Goal: Task Accomplishment & Management: Manage account settings

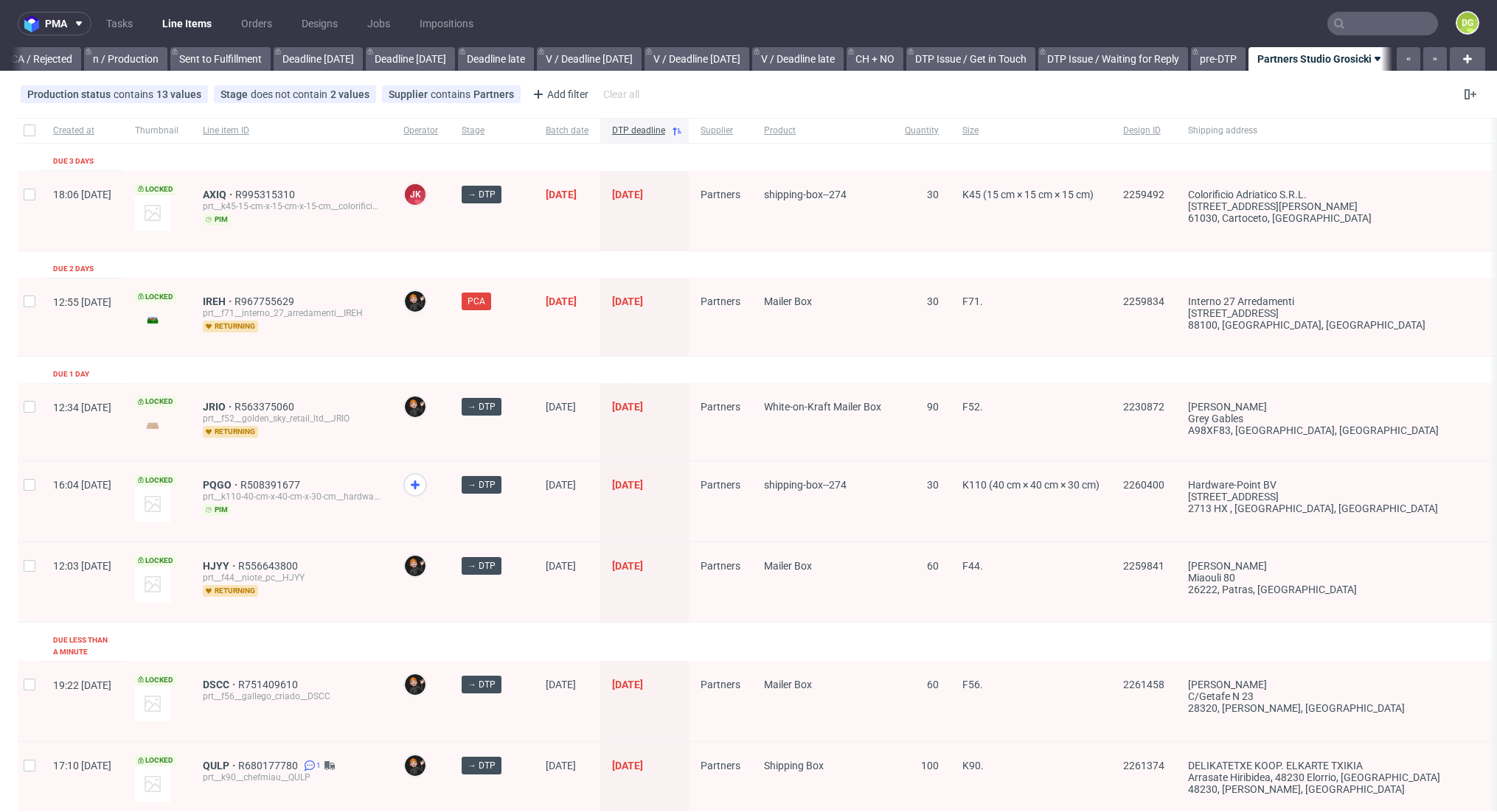
scroll to position [35, 0]
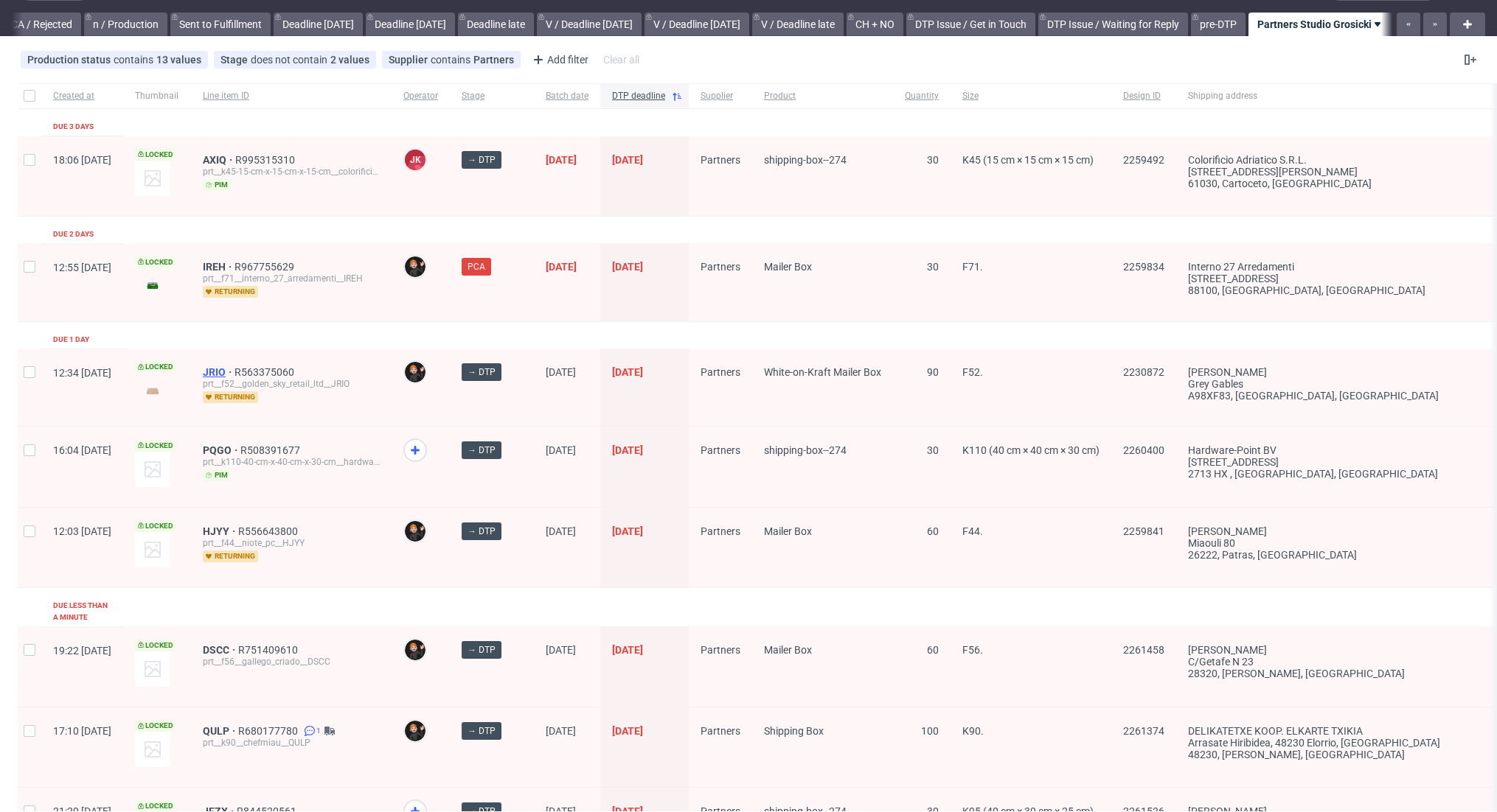
click at [235, 374] on span "JRIO" at bounding box center [218, 372] width 32 height 11
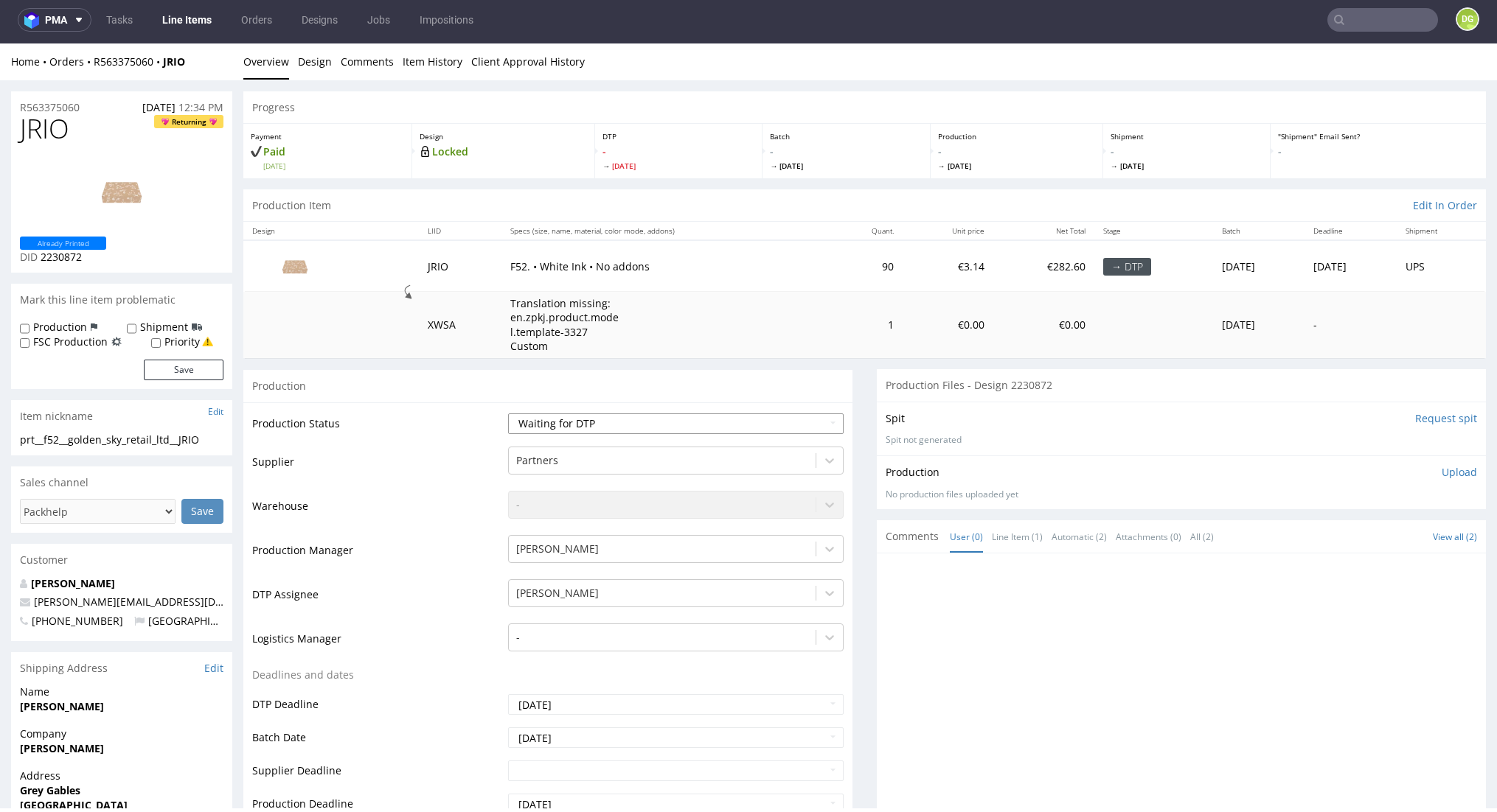
select select "dtp_in_process"
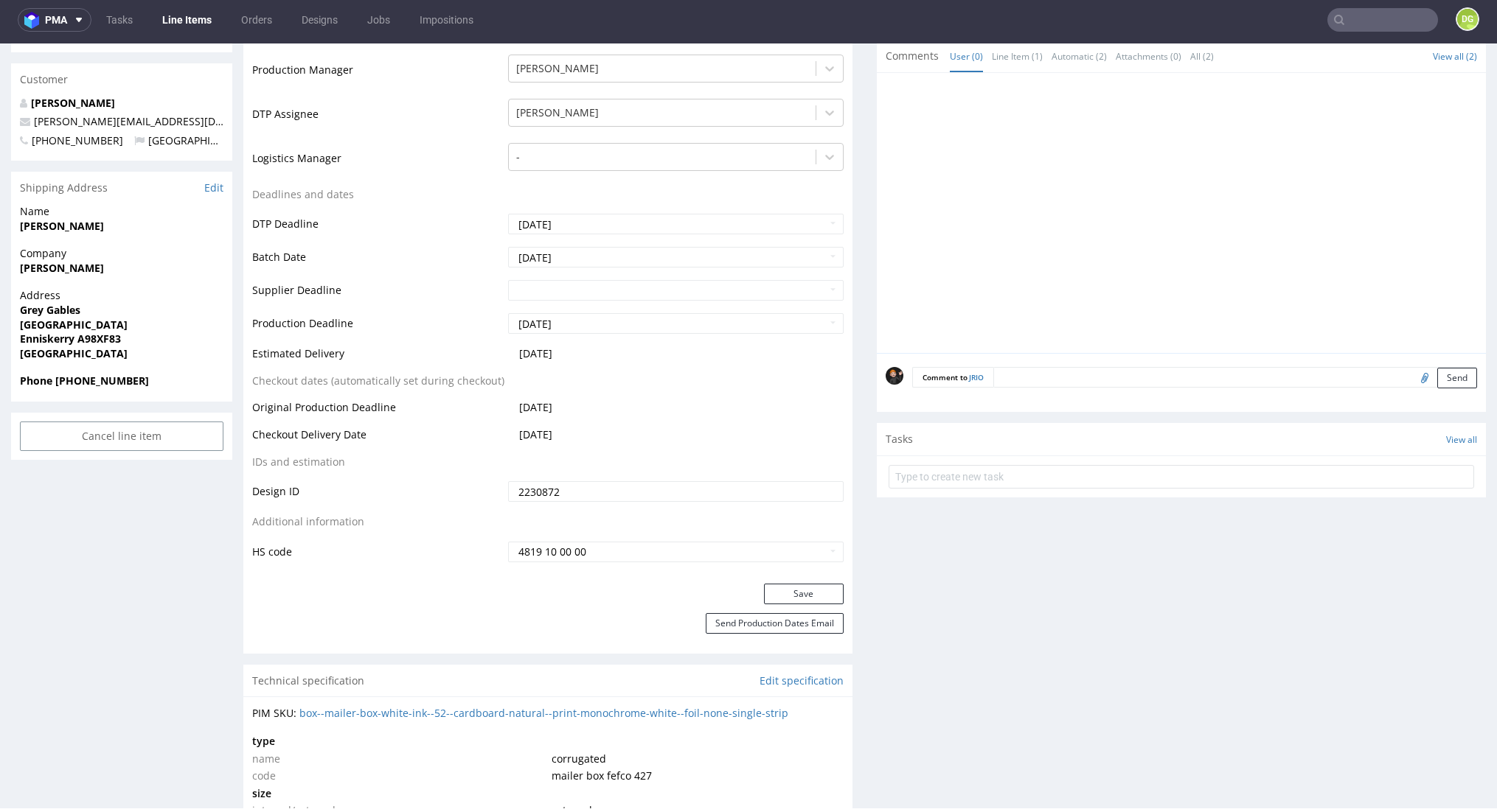
scroll to position [511, 0]
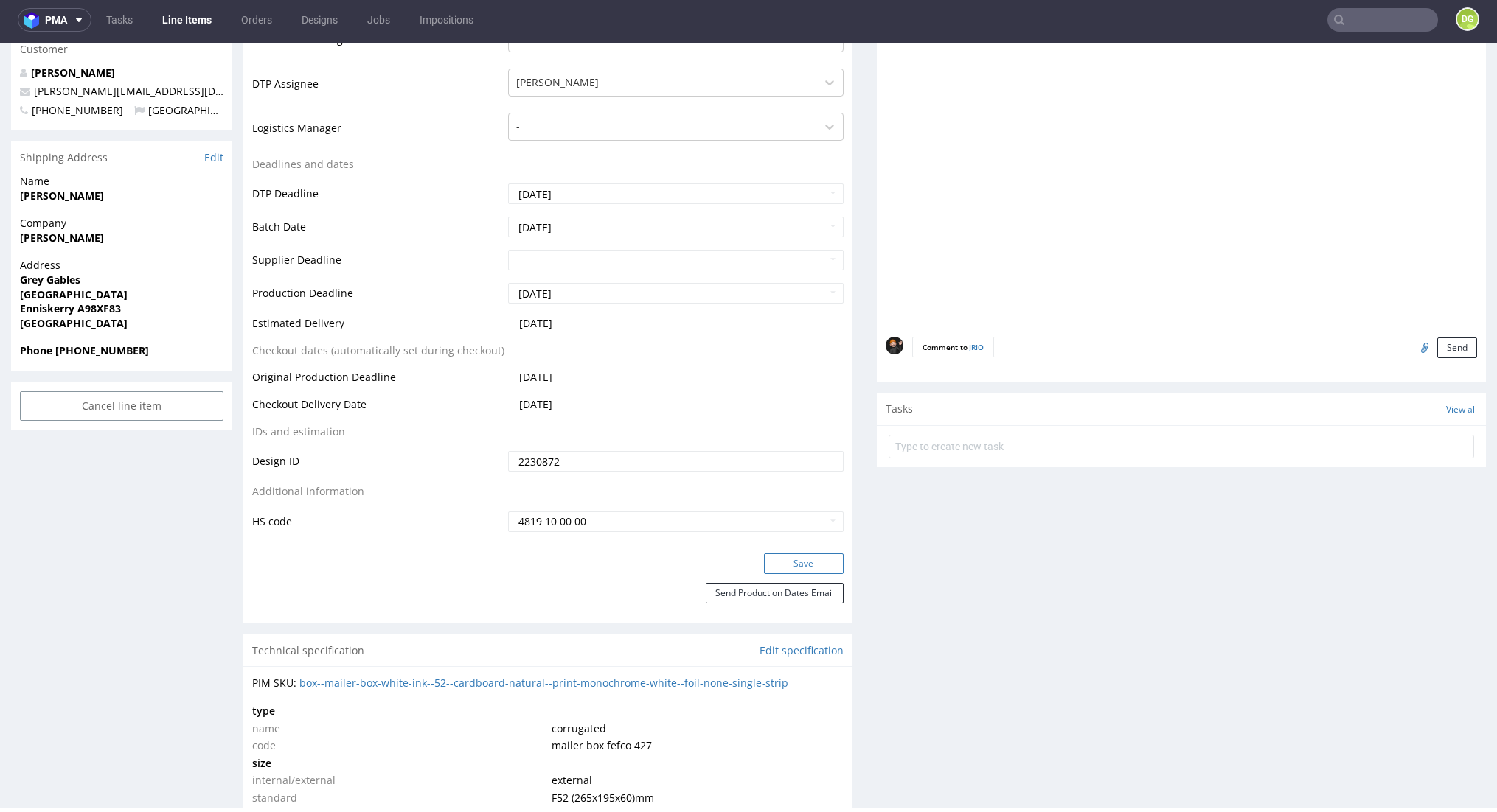
click at [795, 555] on button "Save" at bounding box center [804, 564] width 80 height 20
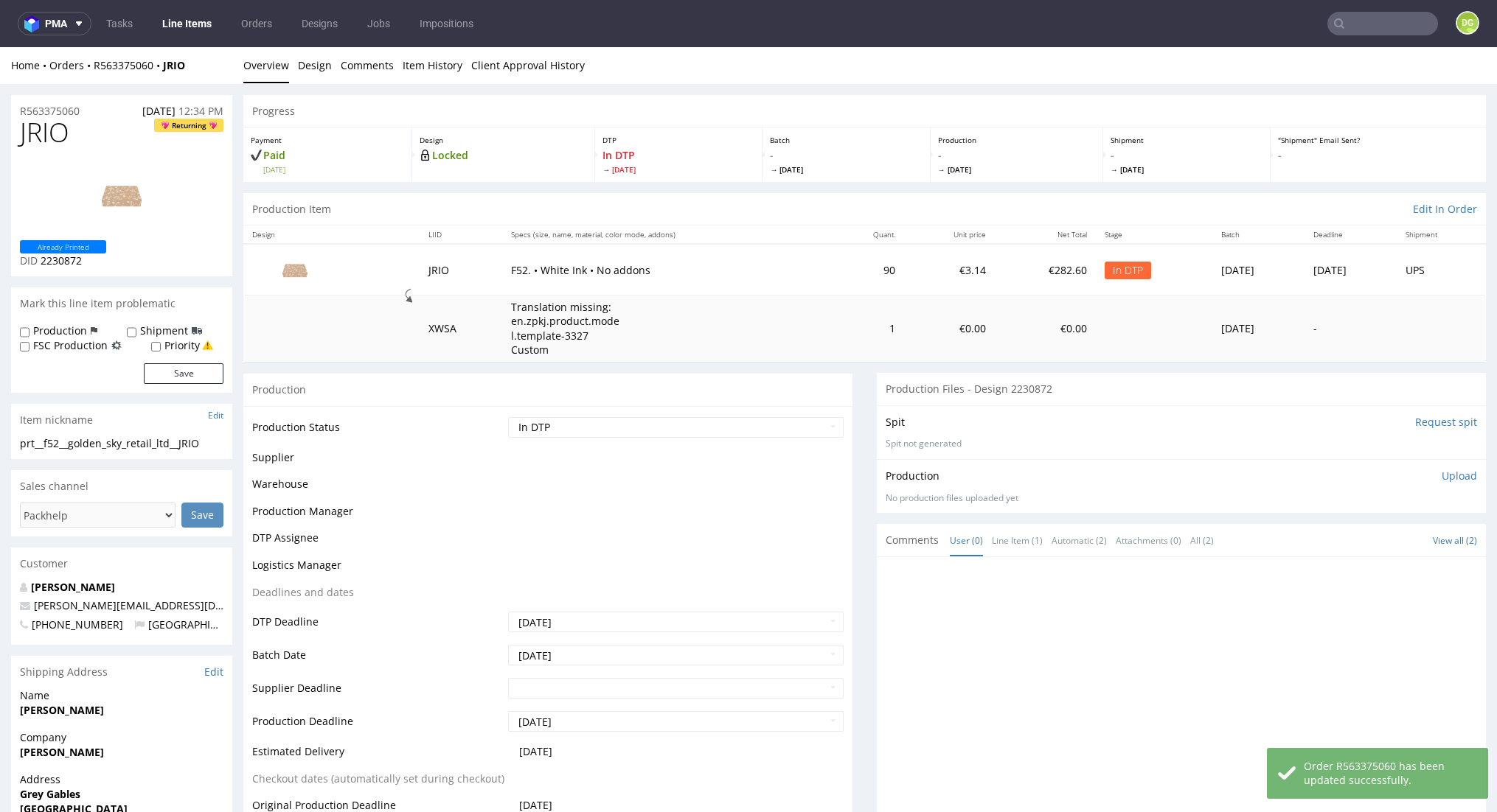
scroll to position [0, 0]
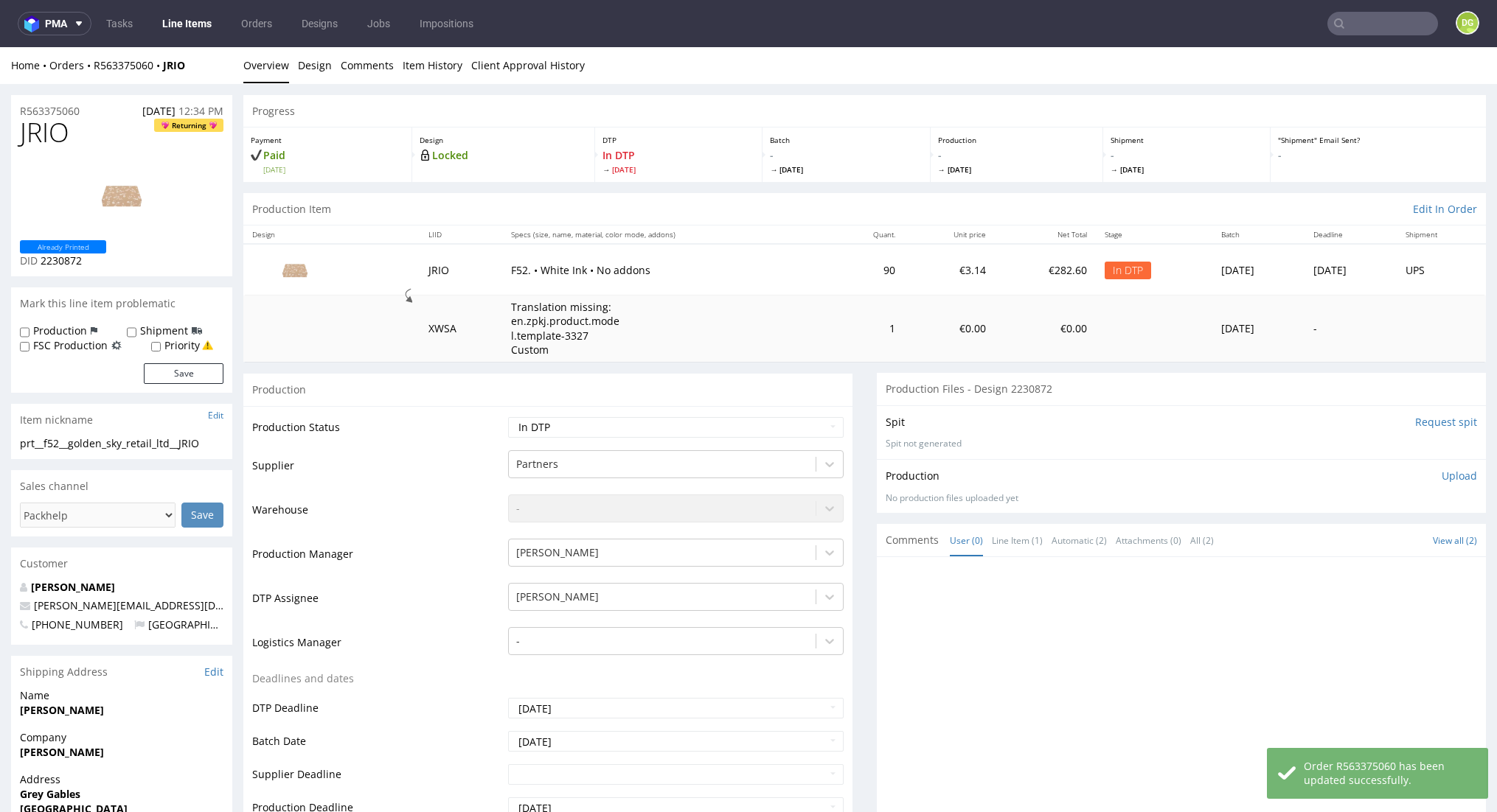
click at [49, 134] on span "JRIO" at bounding box center [44, 133] width 50 height 29
click at [50, 134] on span "JRIO" at bounding box center [44, 133] width 50 height 29
copy span "JRIO"
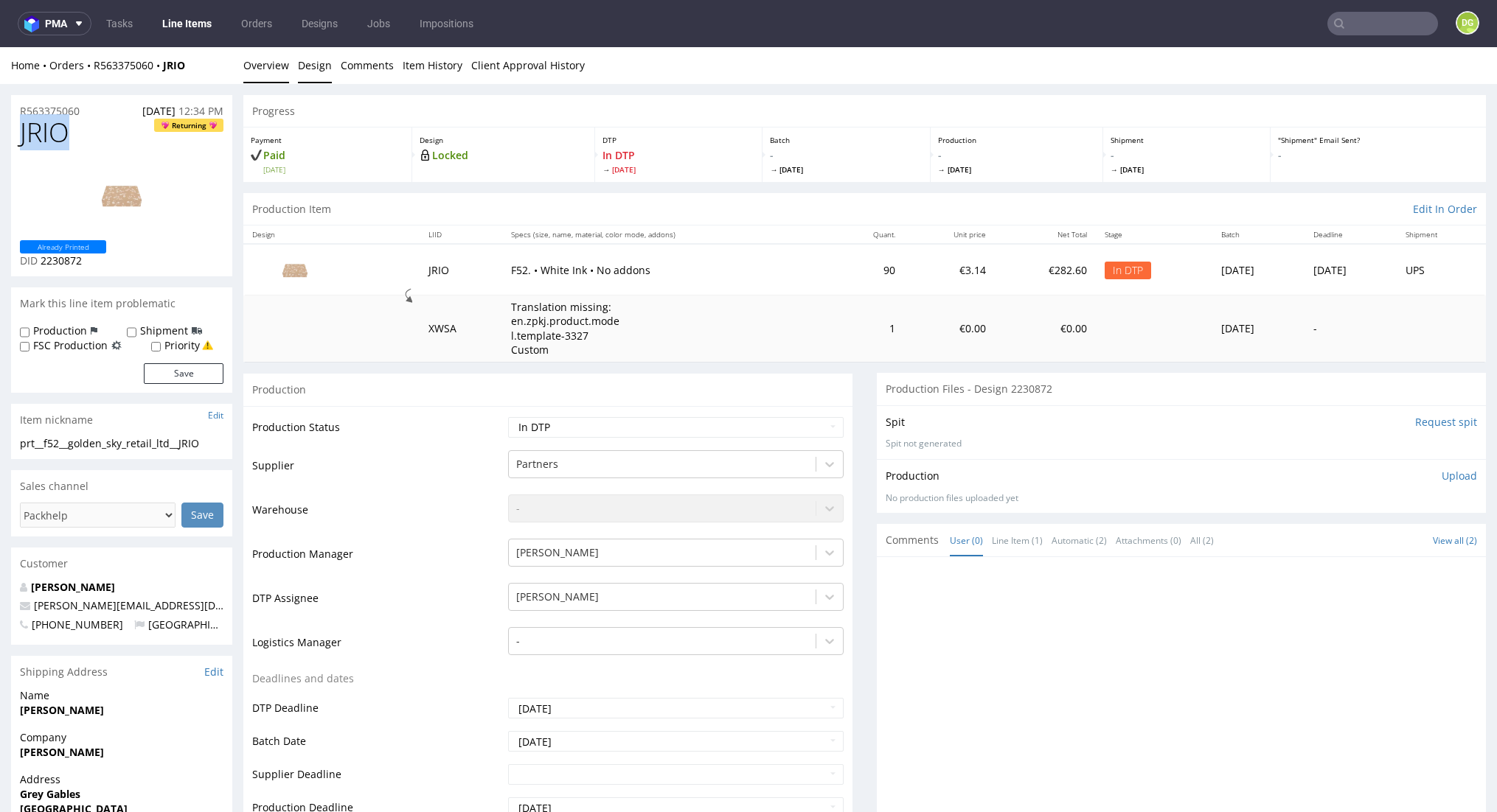
click at [312, 66] on link "Design" at bounding box center [315, 65] width 34 height 36
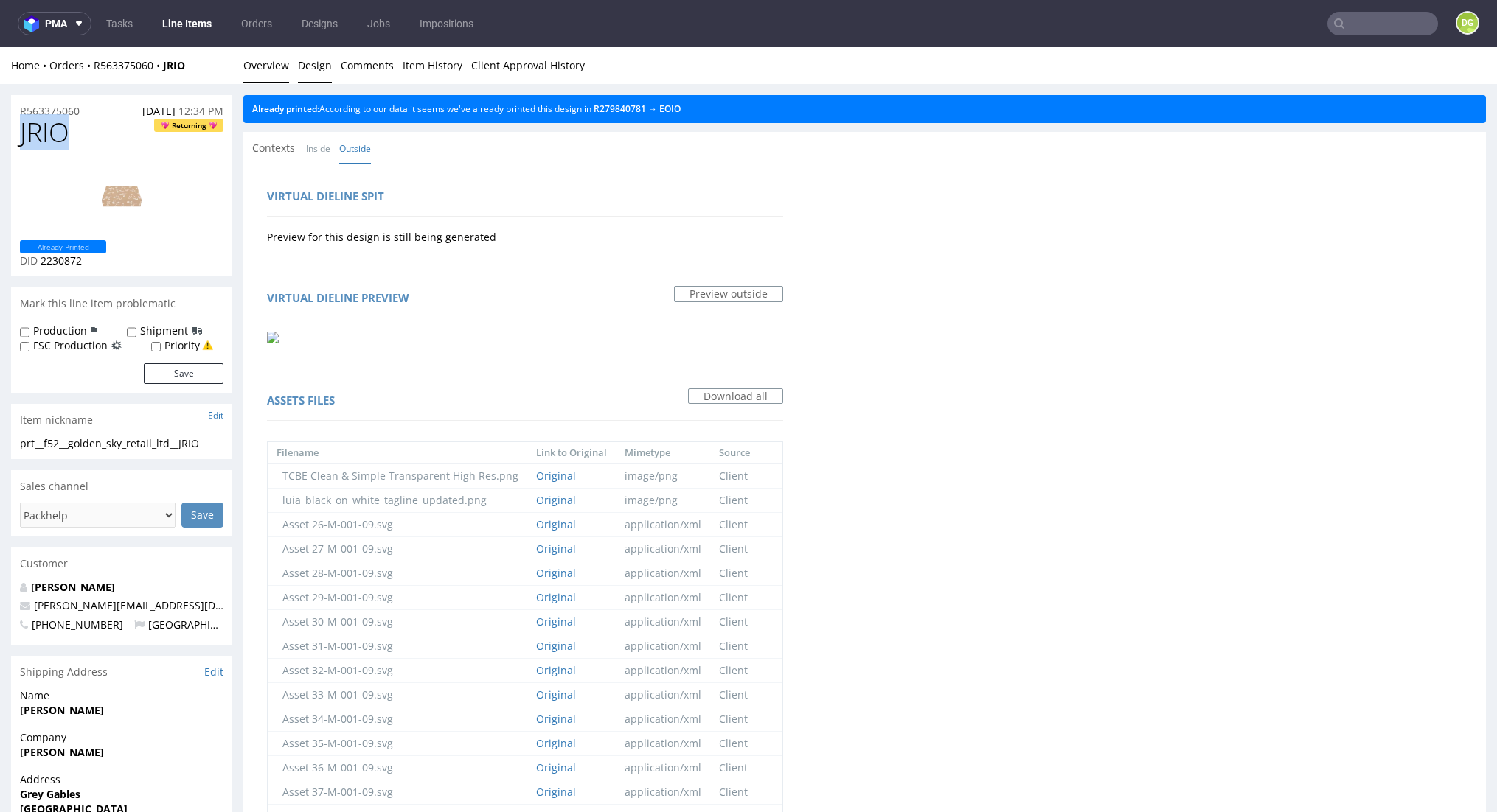
drag, startPoint x: 227, startPoint y: 59, endPoint x: 244, endPoint y: 62, distance: 17.3
click at [230, 59] on div "Home Orders R563375060 JRIO" at bounding box center [122, 66] width 222 height 15
click at [244, 62] on link "Overview" at bounding box center [266, 65] width 46 height 36
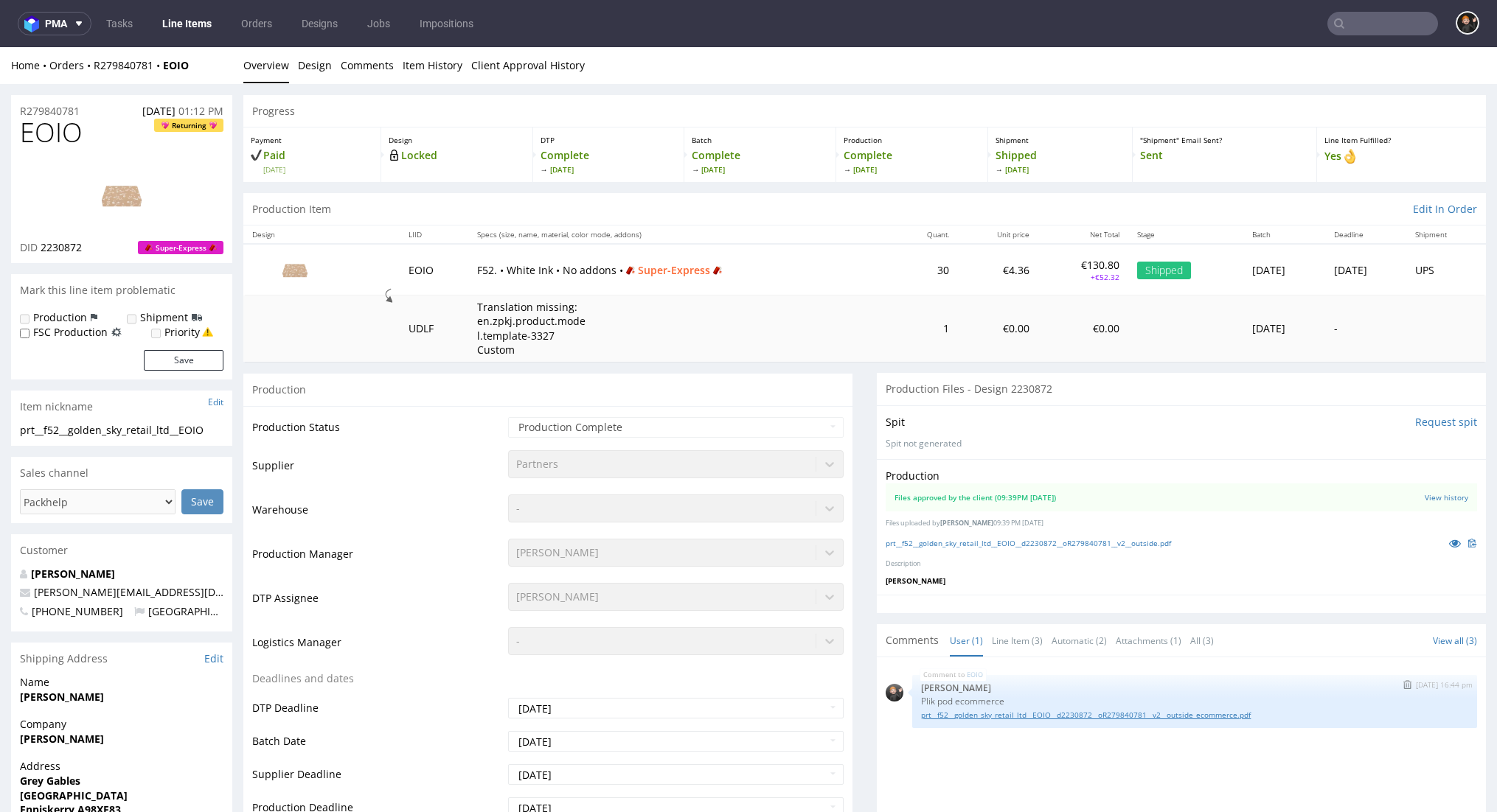
click at [1107, 710] on link "prt__f52__golden_sky_retail_ltd__EOIO__d2230872__oR279840781__v2__outside_ecomm…" at bounding box center [1195, 716] width 548 height 11
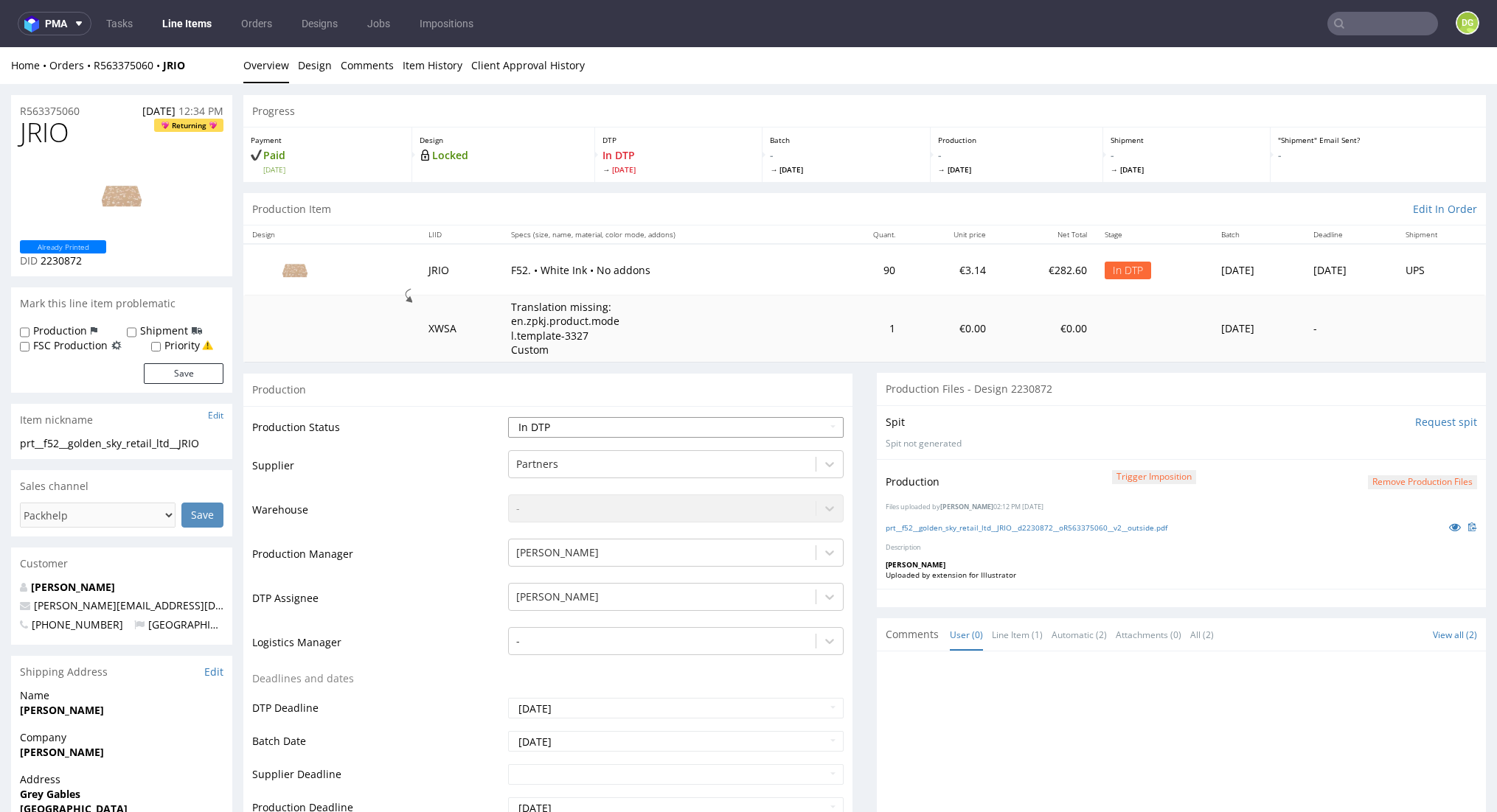
select select "dtp_production_ready"
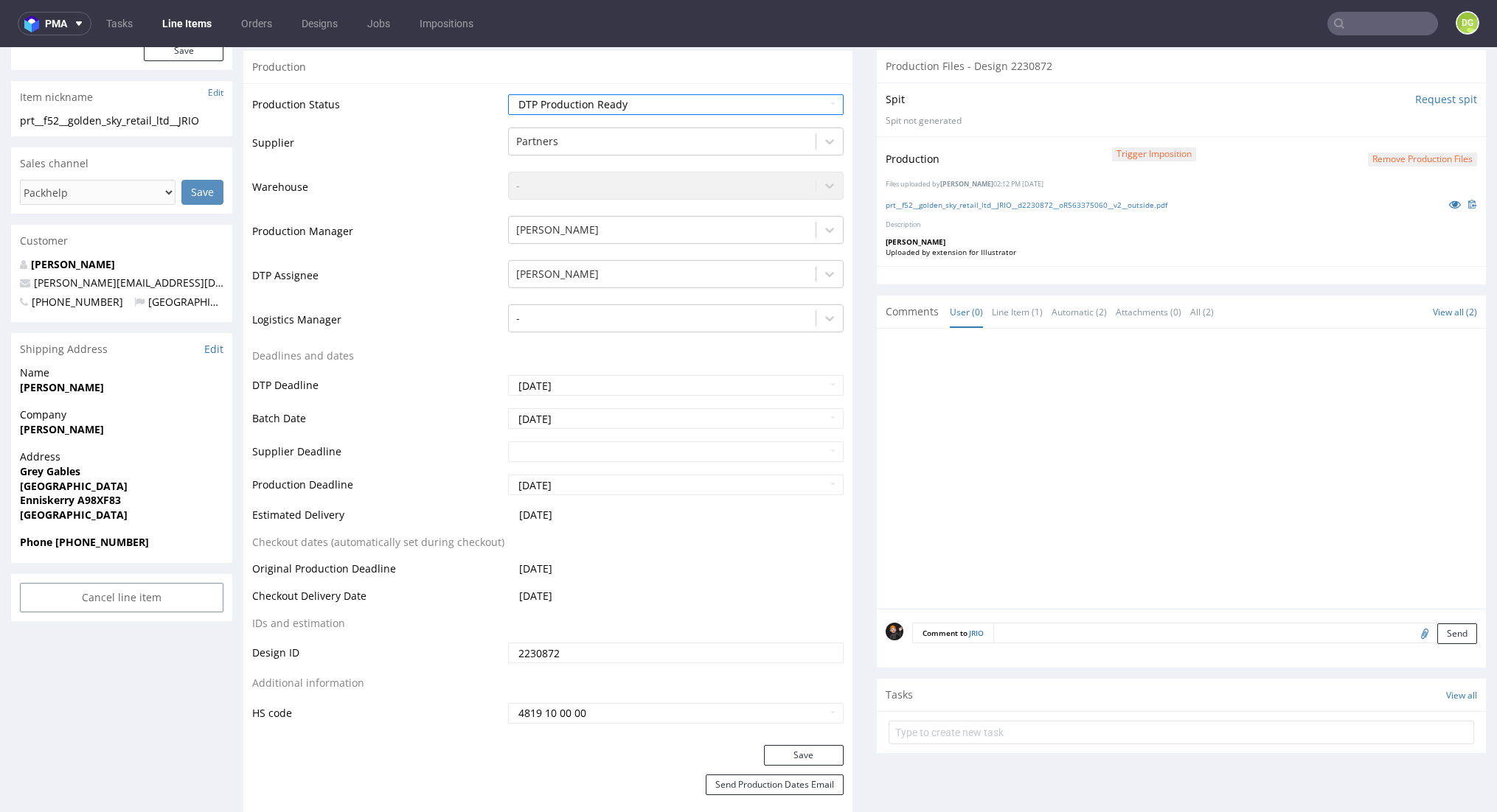
scroll to position [450, 0]
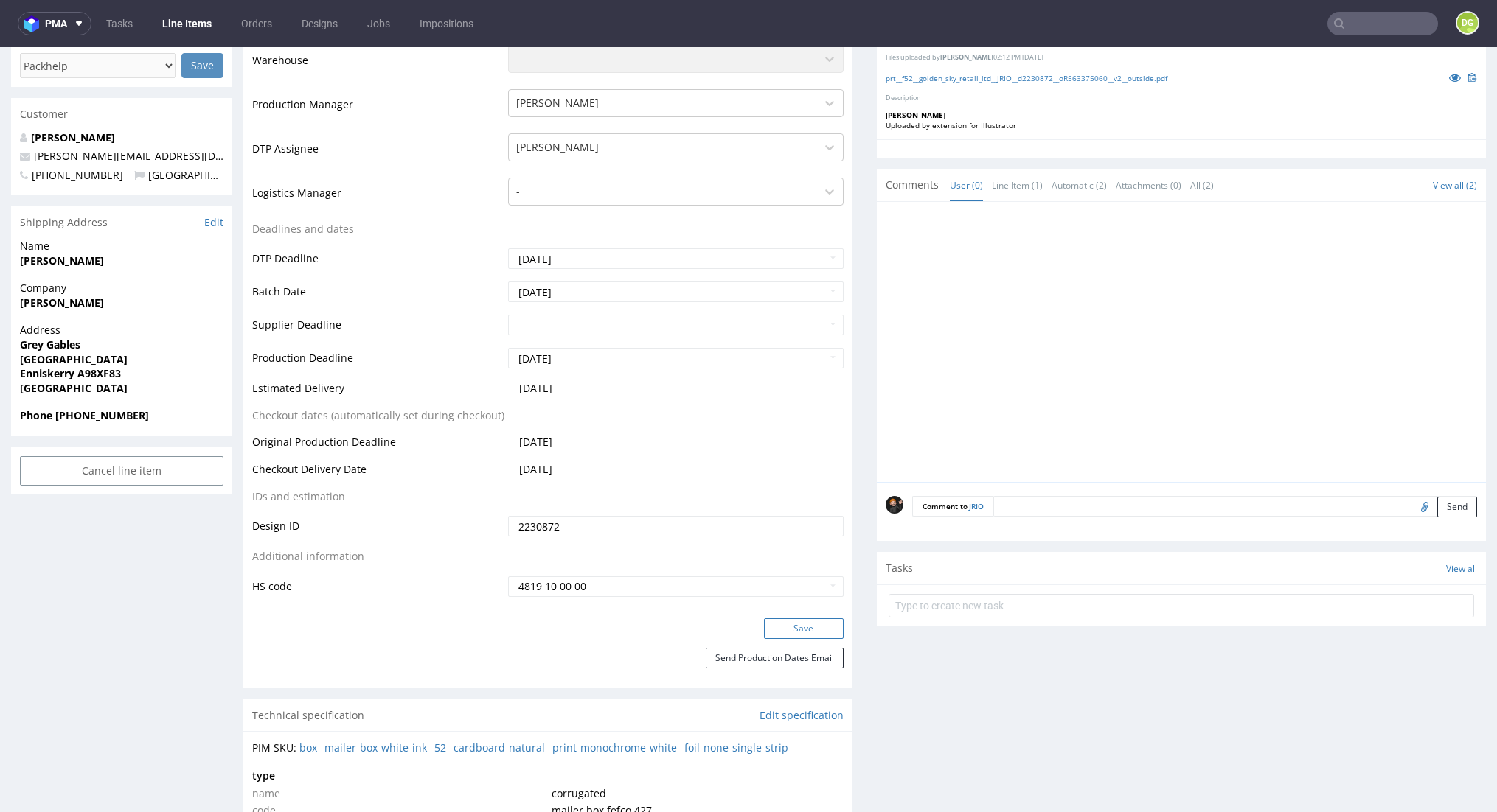
click at [780, 625] on button "Save" at bounding box center [804, 628] width 80 height 20
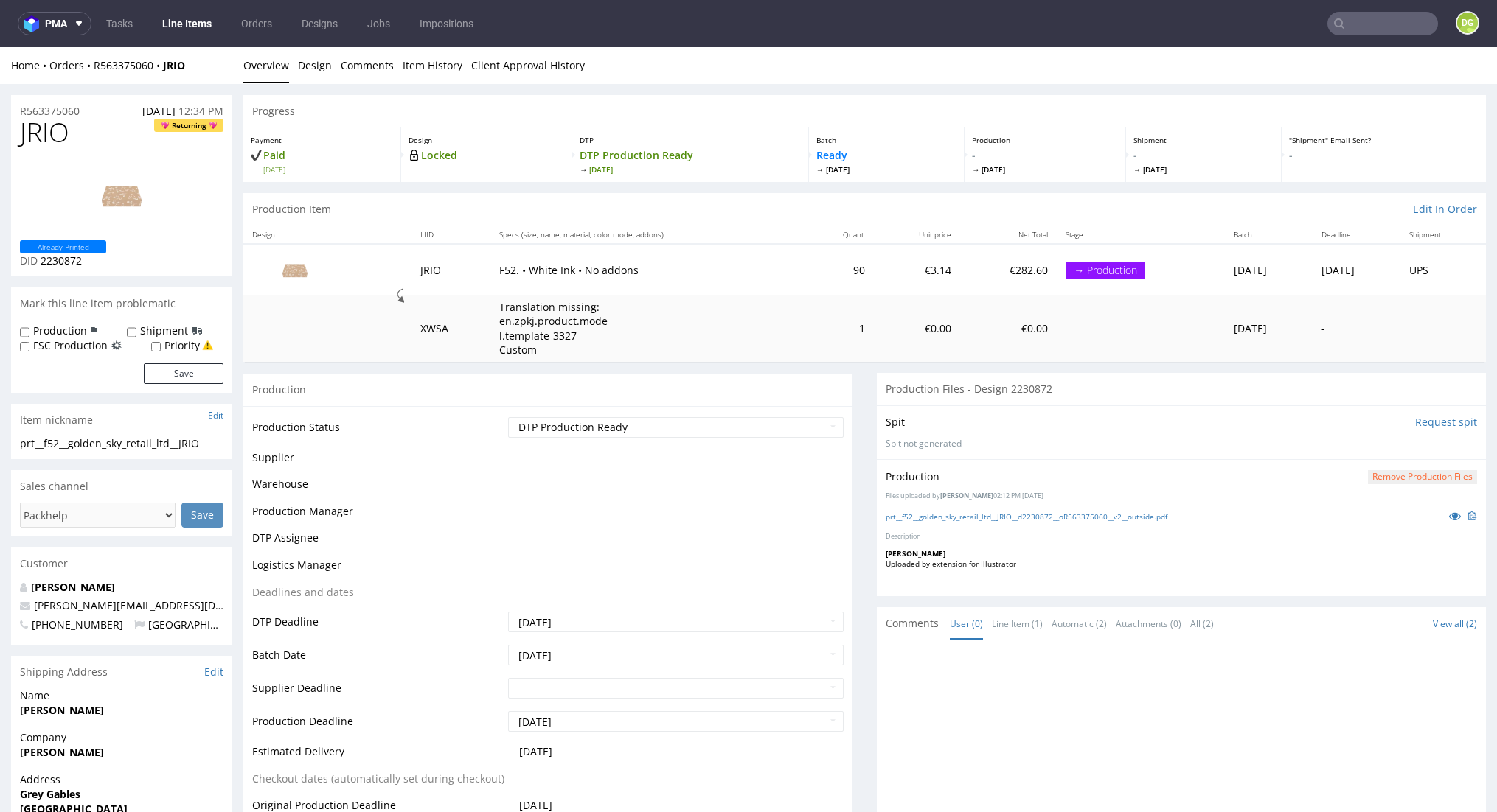
scroll to position [0, 0]
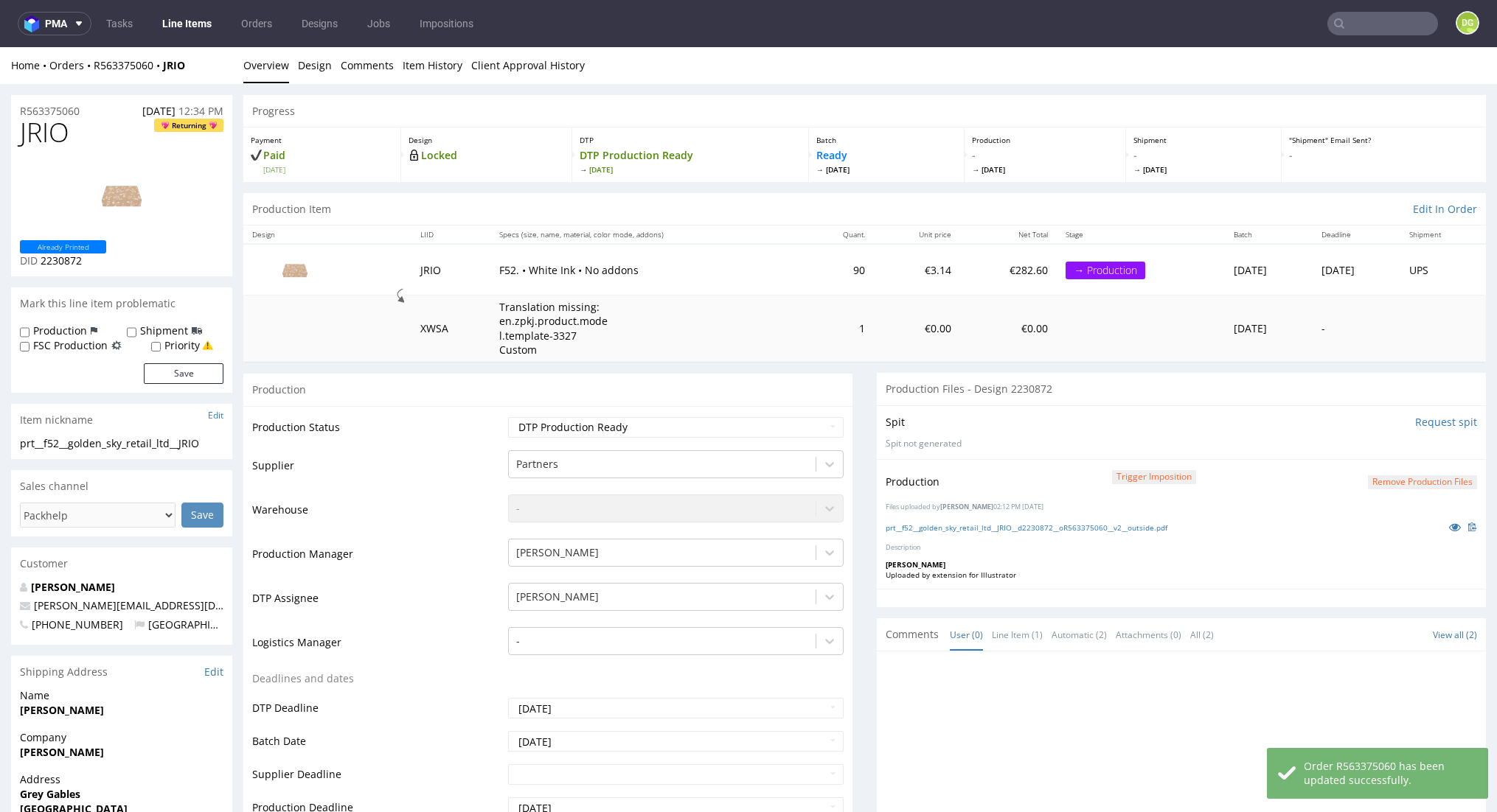
click at [206, 20] on link "Line Items" at bounding box center [187, 23] width 67 height 24
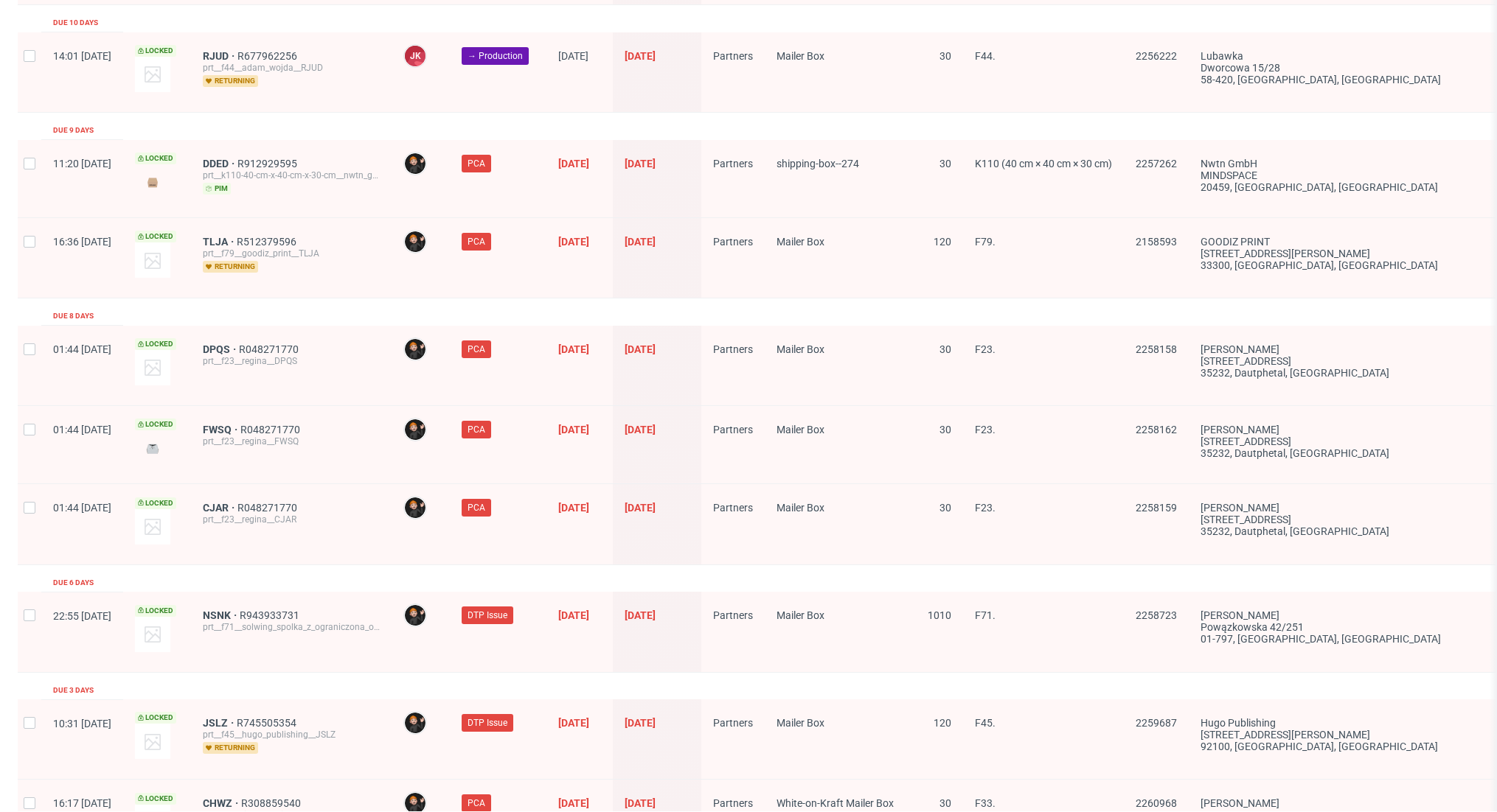
scroll to position [2241, 0]
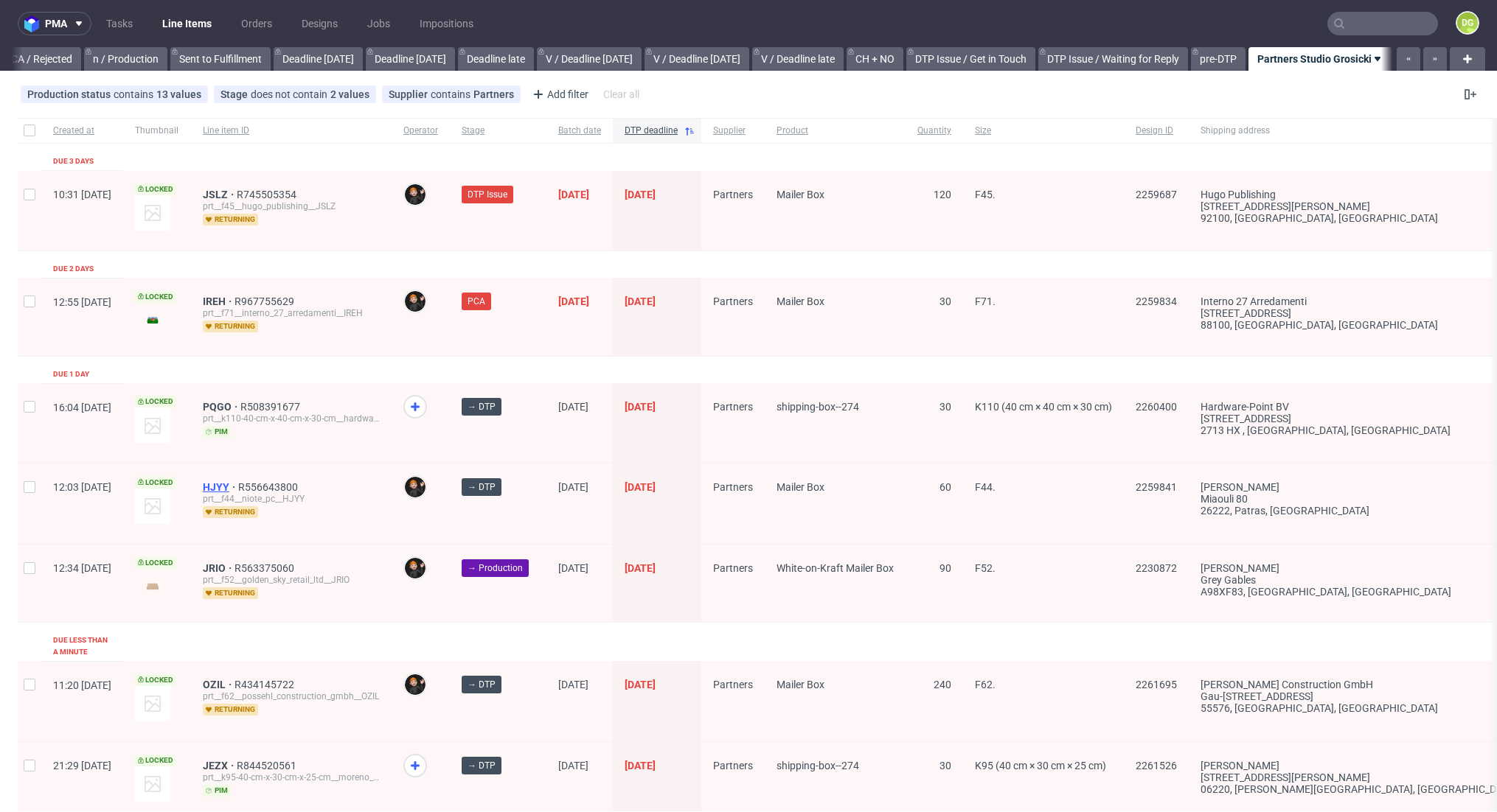
click at [238, 489] on span "HJYY" at bounding box center [220, 487] width 35 height 11
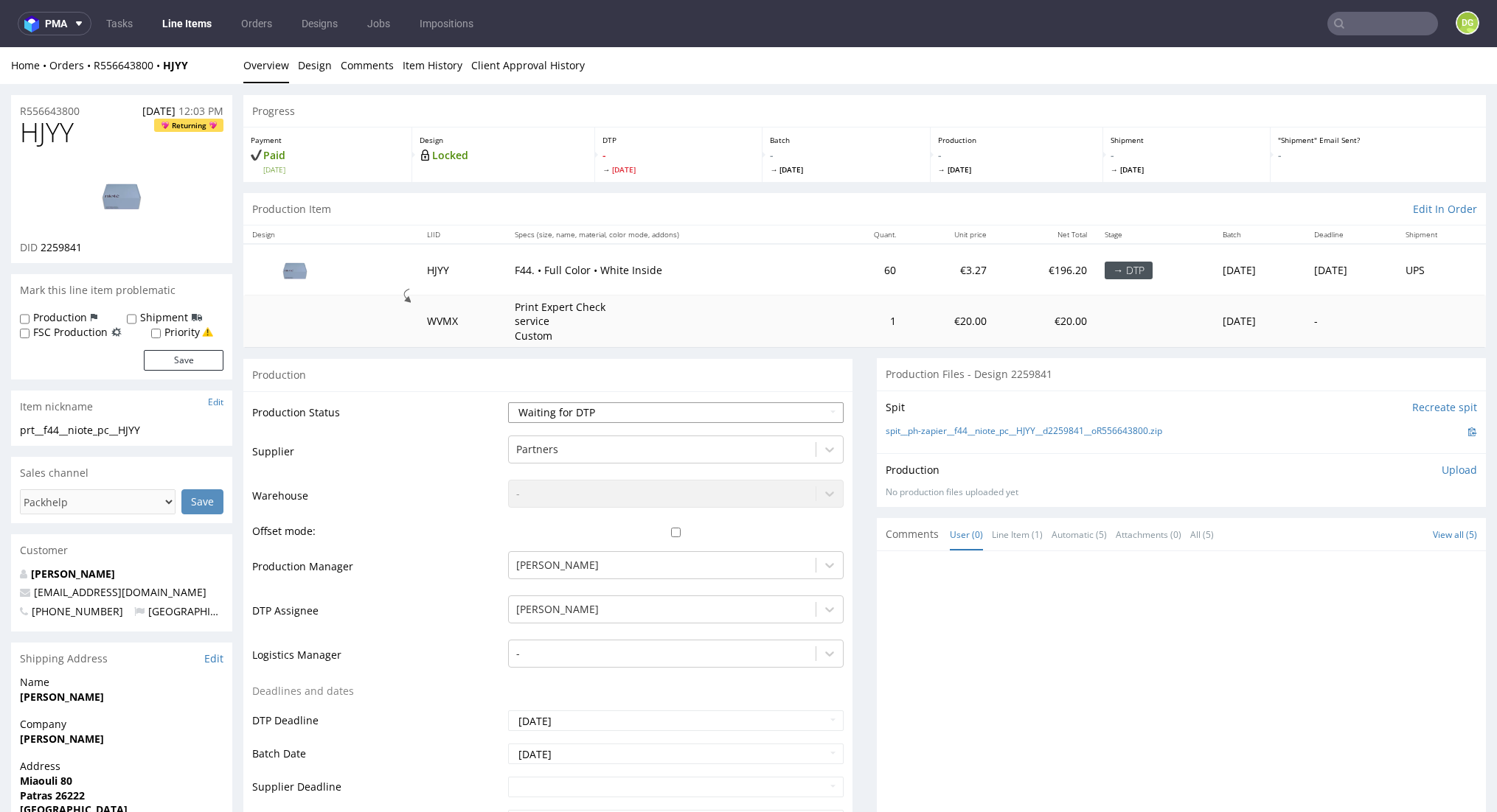
select select "dtp_in_process"
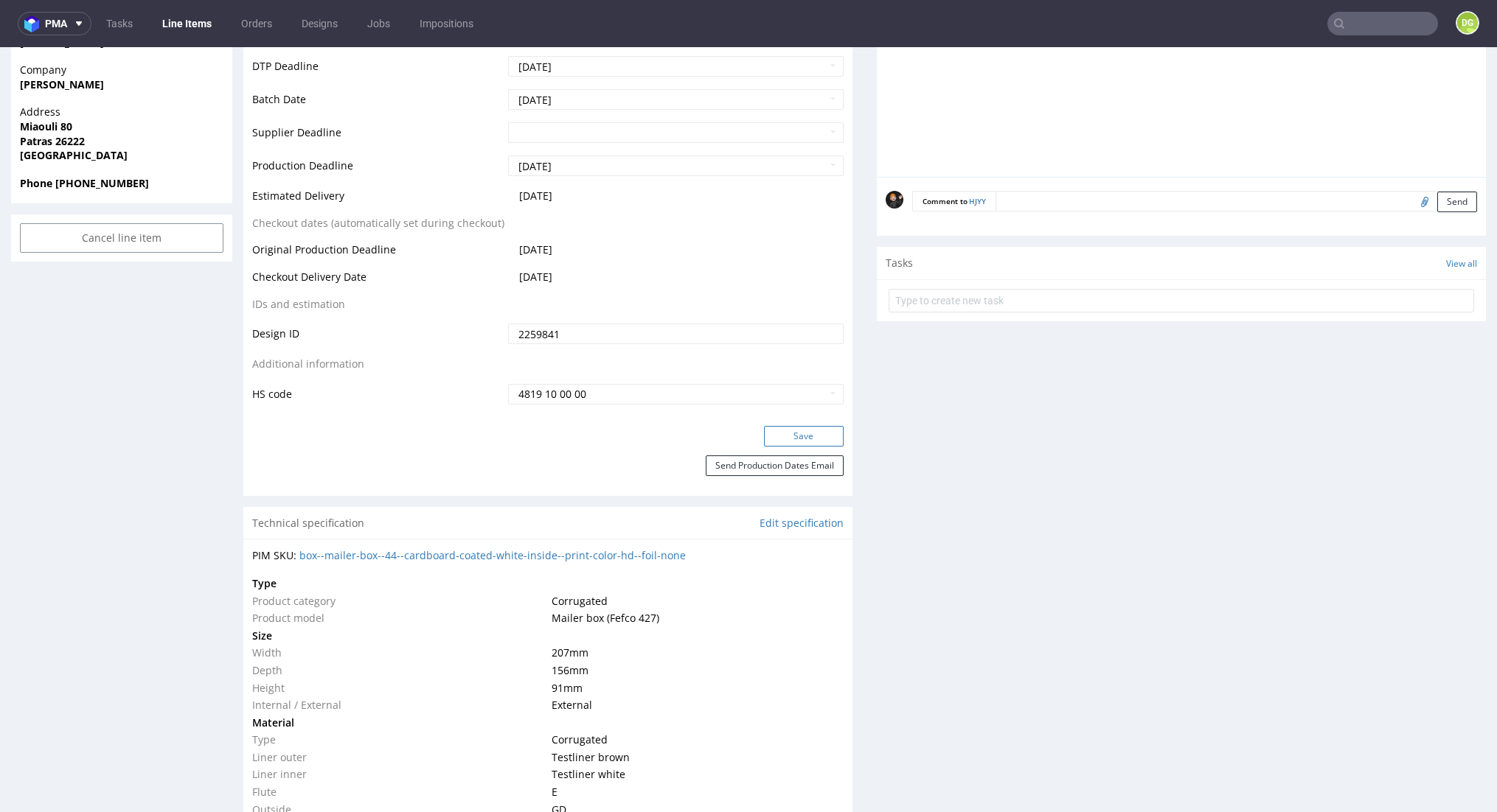
drag, startPoint x: 795, startPoint y: 459, endPoint x: 782, endPoint y: 456, distance: 13.3
click at [795, 447] on button "Save" at bounding box center [804, 436] width 80 height 20
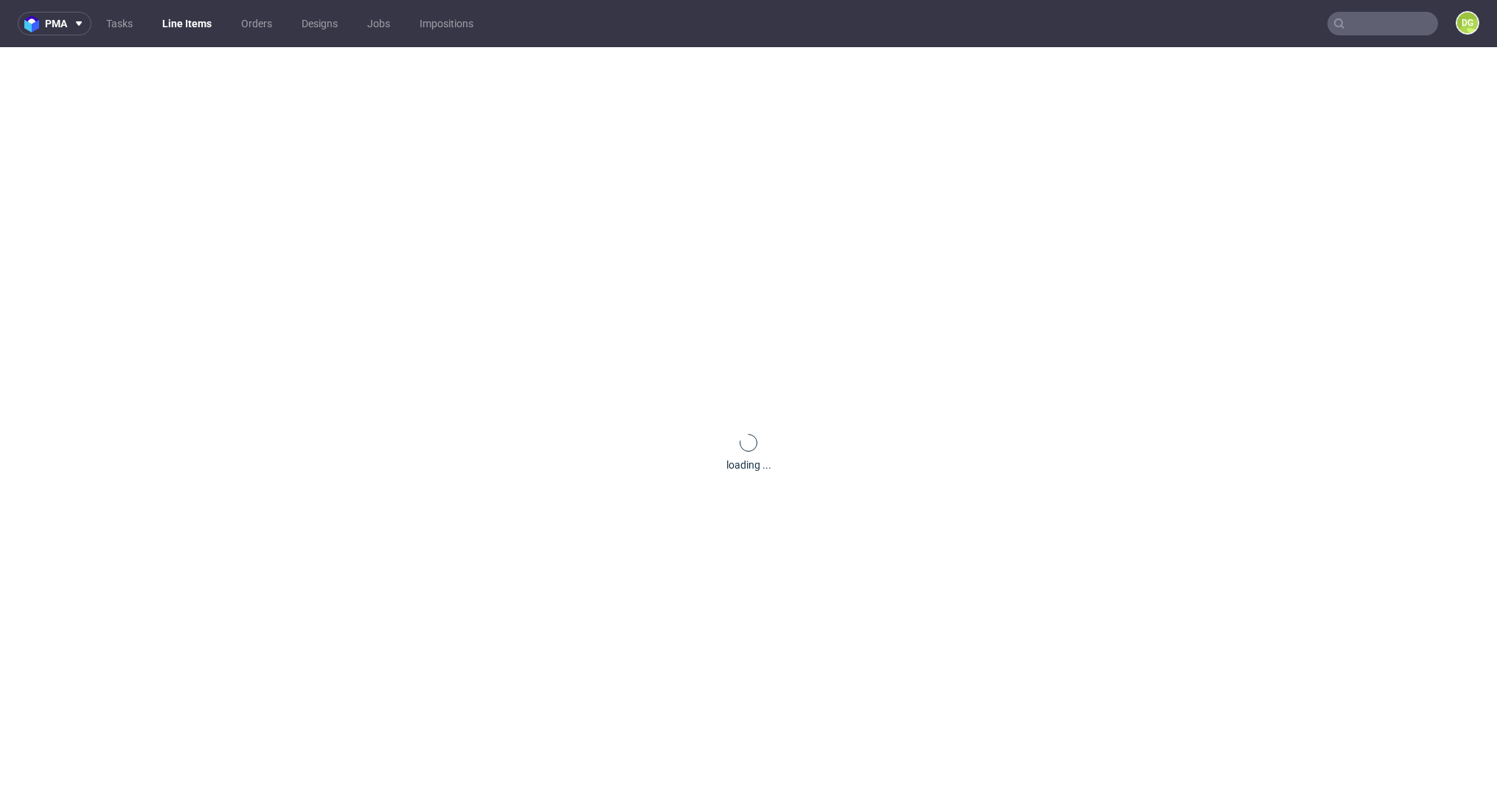
scroll to position [0, 0]
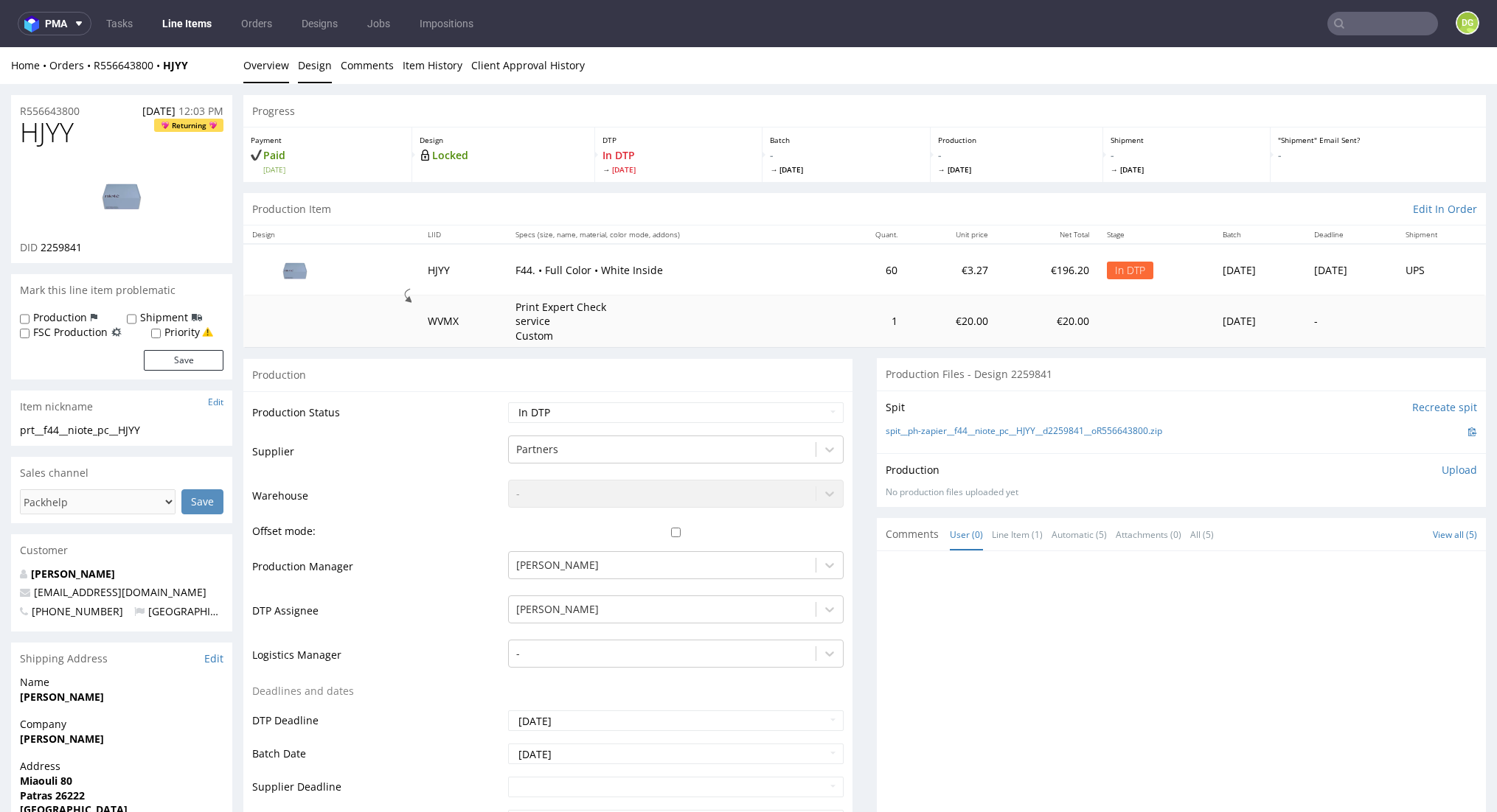
click at [311, 77] on link "Design" at bounding box center [315, 65] width 34 height 36
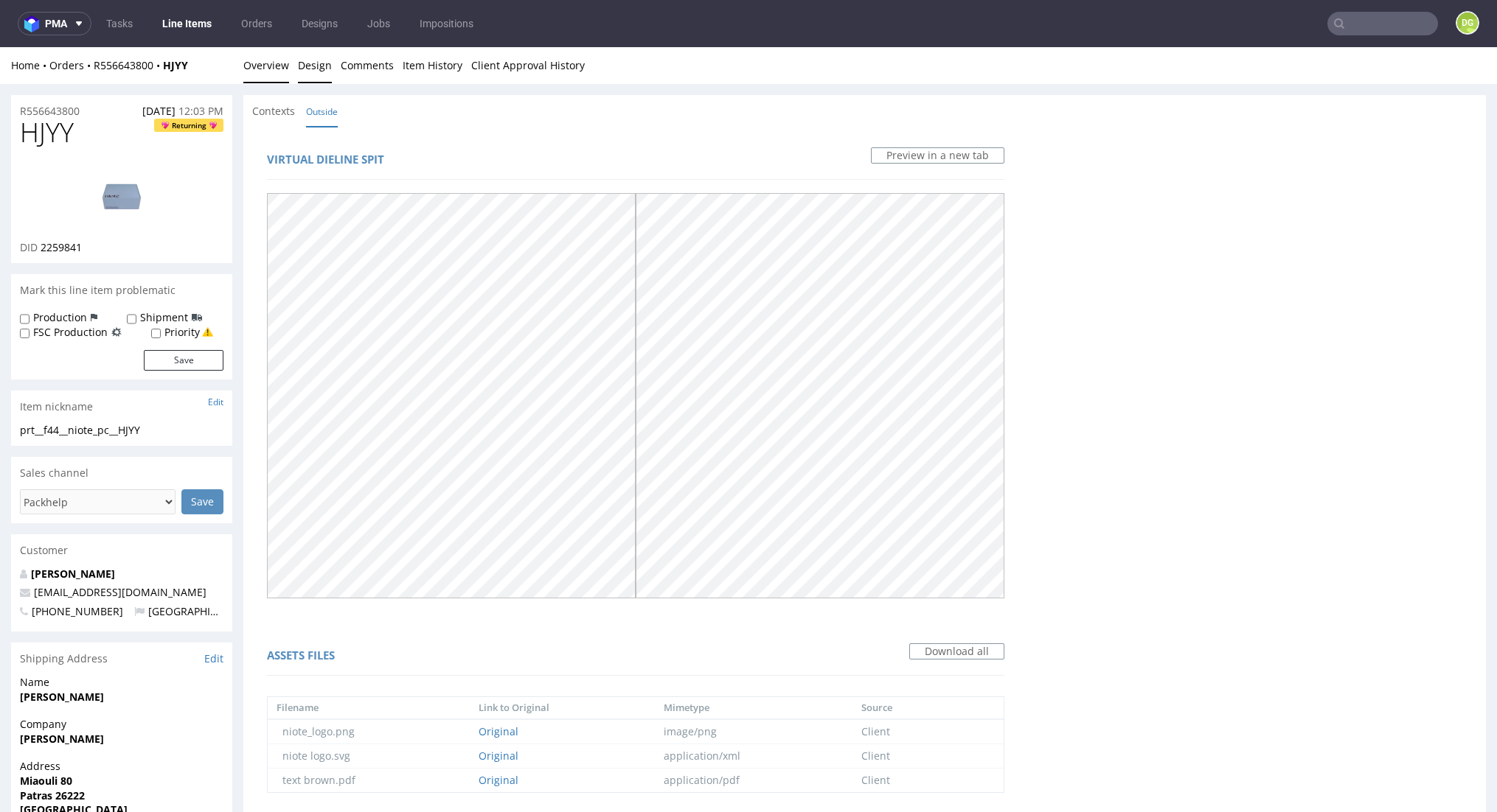
click at [280, 71] on link "Overview" at bounding box center [266, 65] width 46 height 36
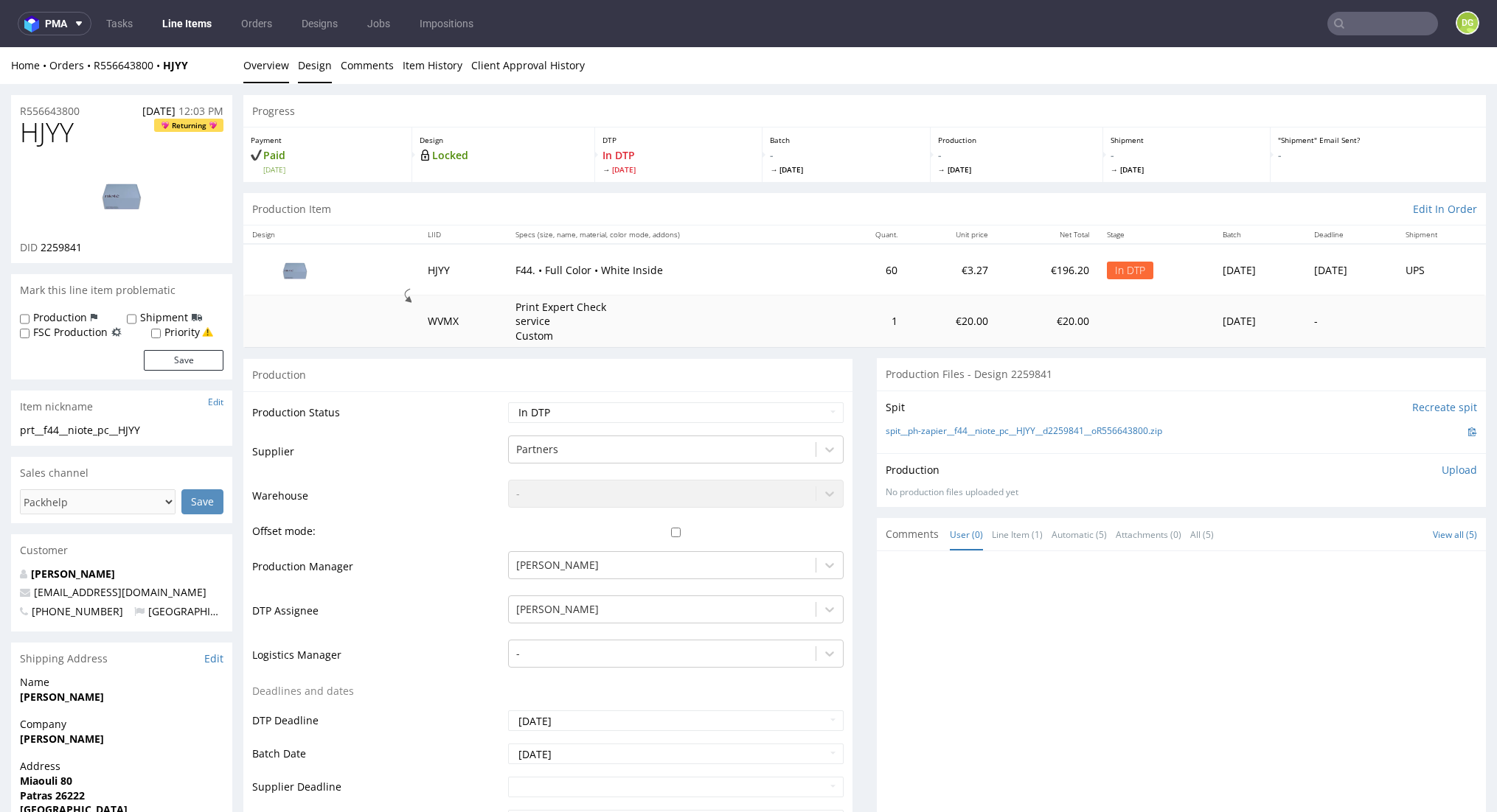
click at [308, 63] on link "Design" at bounding box center [315, 65] width 34 height 36
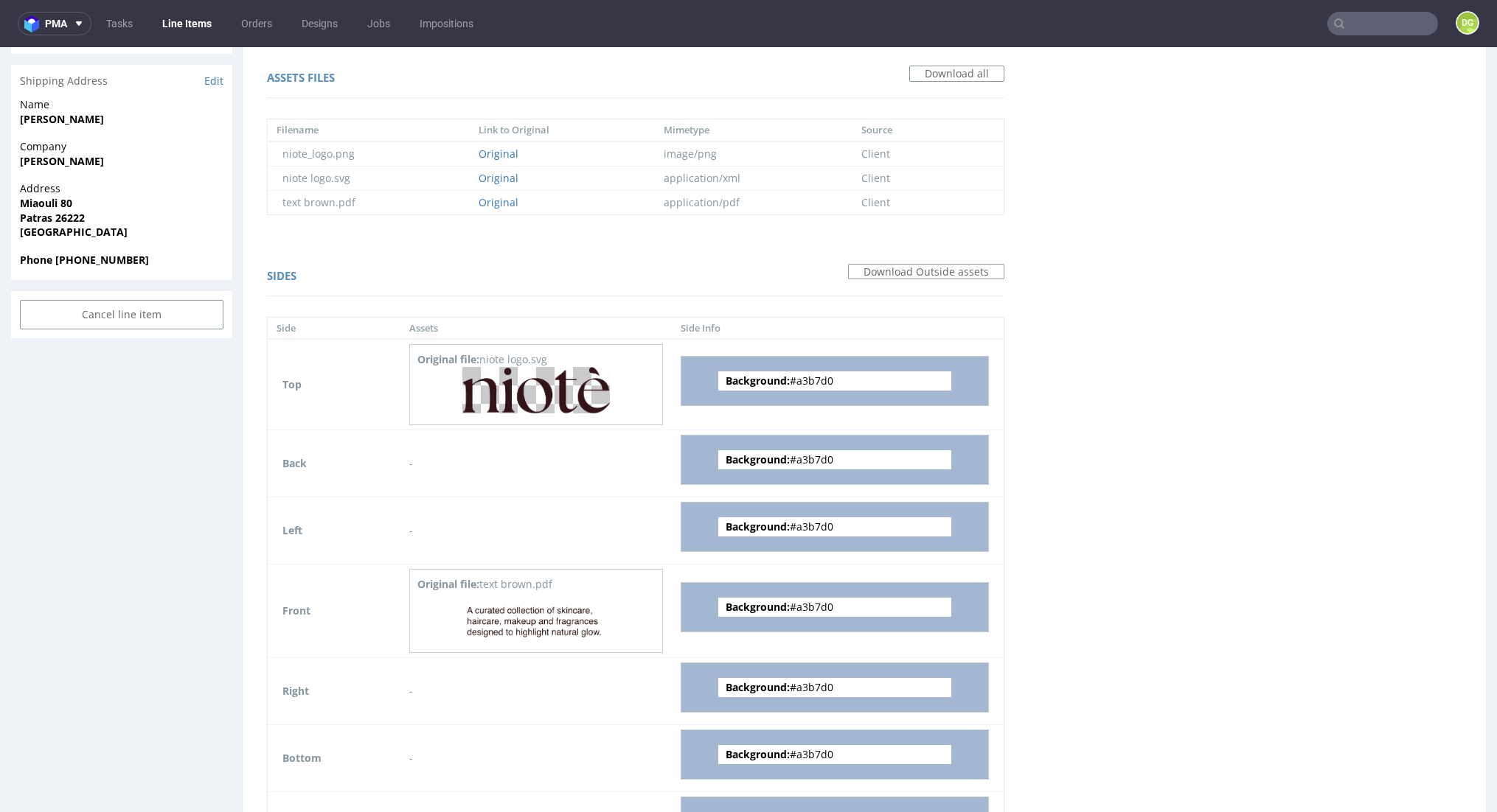
scroll to position [712, 0]
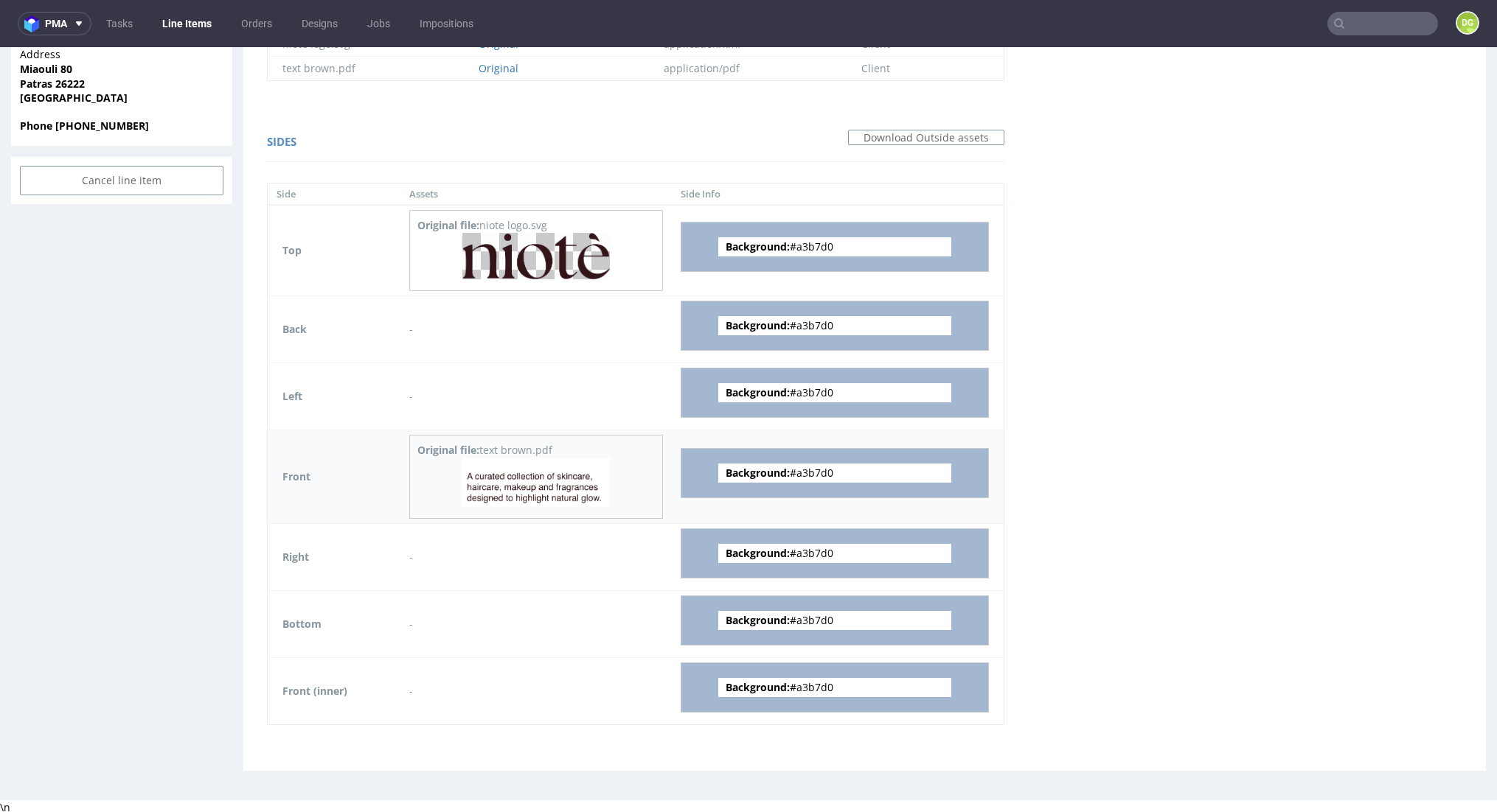
click at [549, 483] on img at bounding box center [536, 482] width 147 height 50
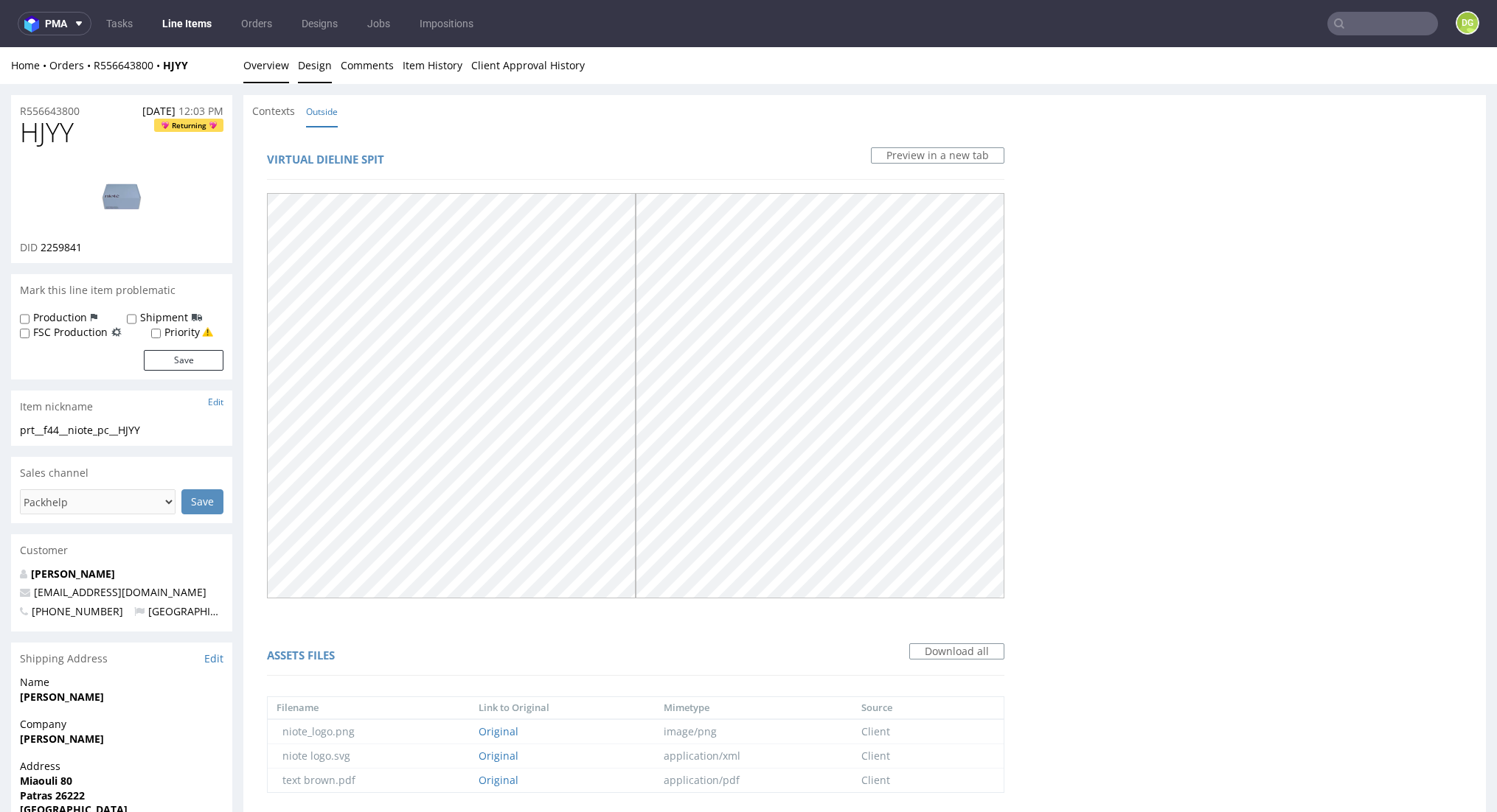
click at [255, 68] on link "Overview" at bounding box center [266, 65] width 46 height 36
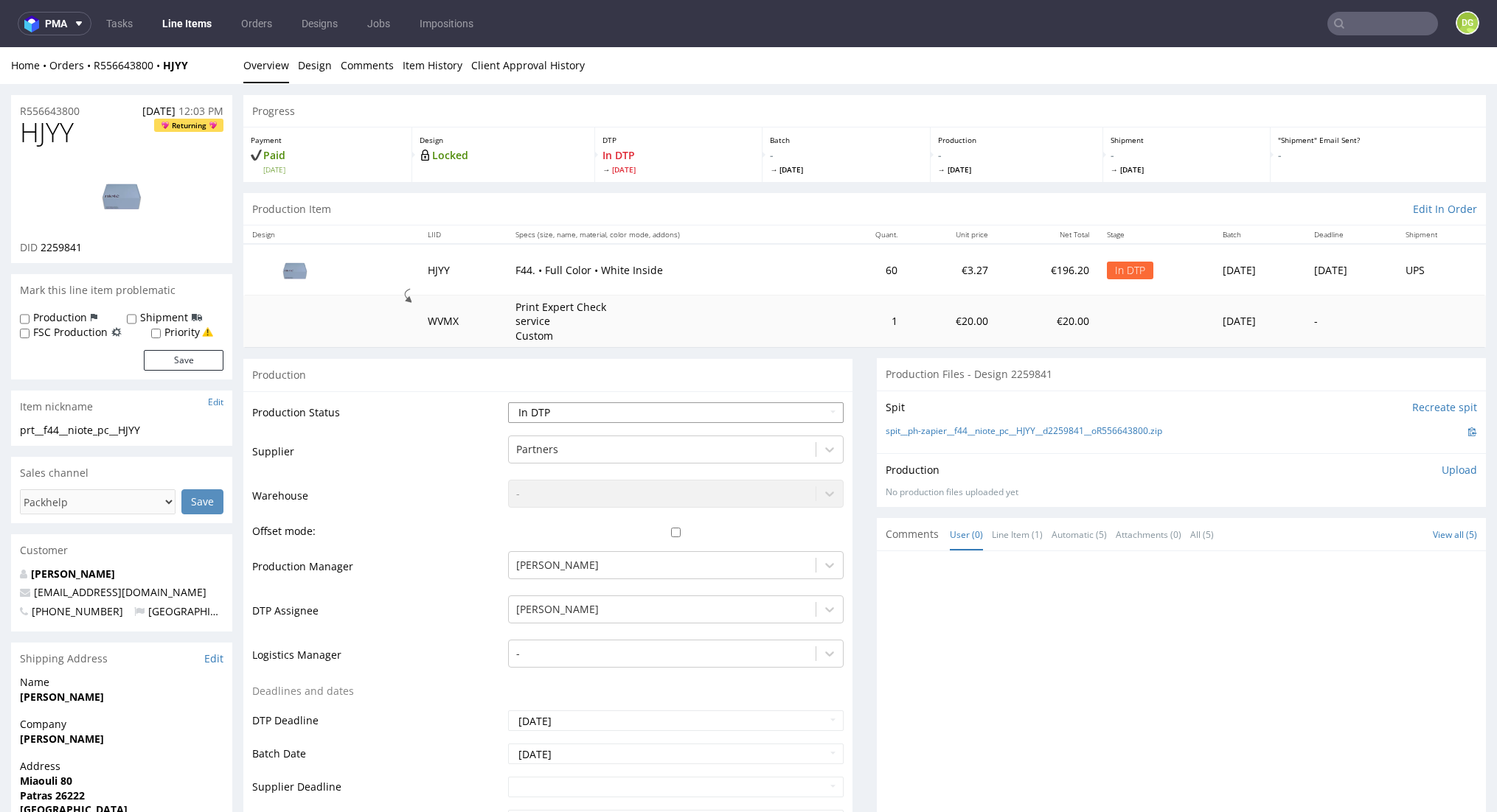
select select "dtp_ca_needed"
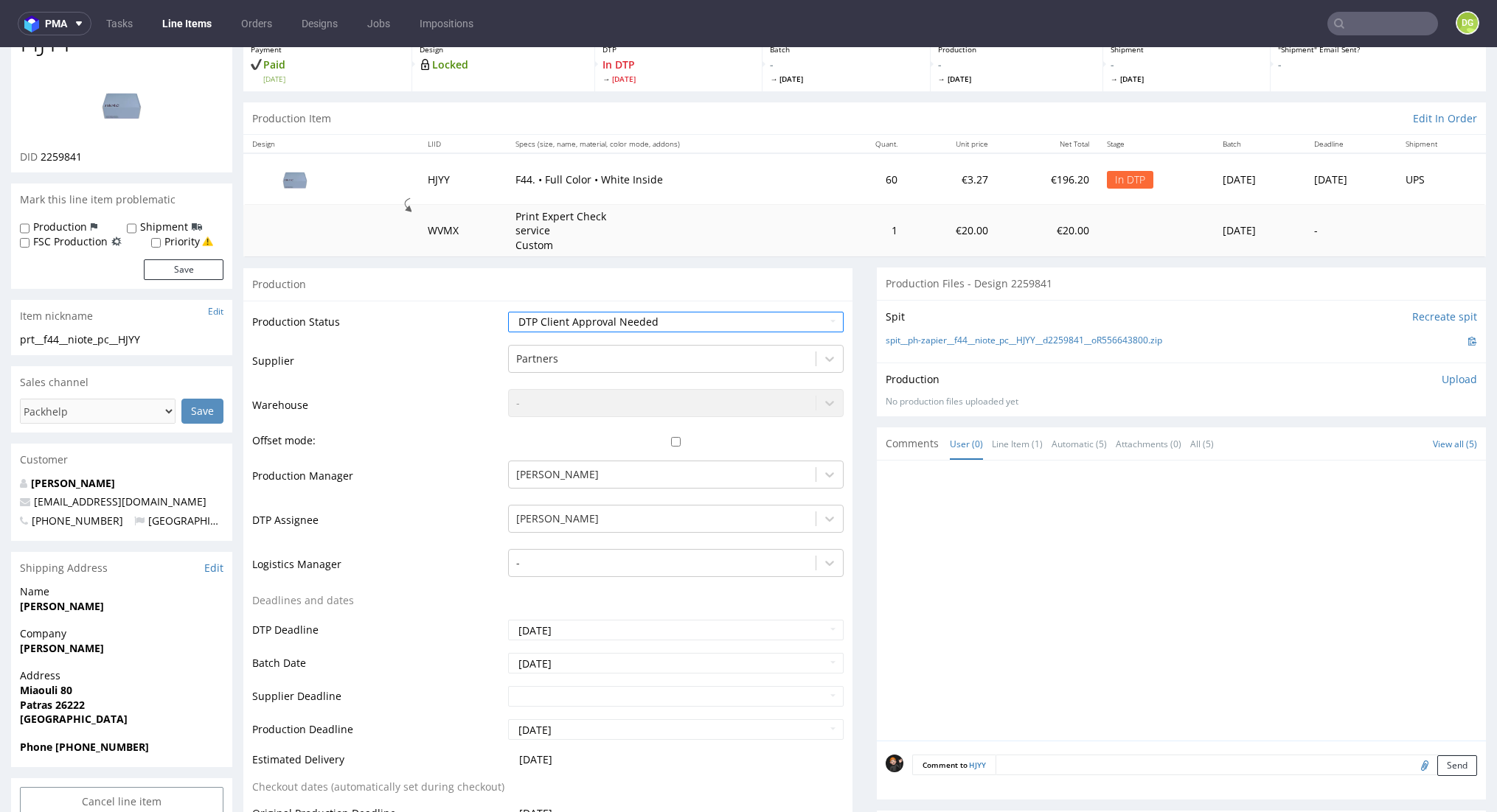
scroll to position [362, 0]
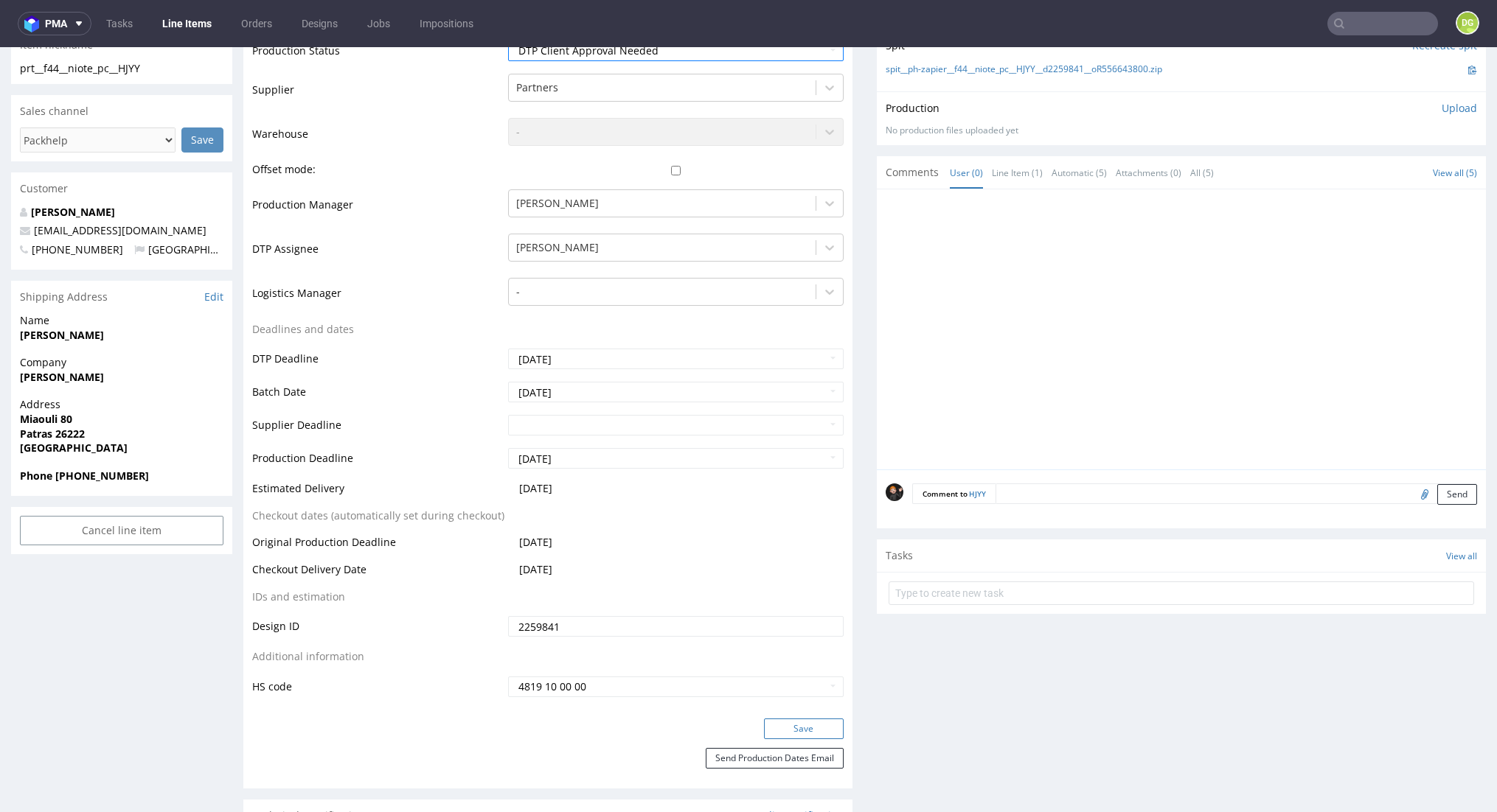
click at [782, 719] on button "Save" at bounding box center [804, 729] width 80 height 20
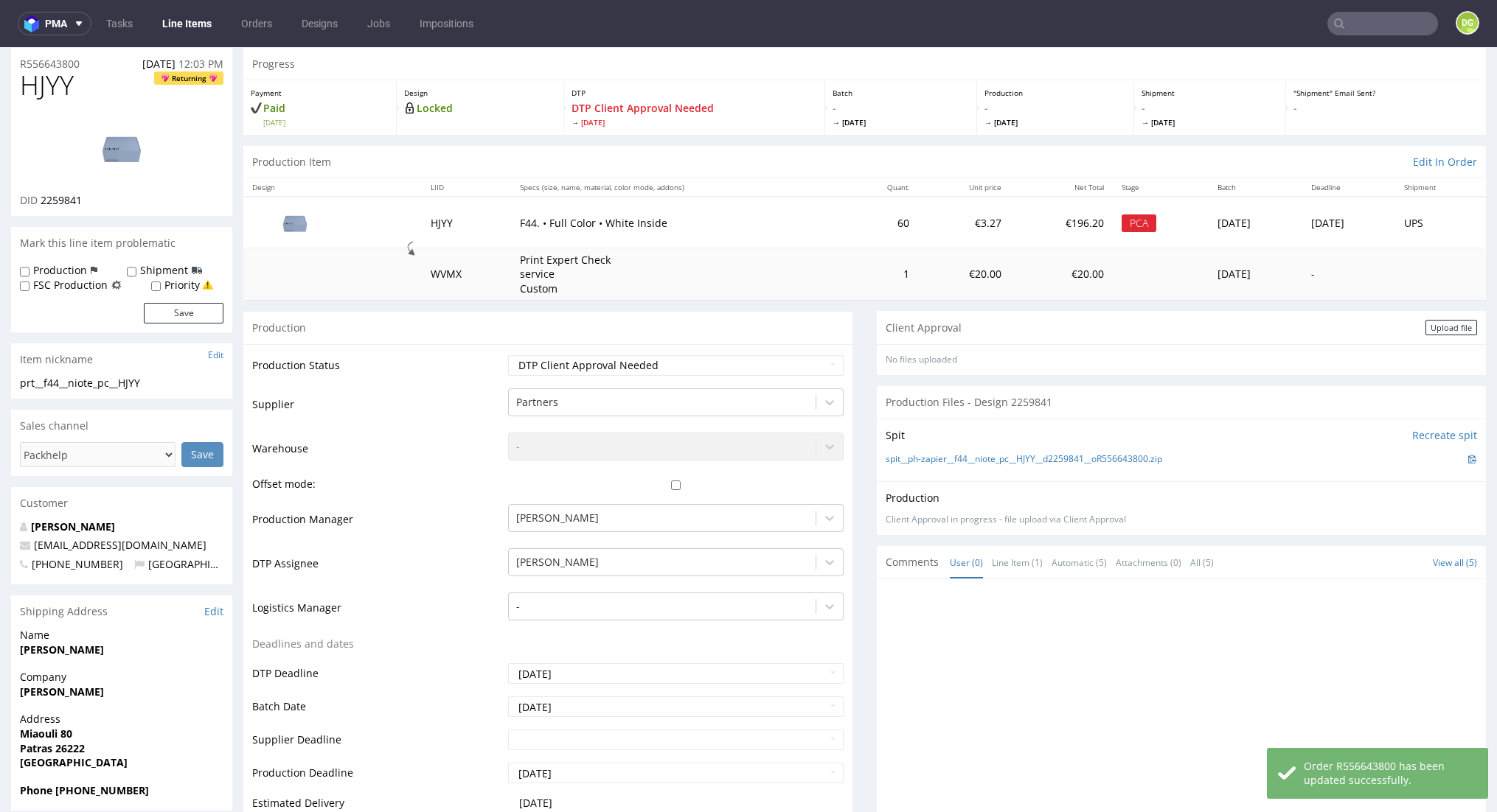
scroll to position [0, 0]
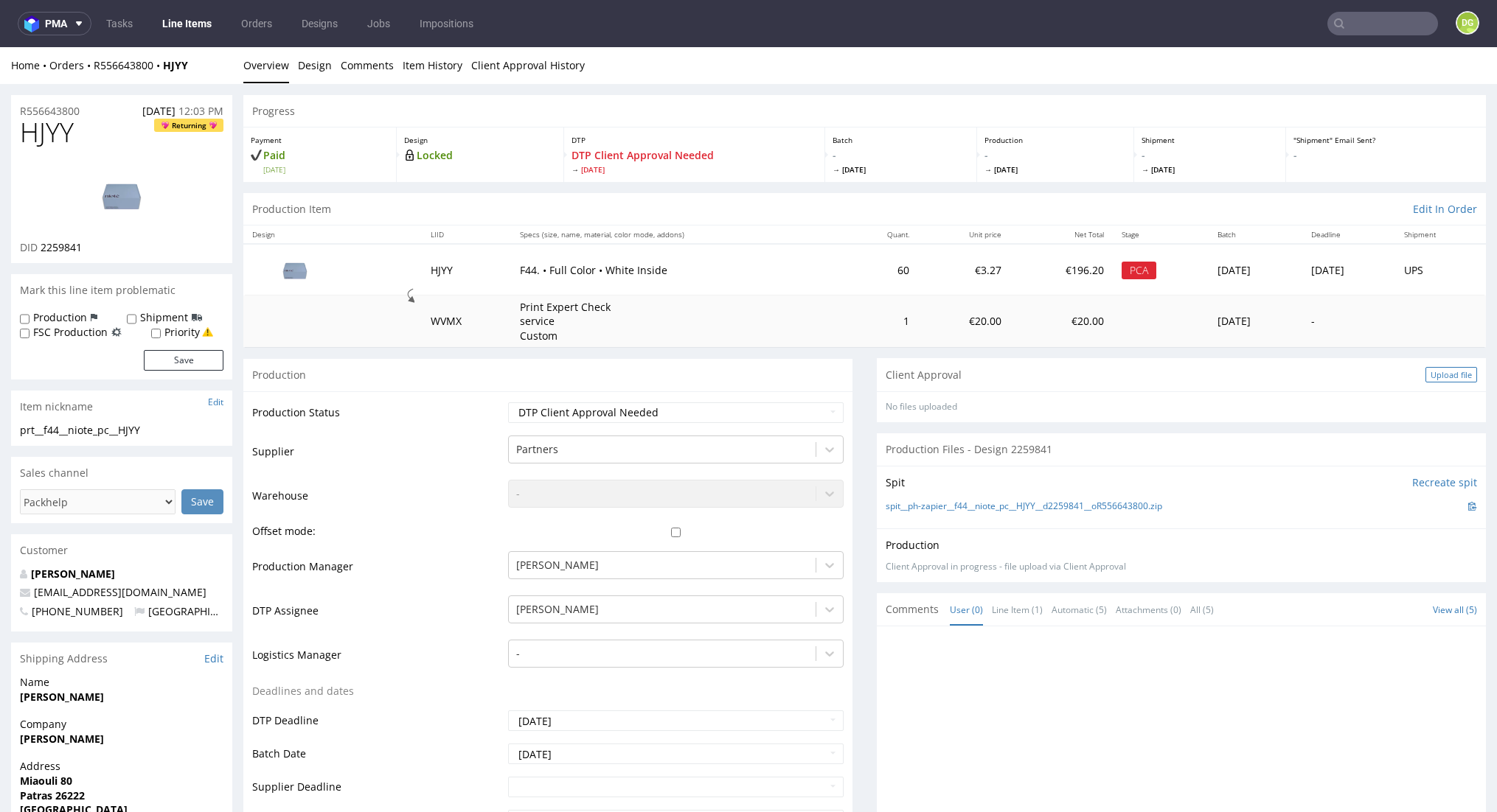
click at [1427, 376] on div "Upload file" at bounding box center [1451, 375] width 51 height 15
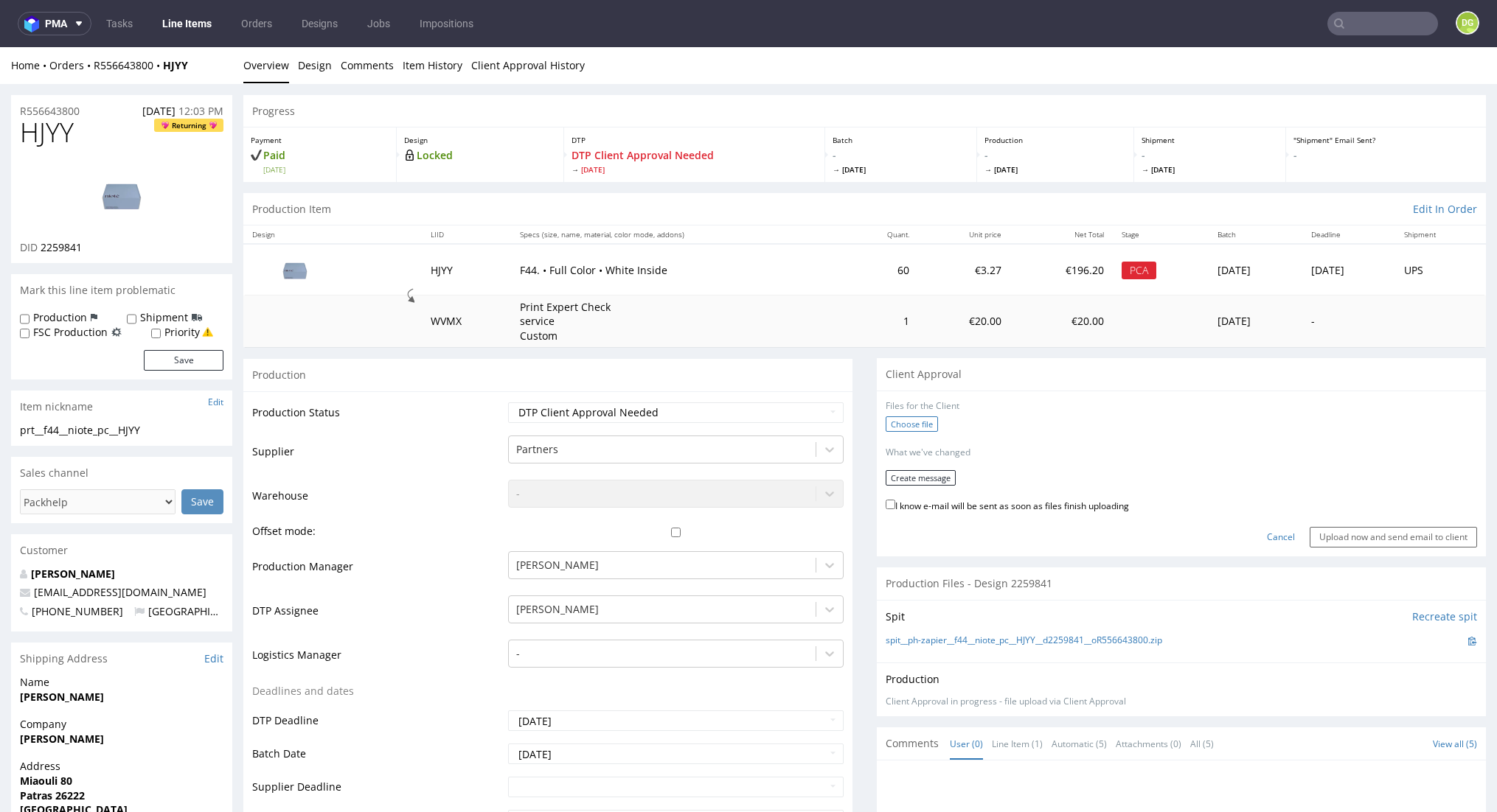
click at [902, 425] on label "Choose file" at bounding box center [912, 424] width 52 height 15
click at [0, 47] on input "Choose file" at bounding box center [0, 47] width 0 height 0
click at [995, 498] on label "I know e-mail will be sent as soon as files finish uploading" at bounding box center [1007, 500] width 244 height 16
click at [896, 498] on input "I know e-mail will be sent as soon as files finish uploading" at bounding box center [891, 499] width 10 height 10
checkbox input "true"
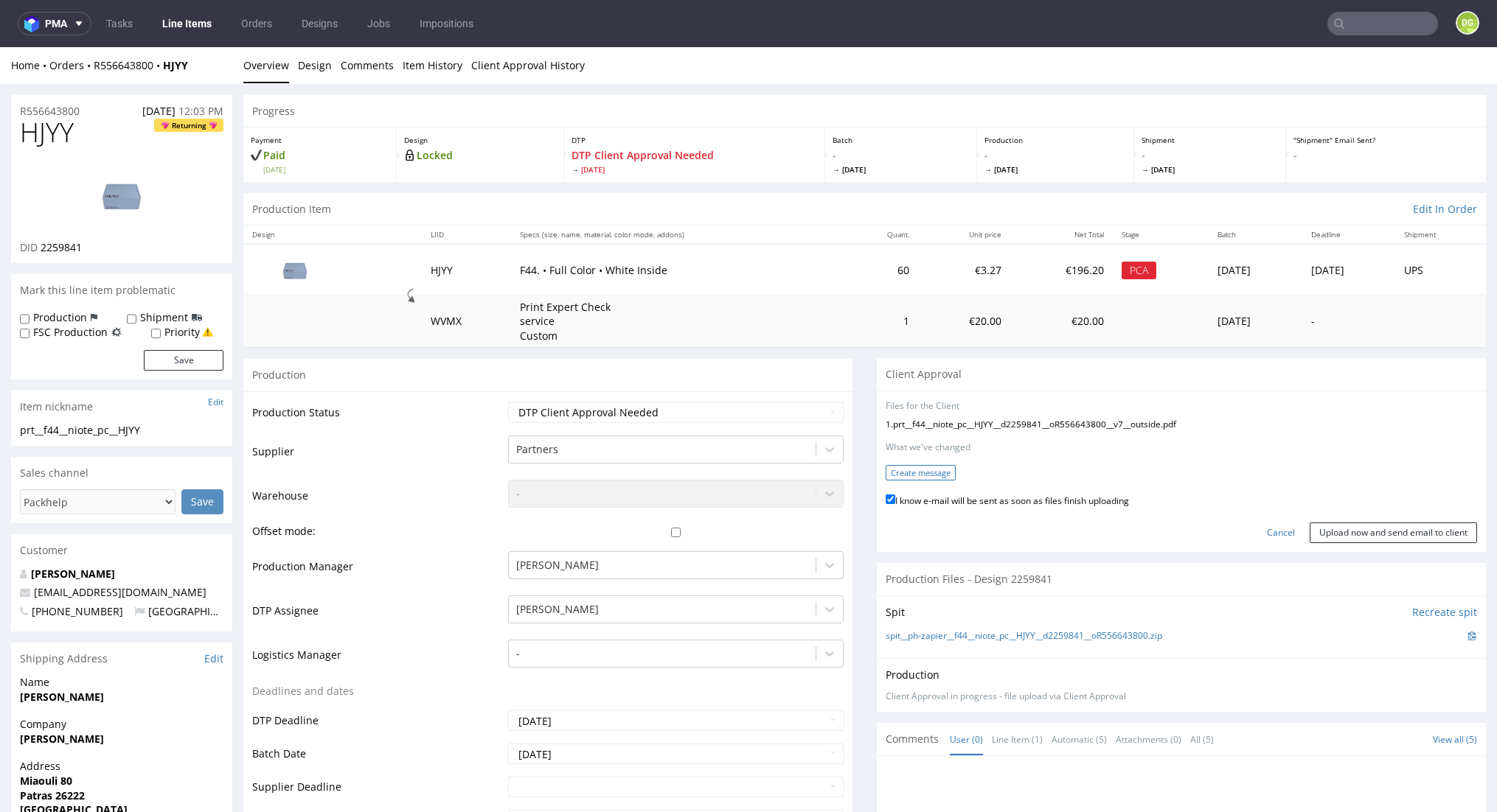
click at [929, 471] on button "Create message" at bounding box center [921, 472] width 70 height 15
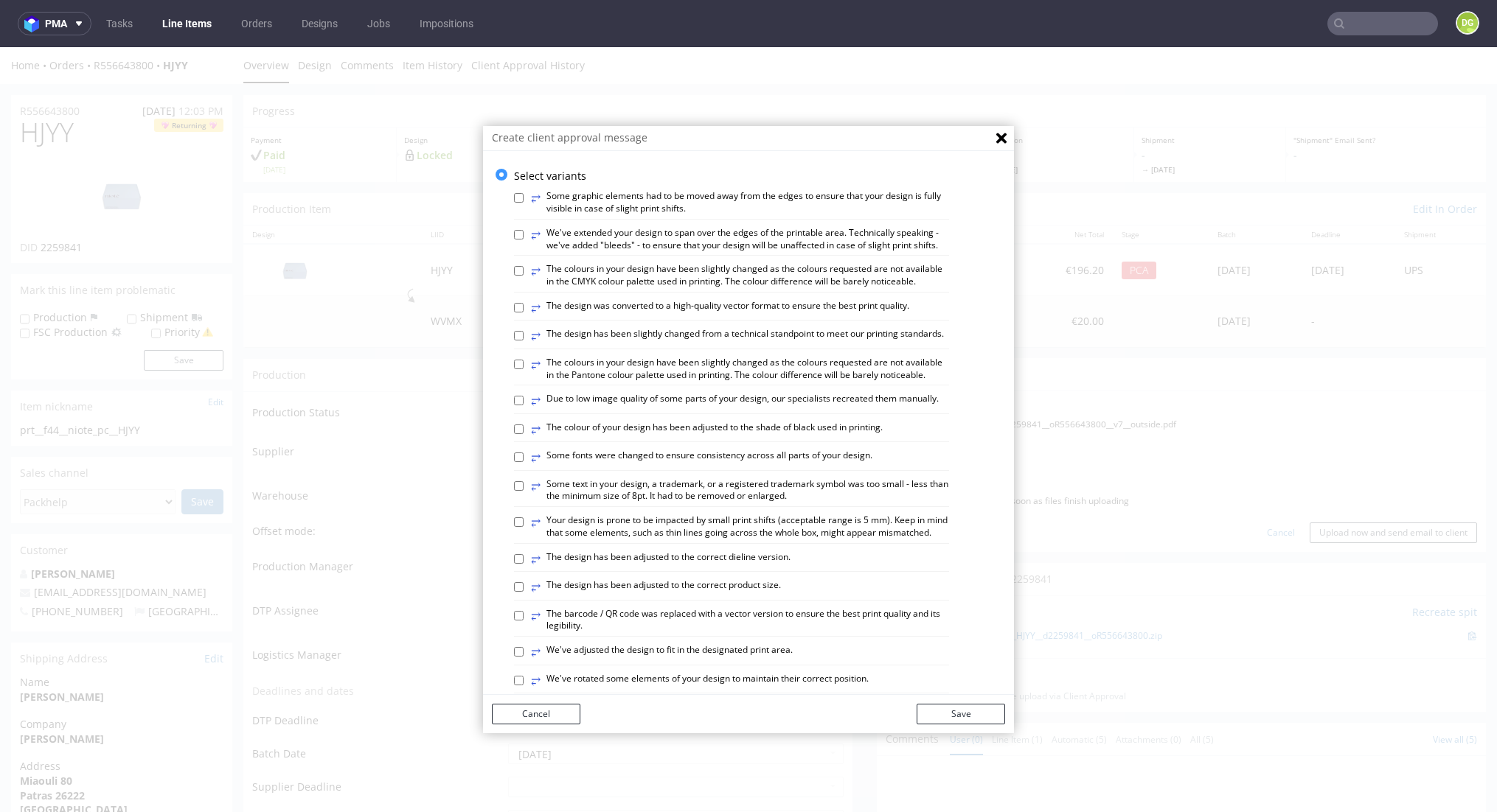
click at [859, 337] on label "⥂ The design has been slightly changed from a technical standpoint to meet our …" at bounding box center [737, 336] width 413 height 16
click at [524, 337] on input "⥂ The design has been slightly changed from a technical standpoint to meet our …" at bounding box center [519, 336] width 10 height 10
checkbox input "true"
click at [710, 568] on label "⥂ The design has been adjusted to the correct dieline version." at bounding box center [661, 560] width 260 height 16
click at [524, 564] on input "⥂ The design has been adjusted to the correct dieline version." at bounding box center [519, 560] width 10 height 10
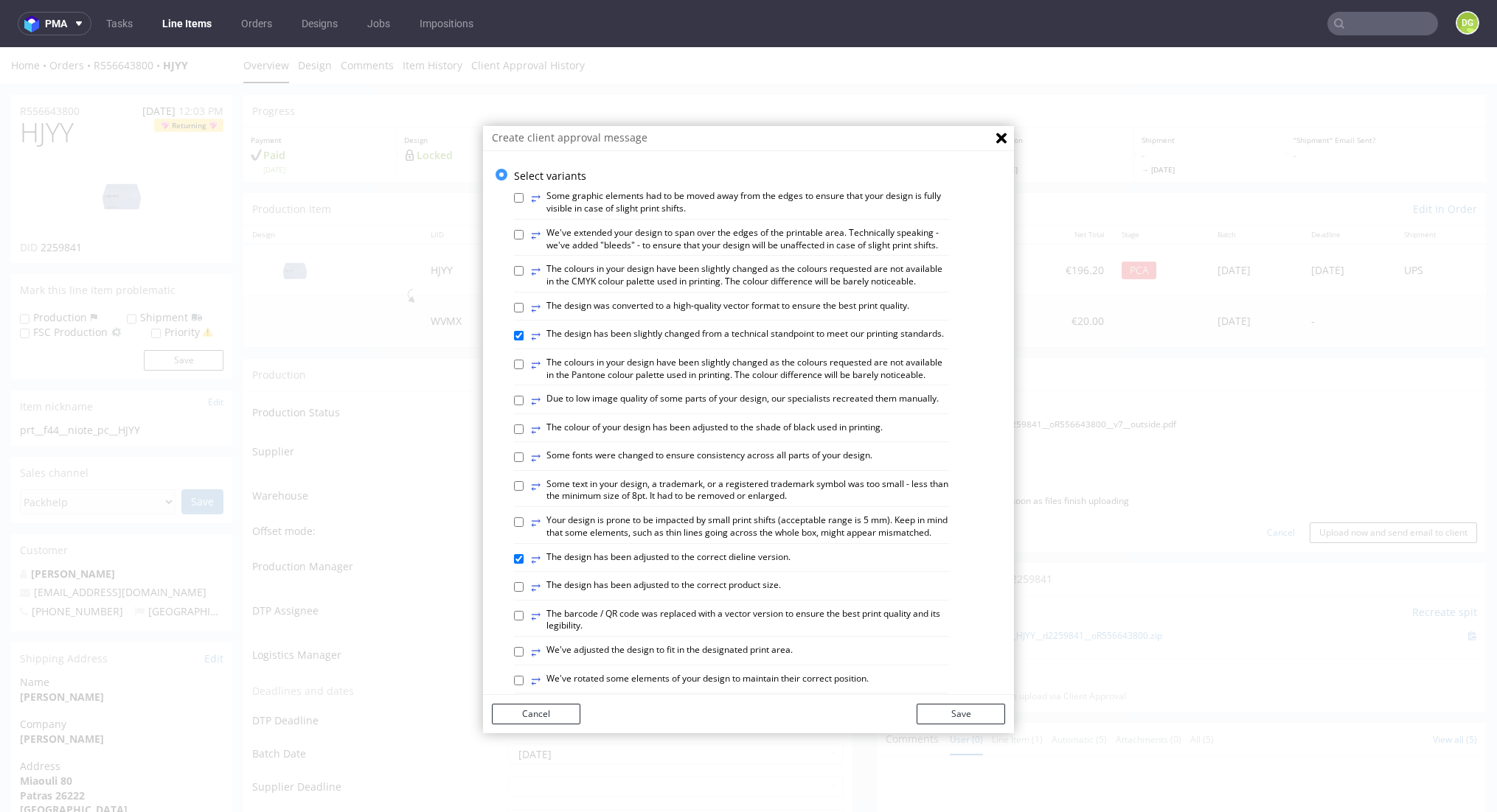
checkbox input "true"
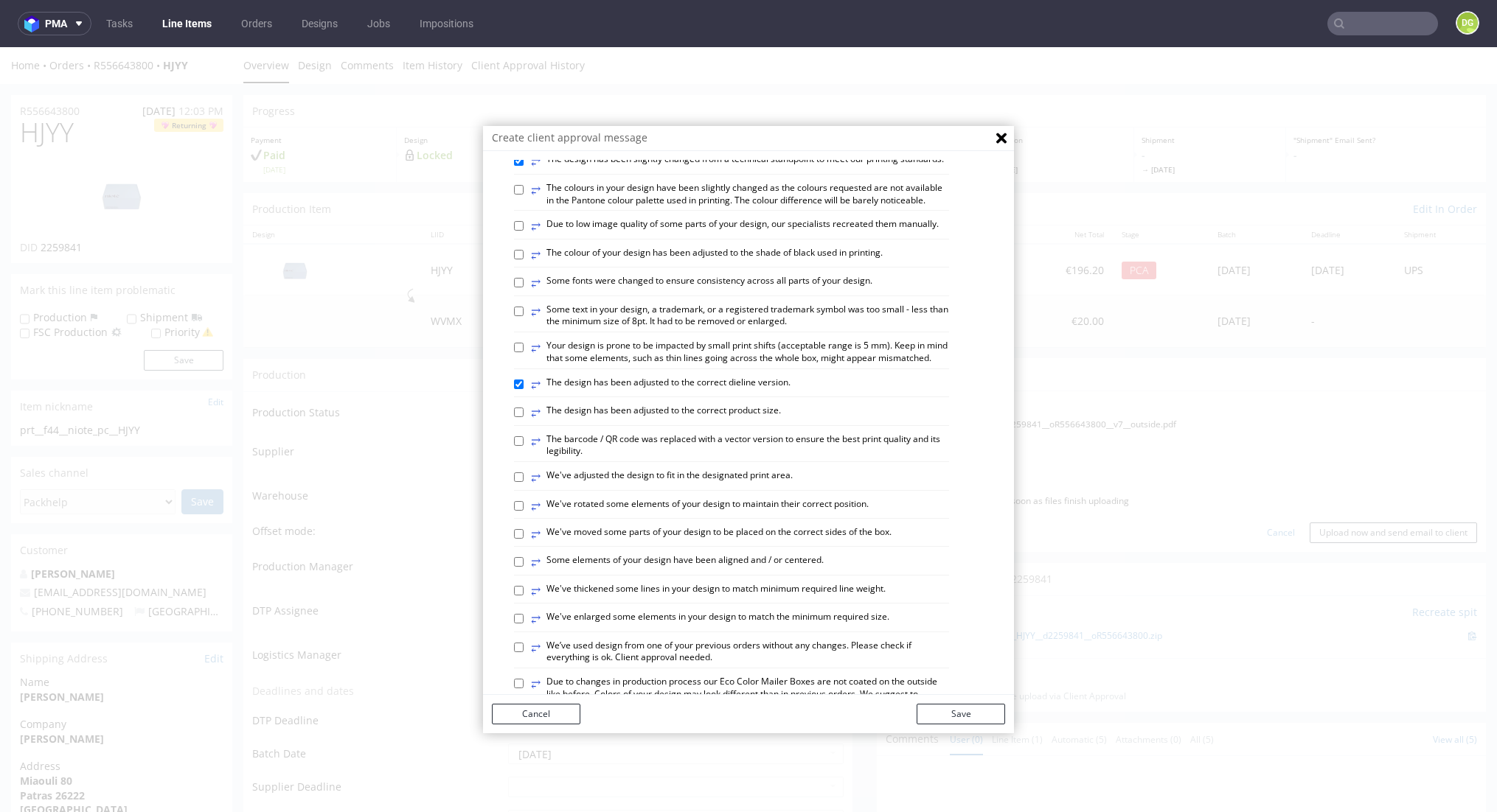
scroll to position [195, 0]
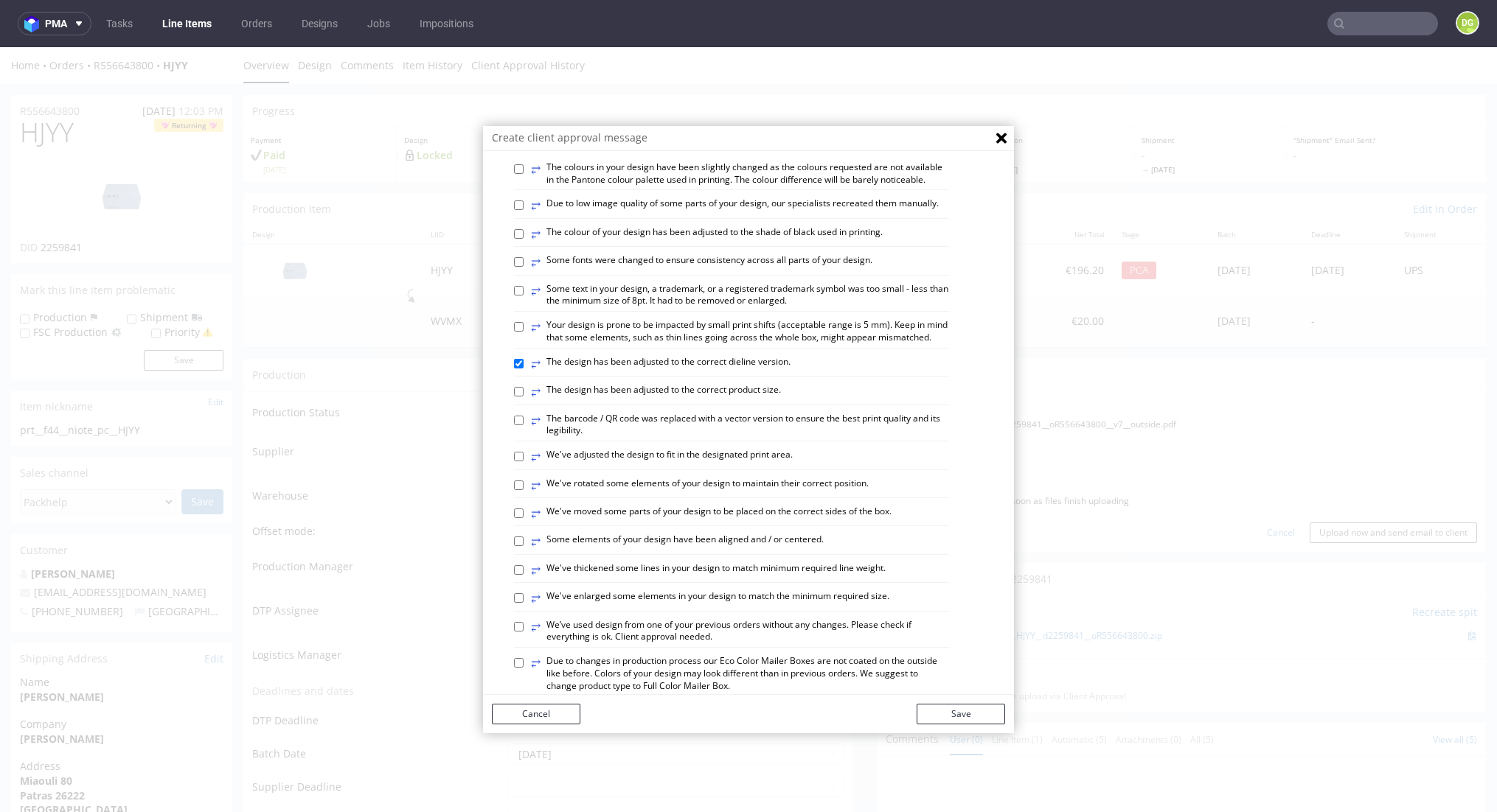
click at [819, 564] on div "⥂ Some graphic elements had to be moved away from the edges to ensure that your…" at bounding box center [760, 551] width 491 height 1126
click at [812, 550] on label "⥂ Some elements of your design have been aligned and / or centered." at bounding box center [677, 542] width 293 height 16
click at [524, 546] on input "⥂ Some elements of your design have been aligned and / or centered." at bounding box center [519, 542] width 10 height 10
checkbox input "true"
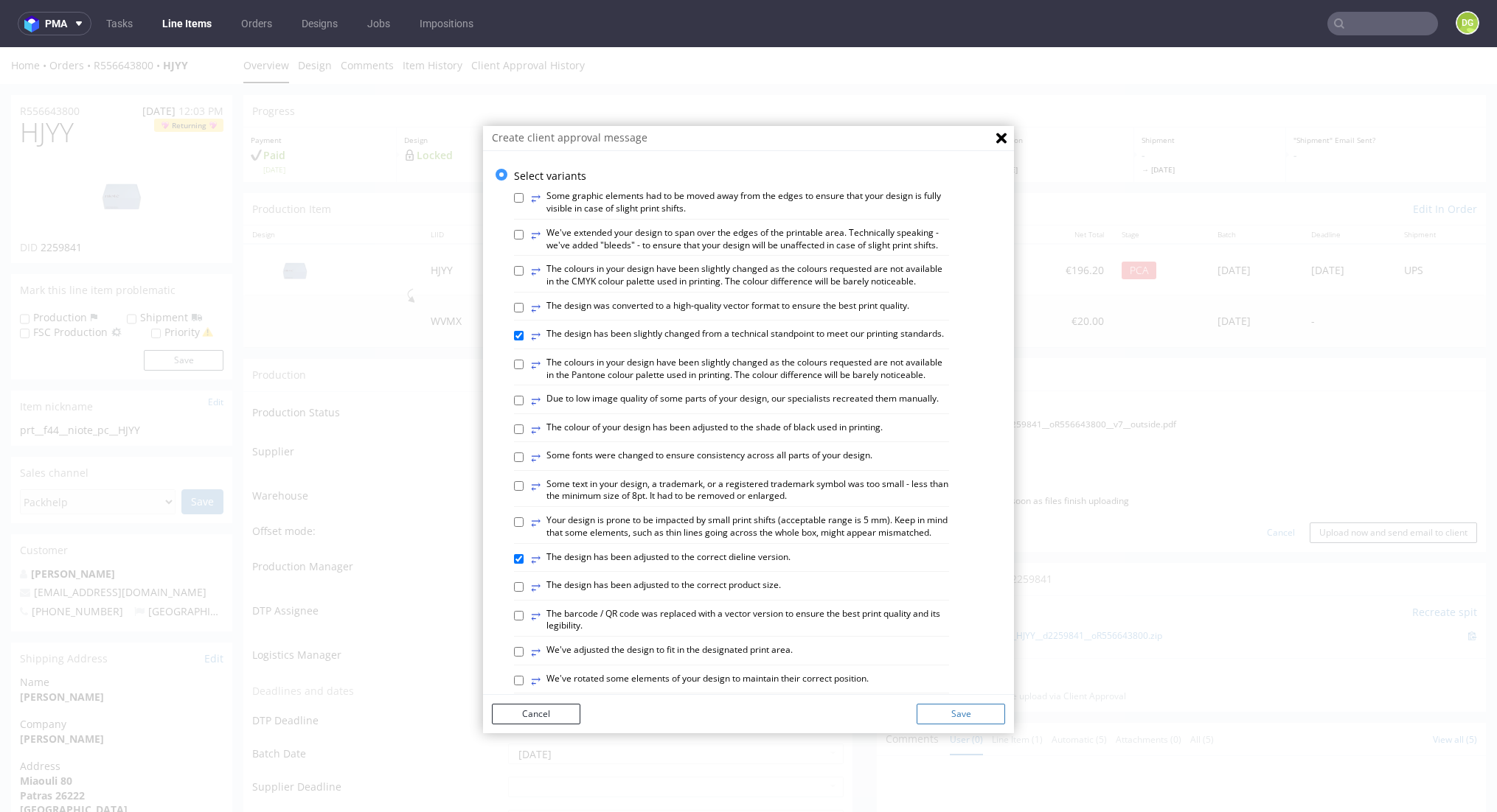
click at [976, 711] on button "Save" at bounding box center [961, 713] width 89 height 20
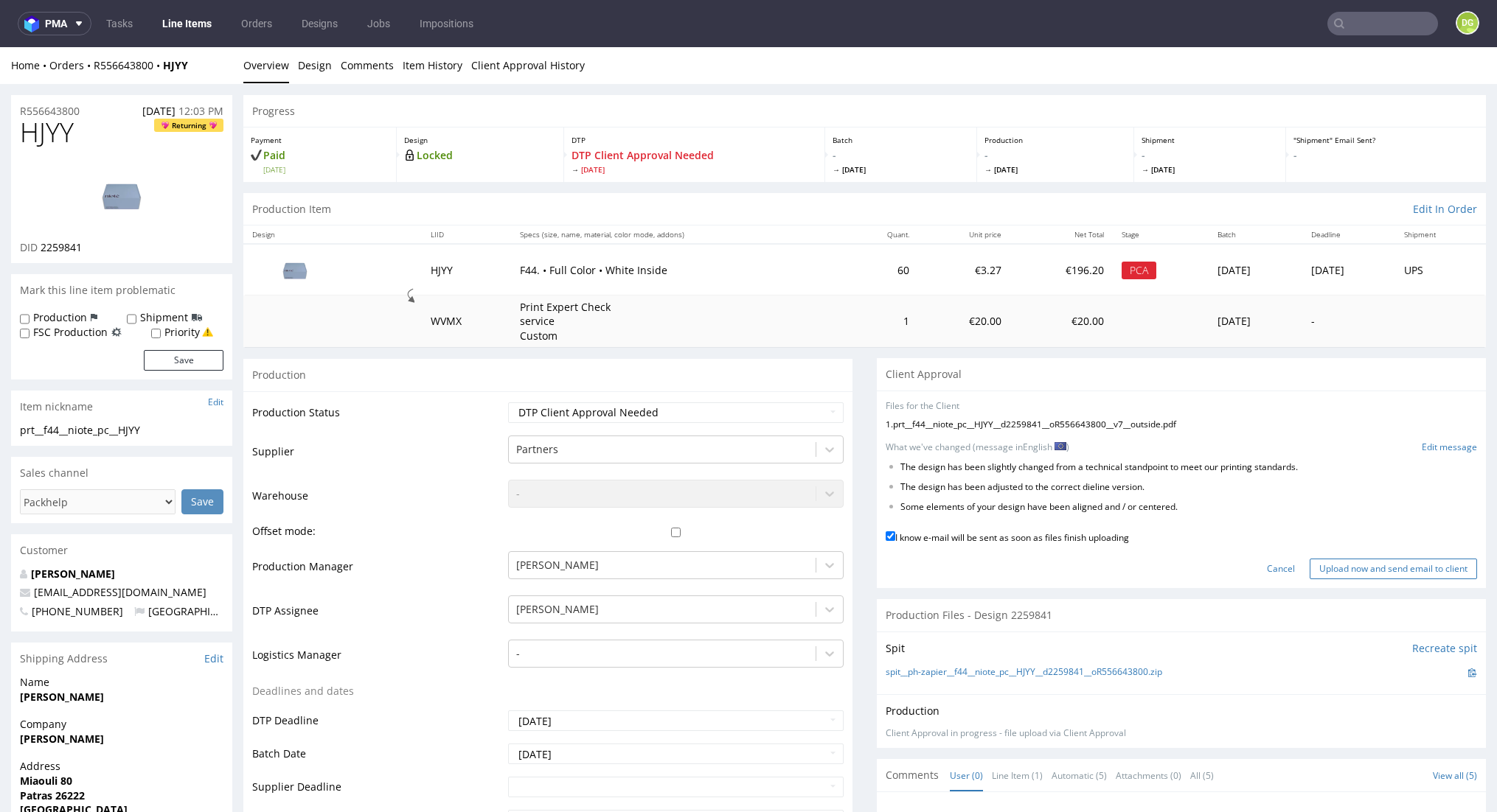
click at [1367, 564] on input "Upload now and send email to client" at bounding box center [1394, 568] width 167 height 20
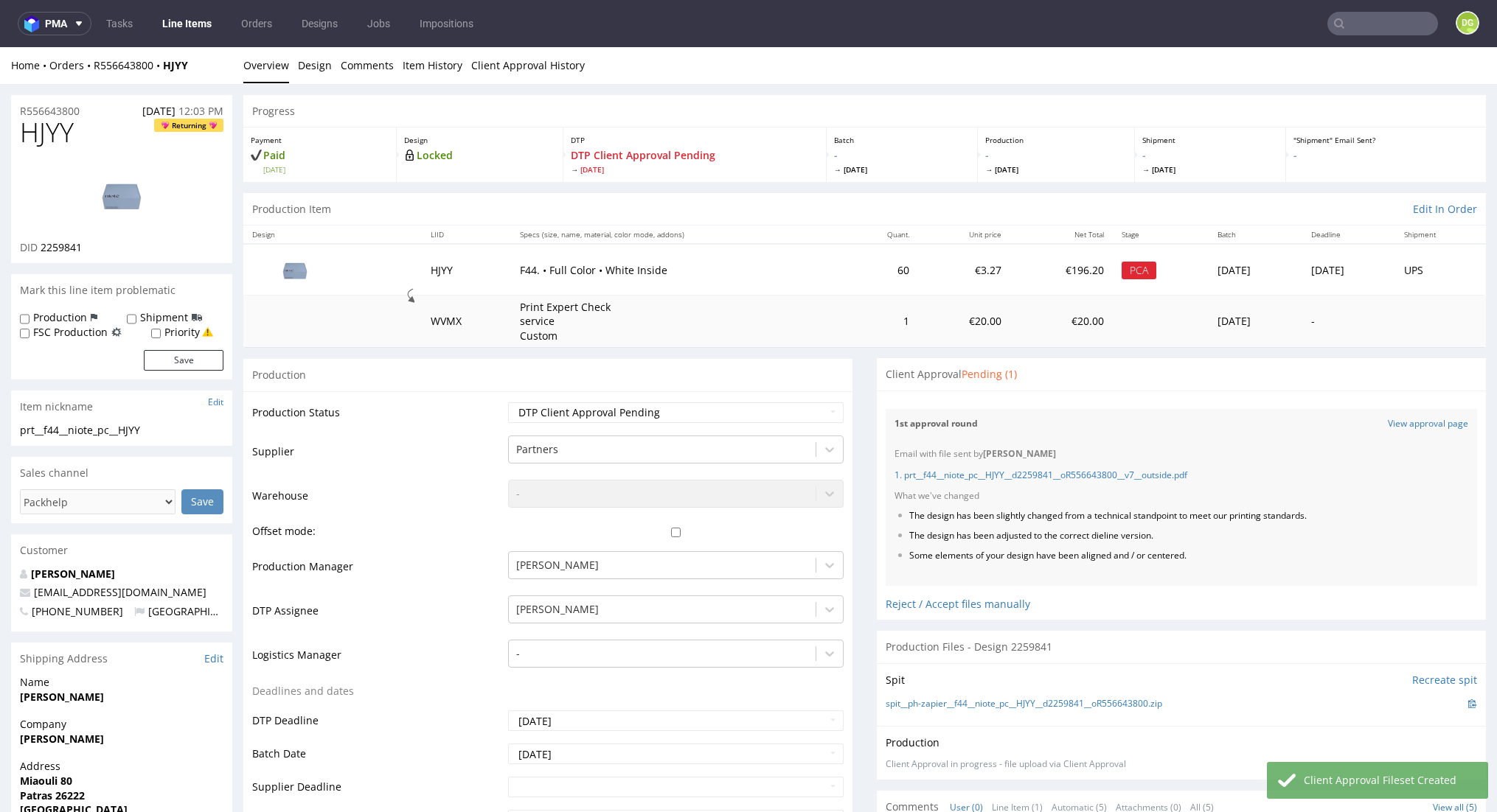
click at [174, 24] on link "Line Items" at bounding box center [187, 23] width 67 height 24
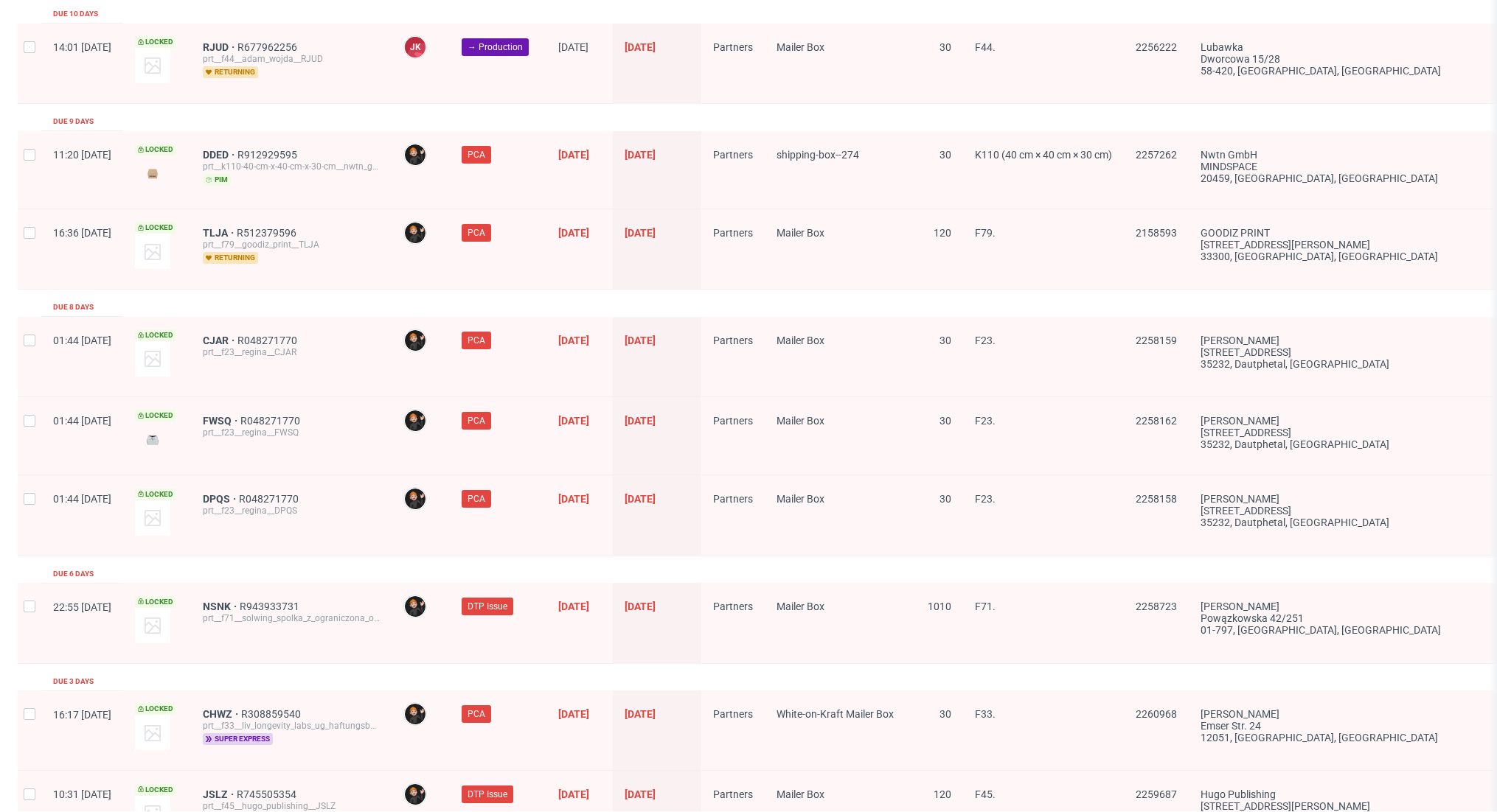
scroll to position [2241, 0]
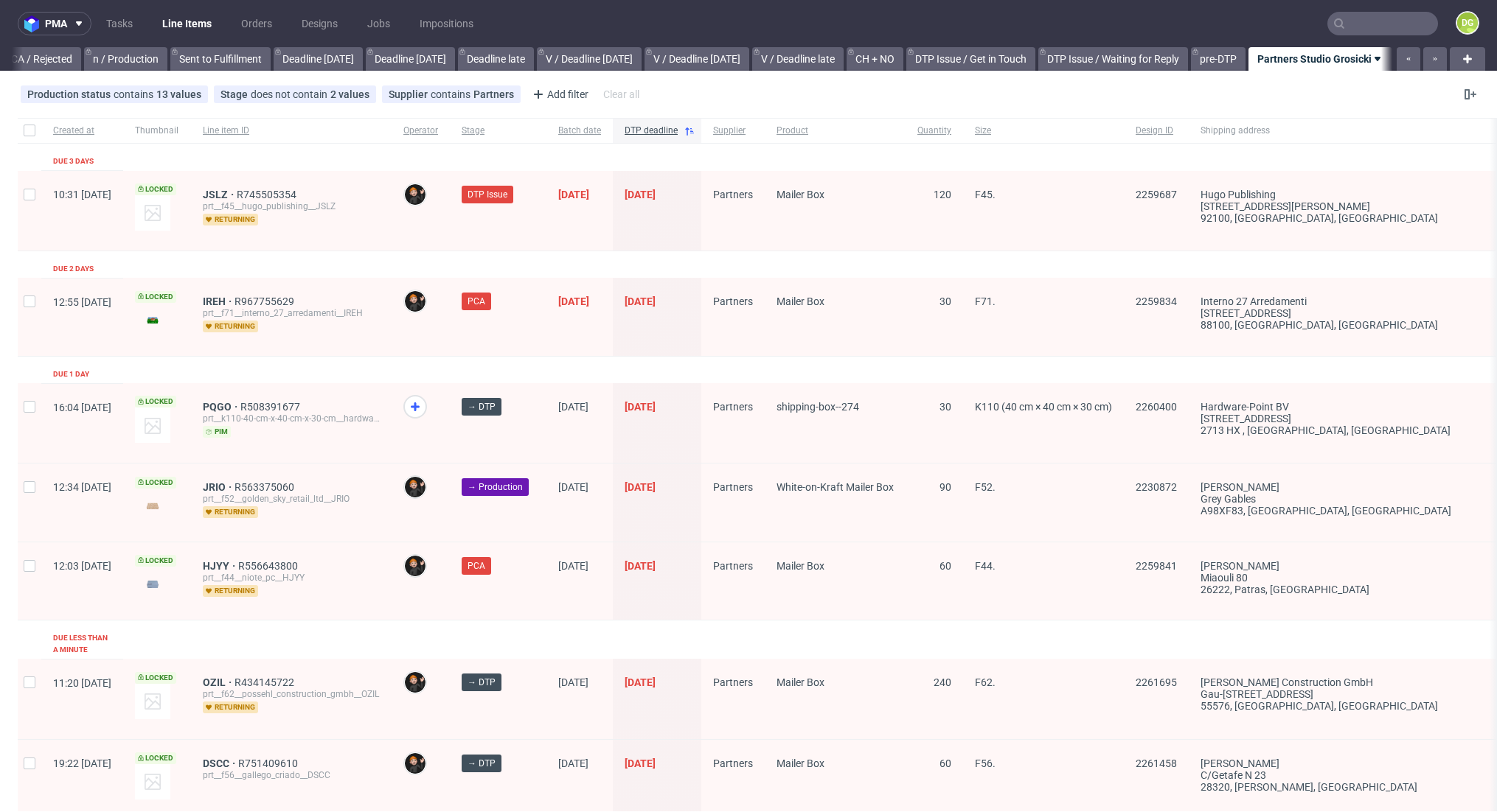
scroll to position [35, 0]
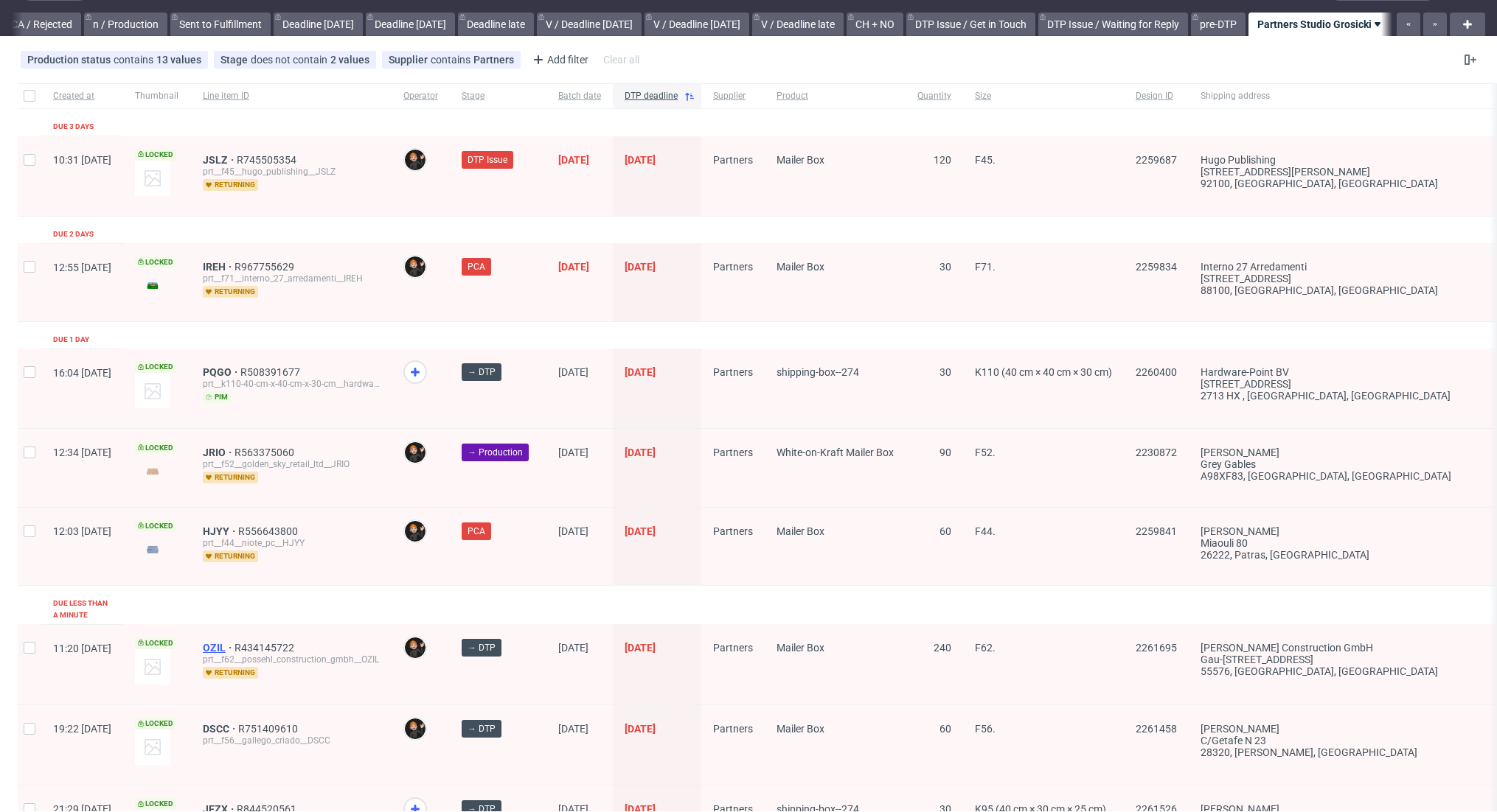
click at [235, 642] on span "OZIL" at bounding box center [218, 647] width 32 height 11
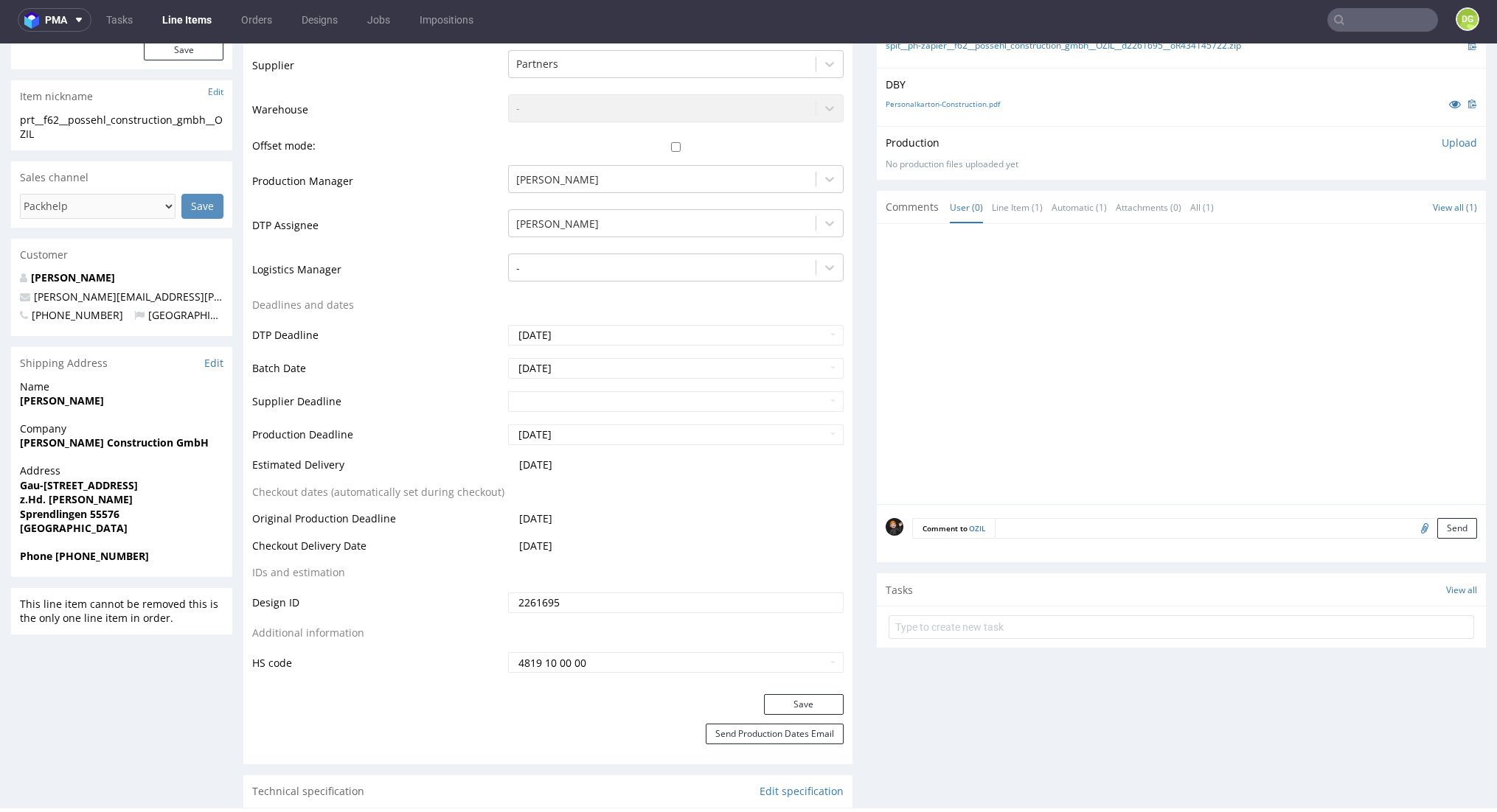
scroll to position [371, 0]
click at [795, 694] on button "Save" at bounding box center [804, 701] width 80 height 20
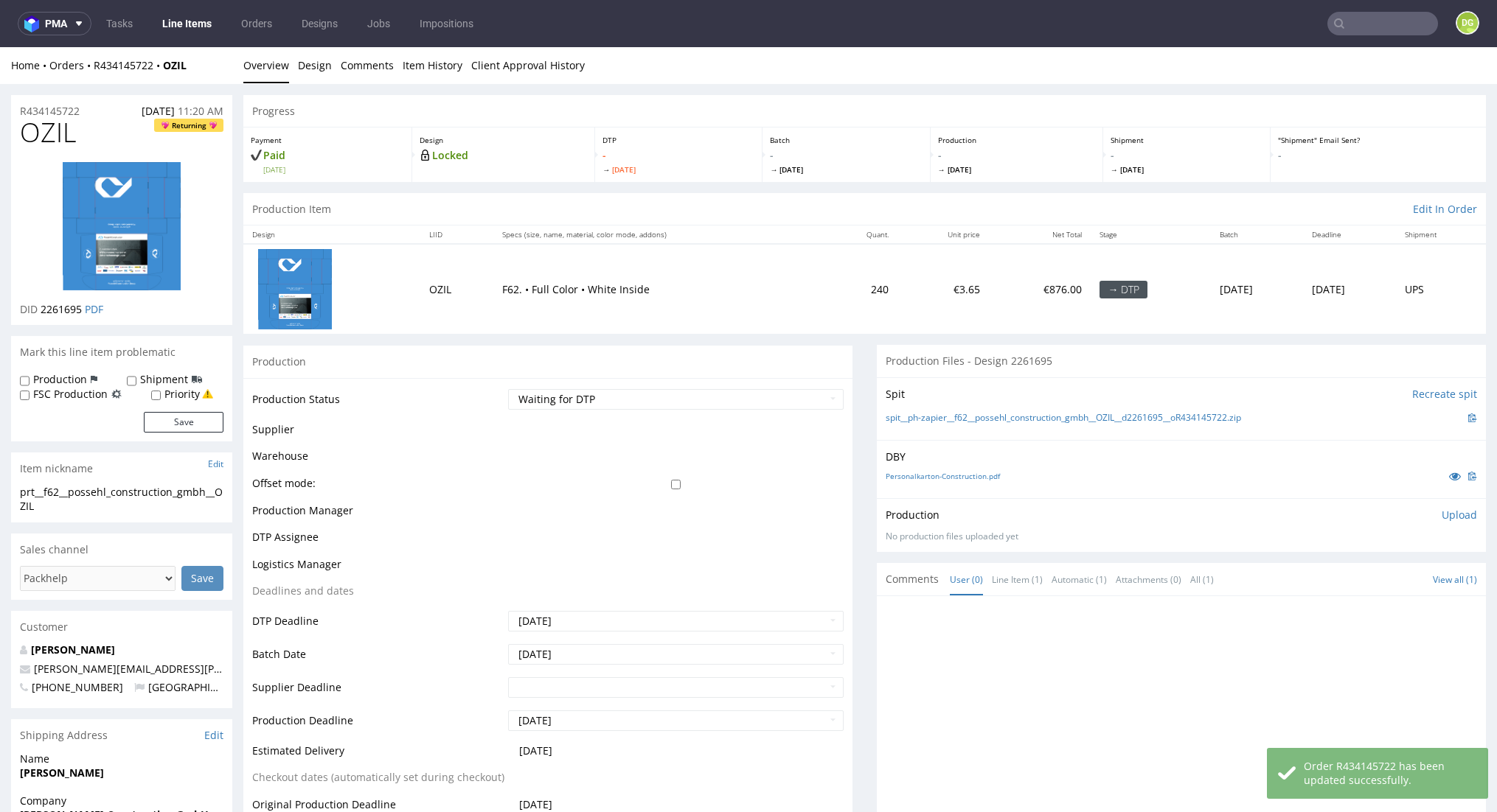
scroll to position [0, 0]
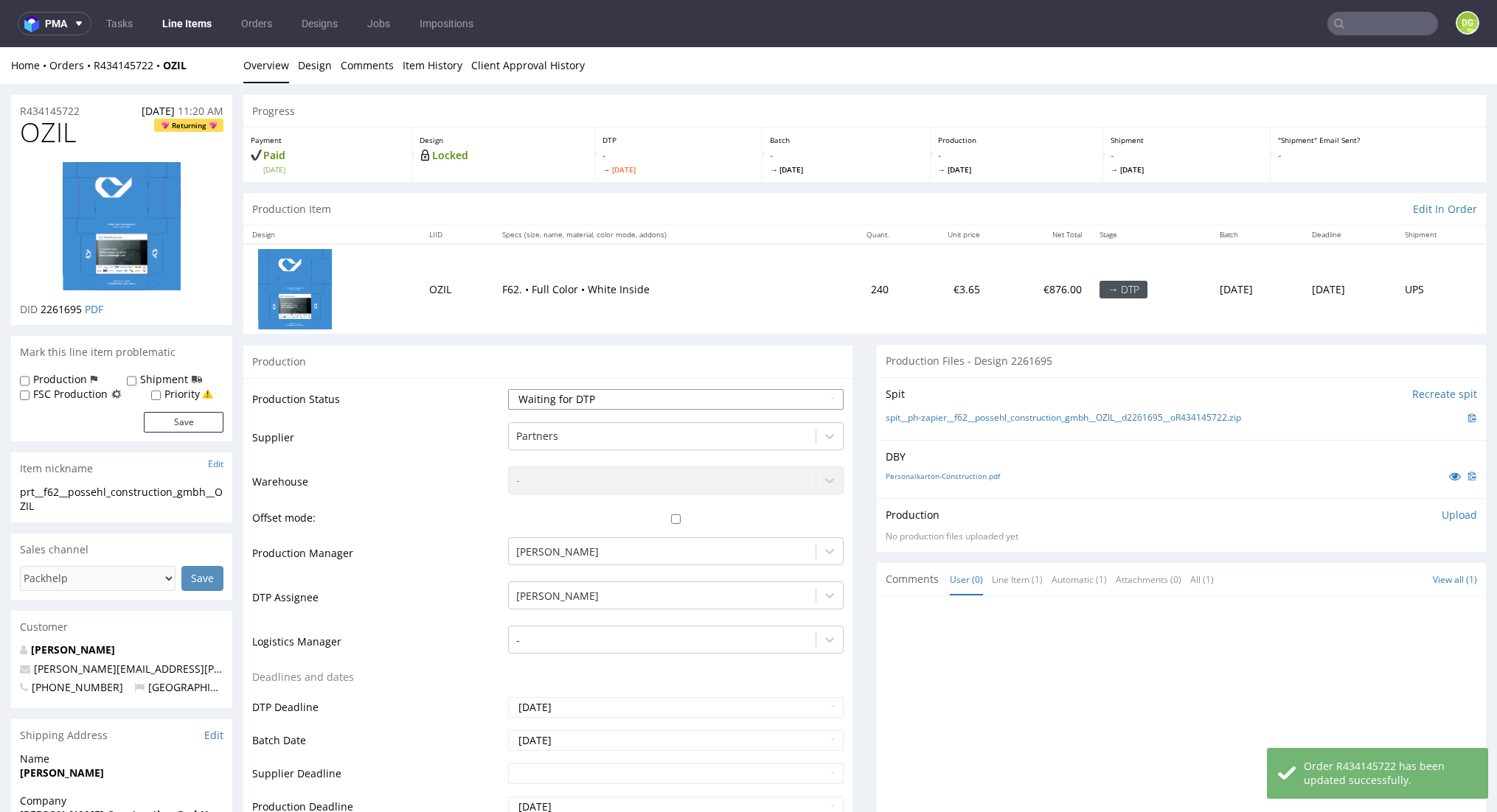
select select "dtp_in_process"
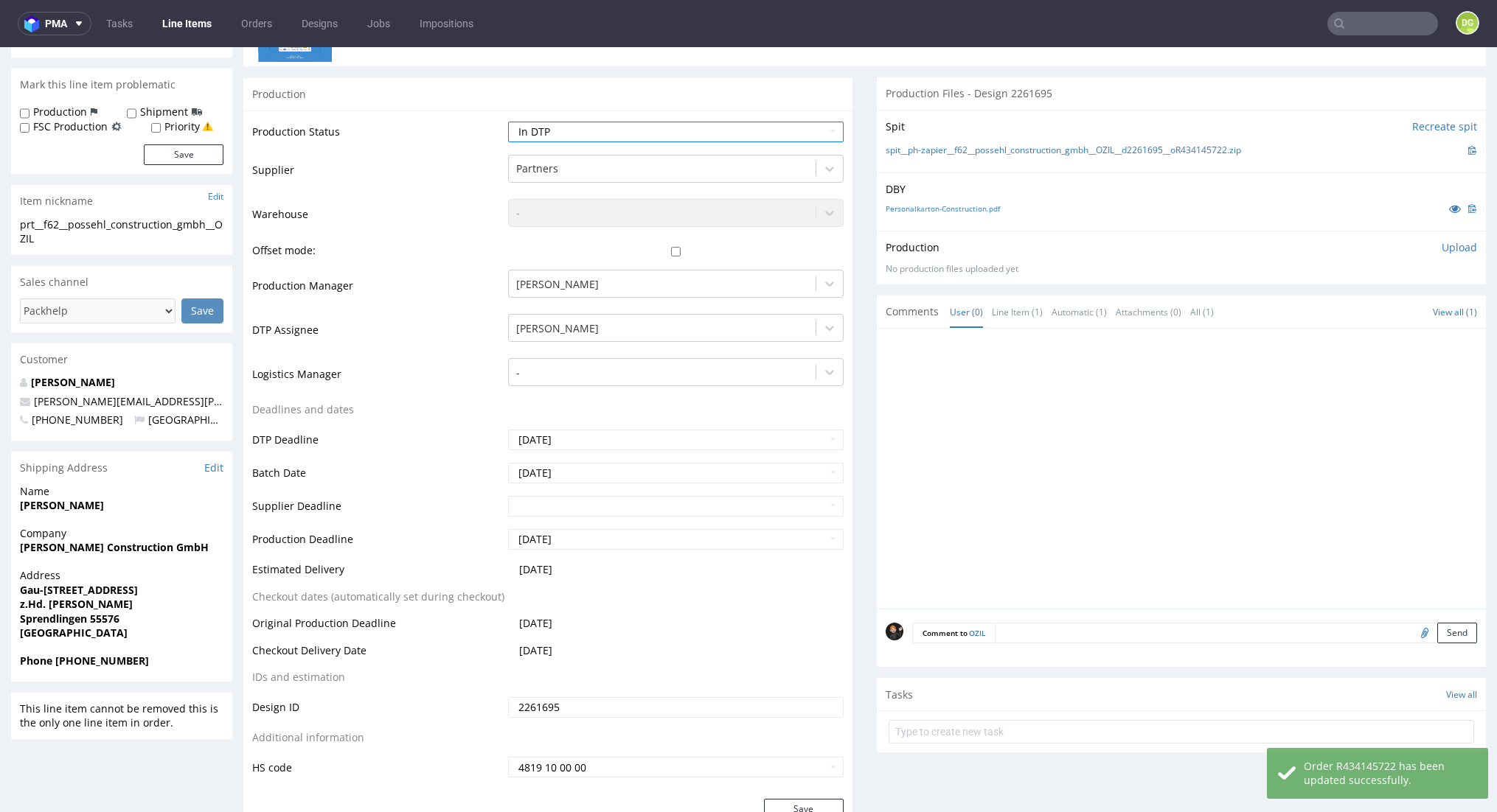
scroll to position [568, 0]
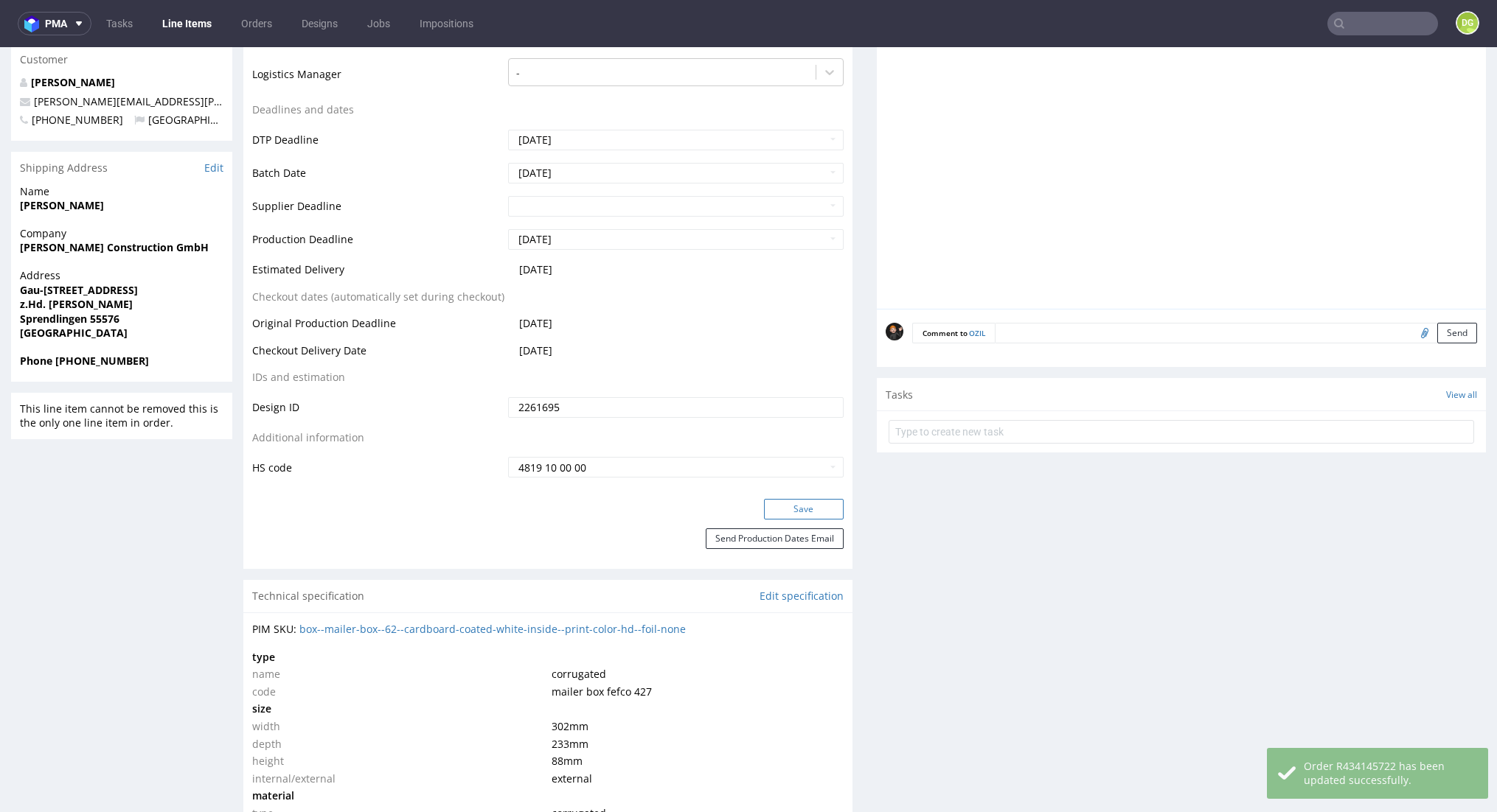
click at [805, 499] on button "Save" at bounding box center [804, 509] width 80 height 20
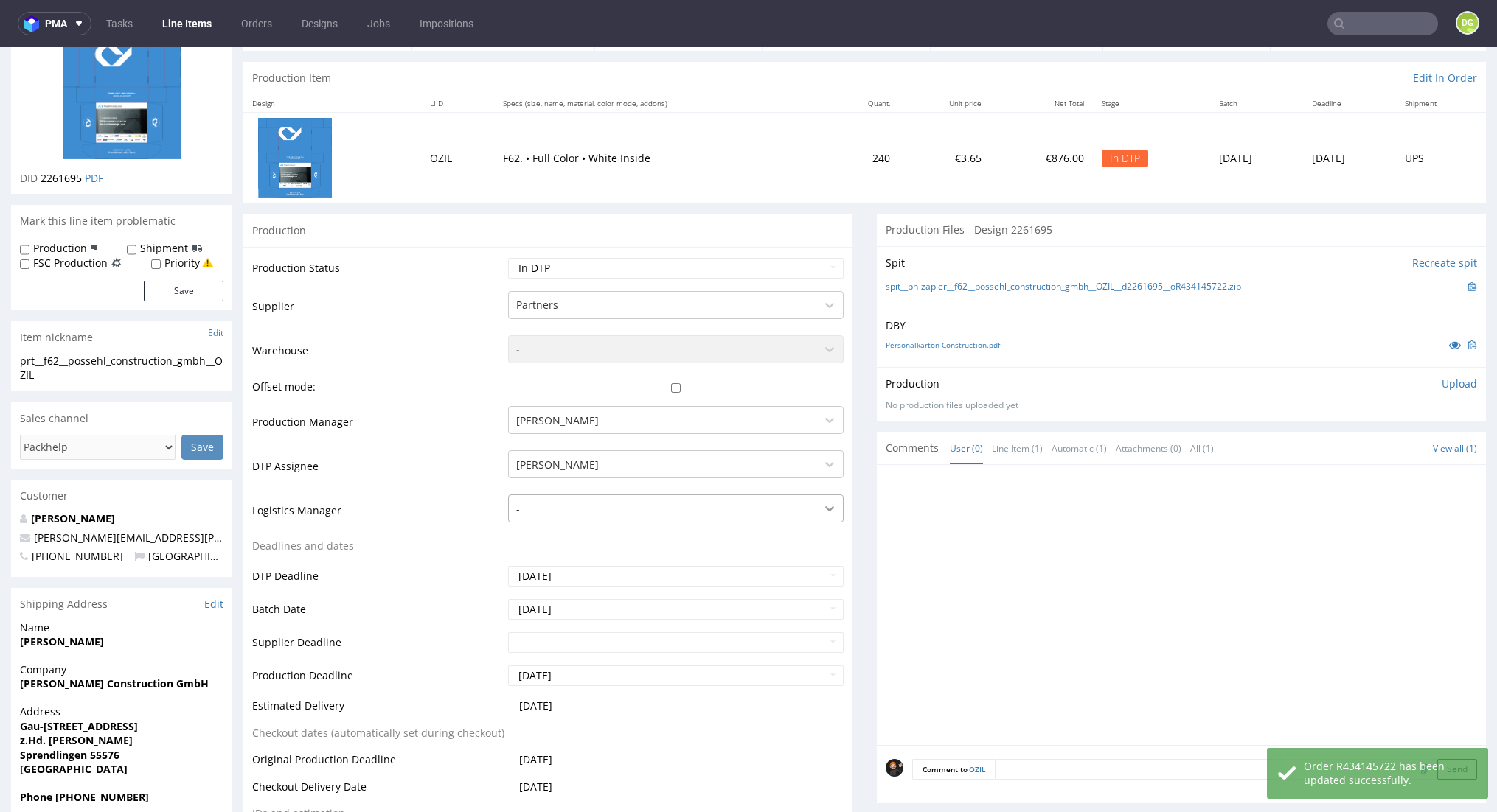
scroll to position [0, 0]
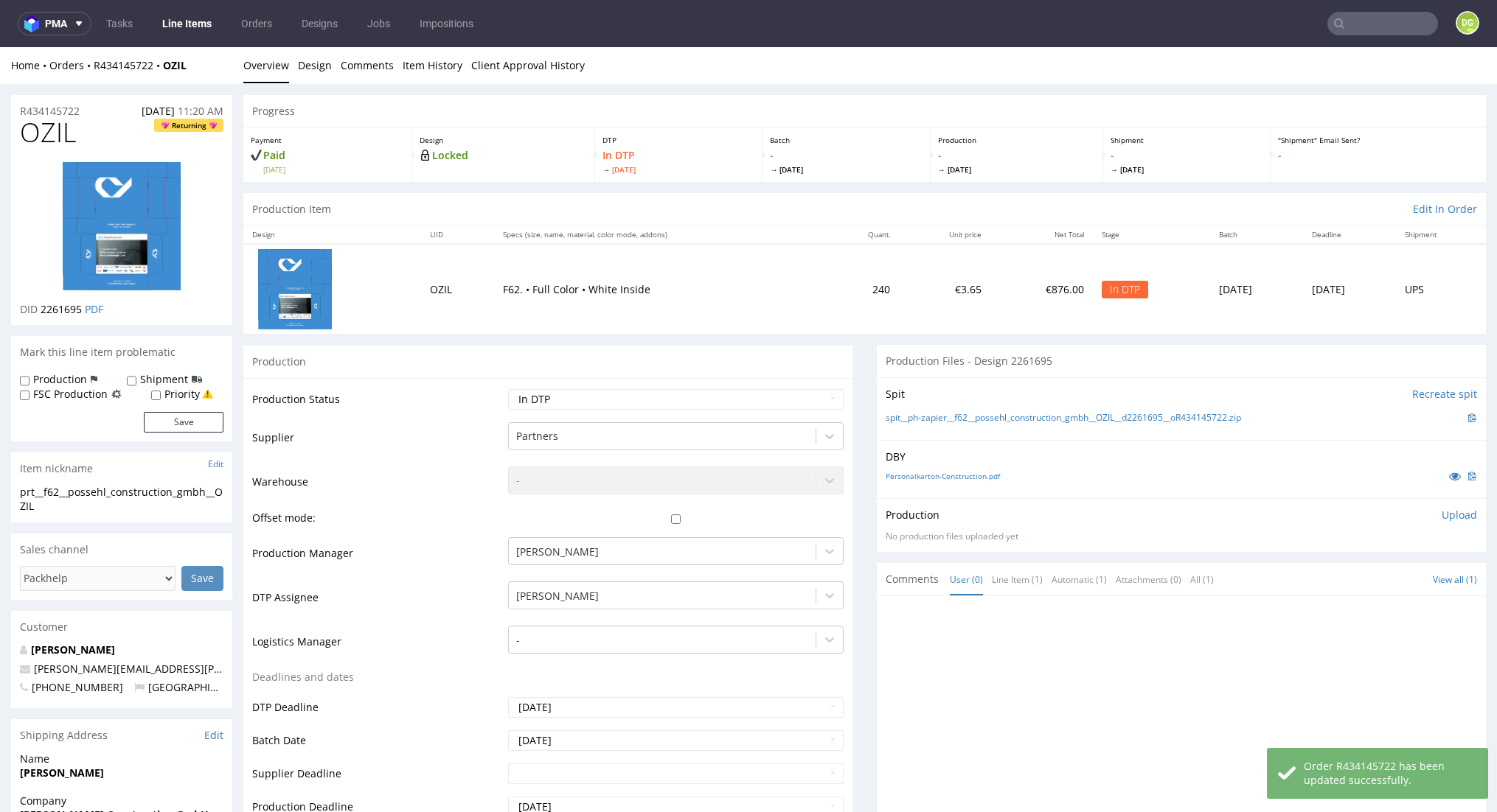
click at [23, 131] on span "OZIL" at bounding box center [47, 133] width 56 height 29
click at [59, 134] on span "OZIL" at bounding box center [47, 133] width 56 height 29
copy span "OZIL"
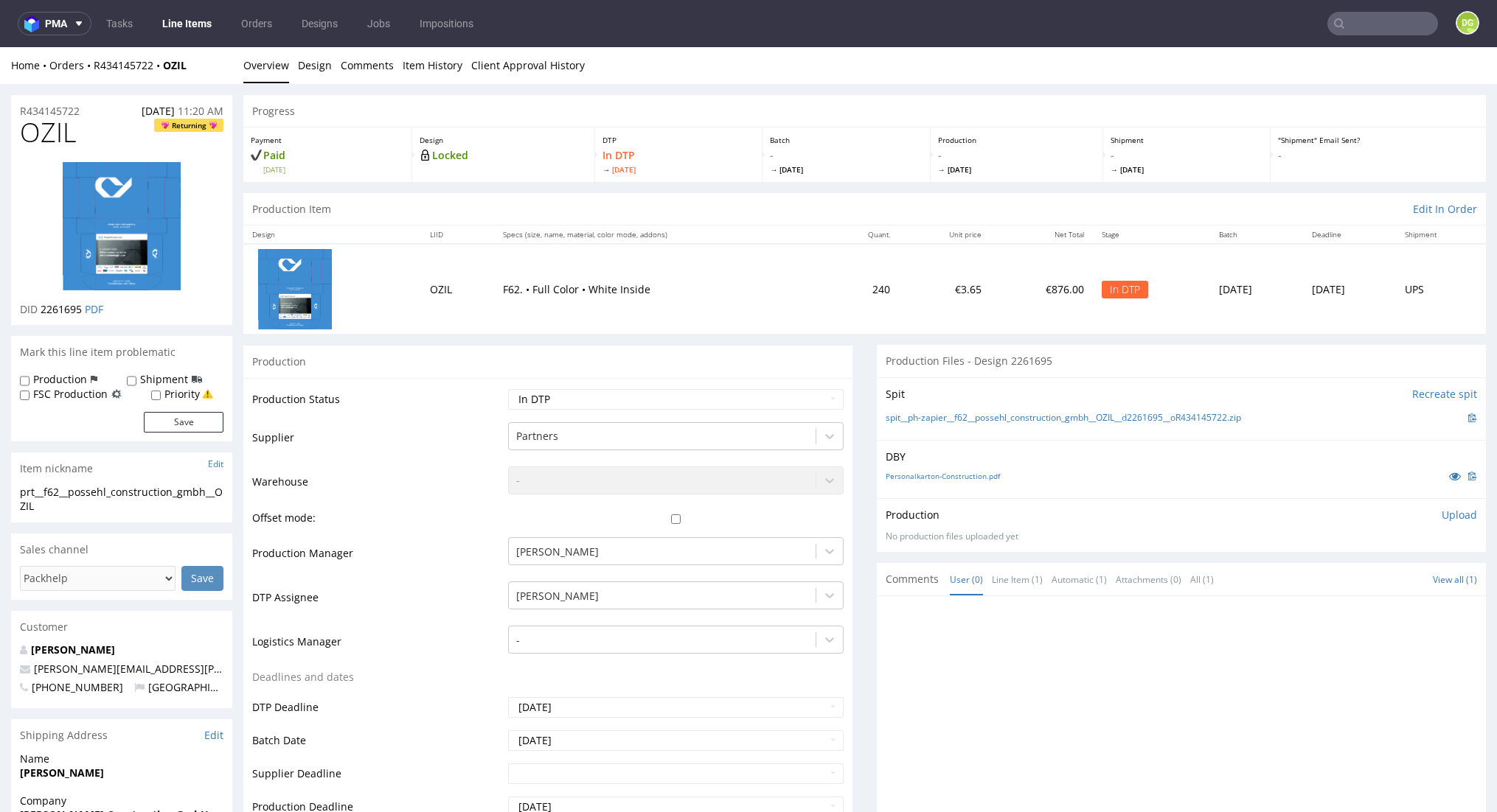
click at [104, 309] on div "DID 2261695 PDF" at bounding box center [121, 309] width 204 height 15
click at [100, 309] on link "PDF" at bounding box center [94, 309] width 19 height 14
select select "dtp_ca_needed"
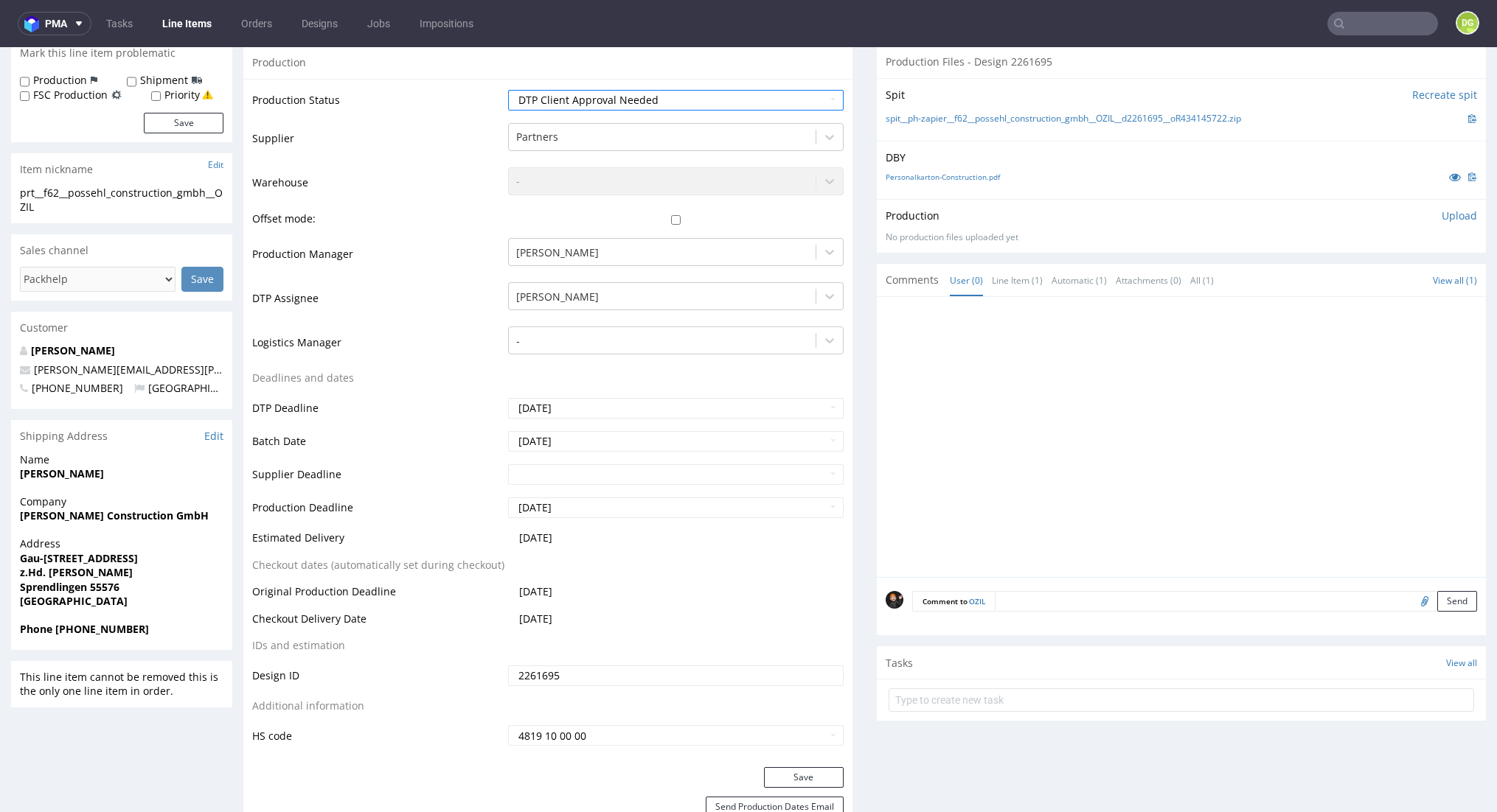
scroll to position [416, 0]
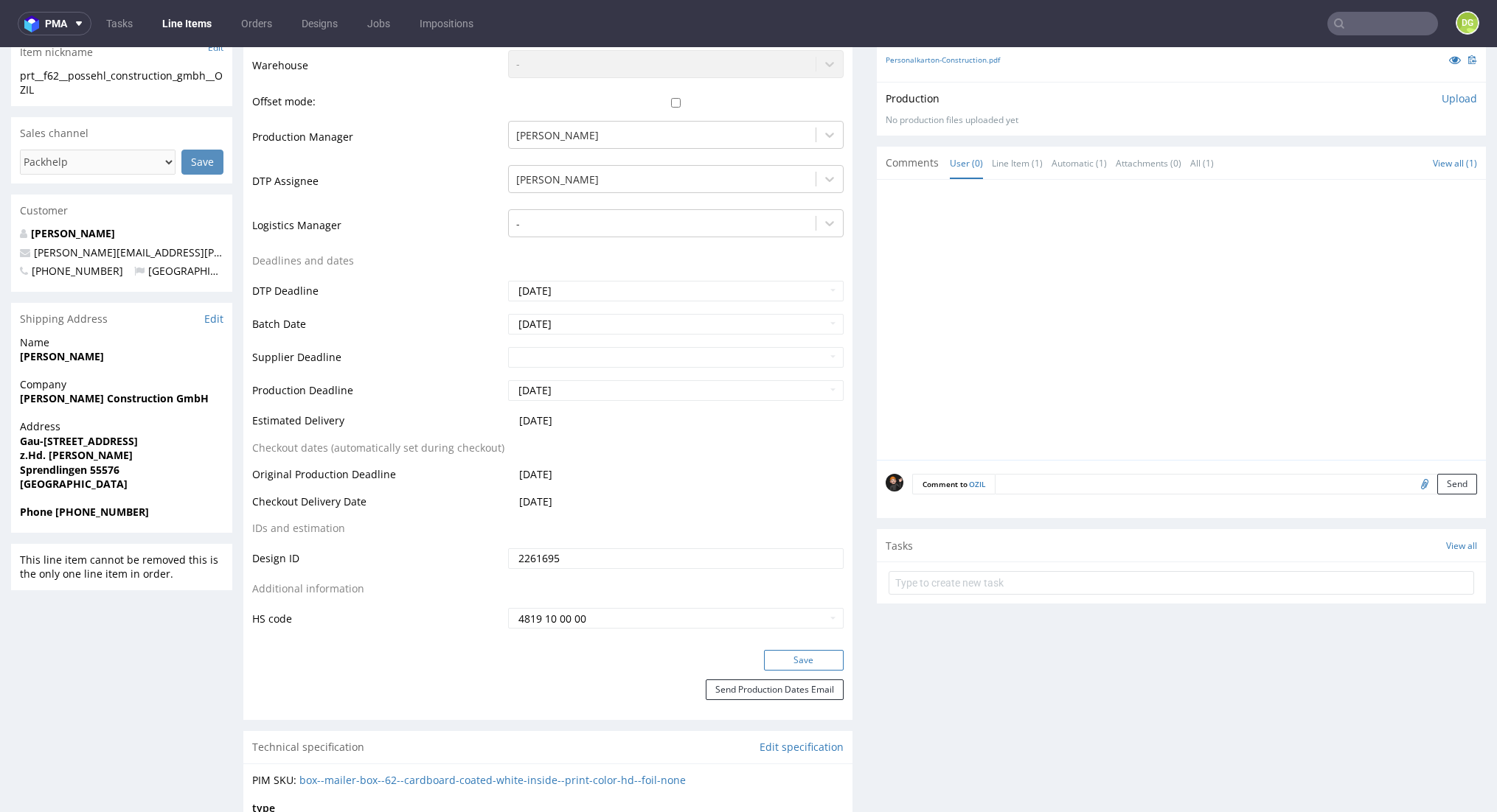
click at [812, 650] on button "Save" at bounding box center [804, 660] width 80 height 20
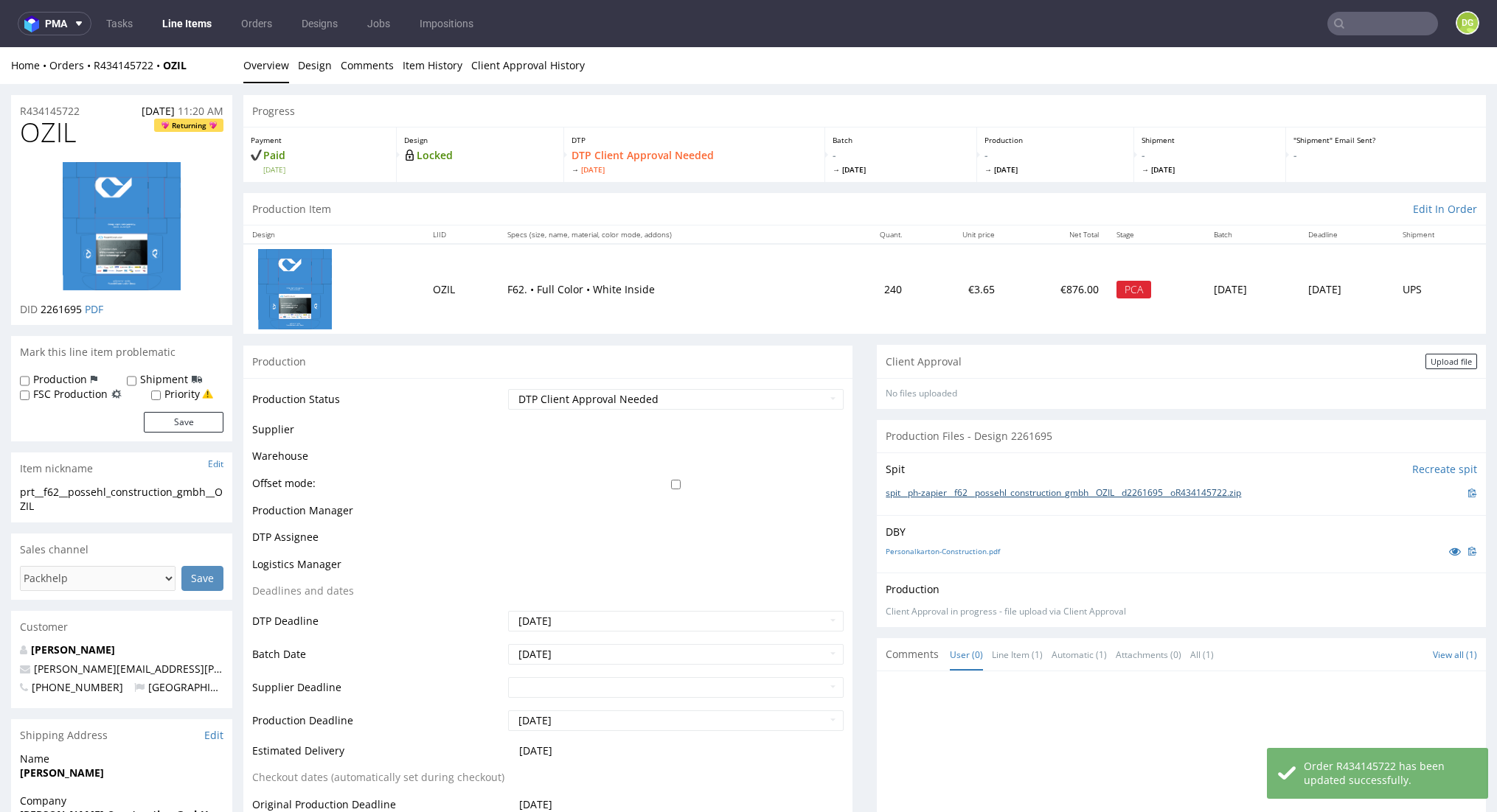
scroll to position [0, 0]
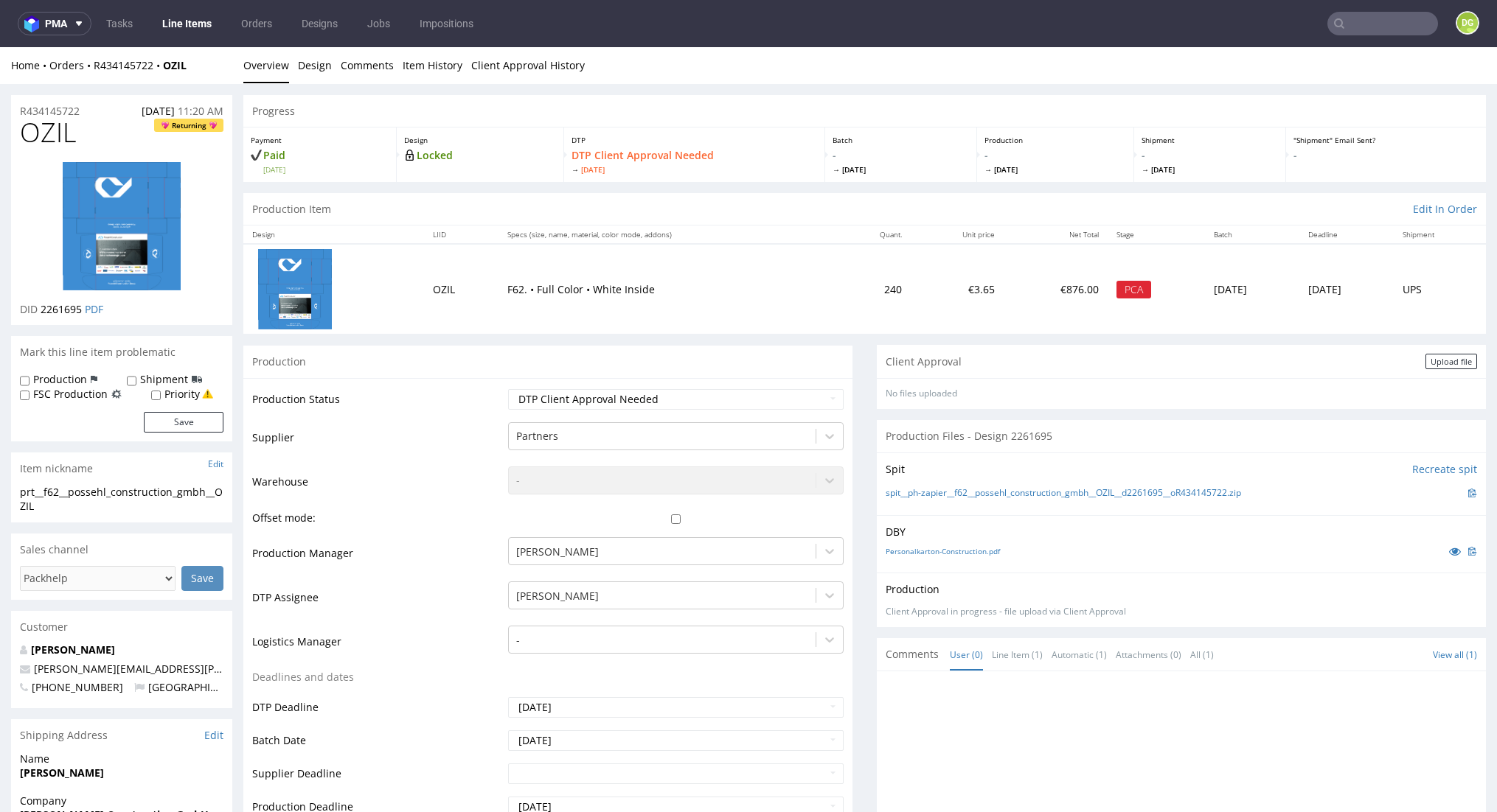
click at [1426, 358] on div "Upload file" at bounding box center [1451, 361] width 51 height 15
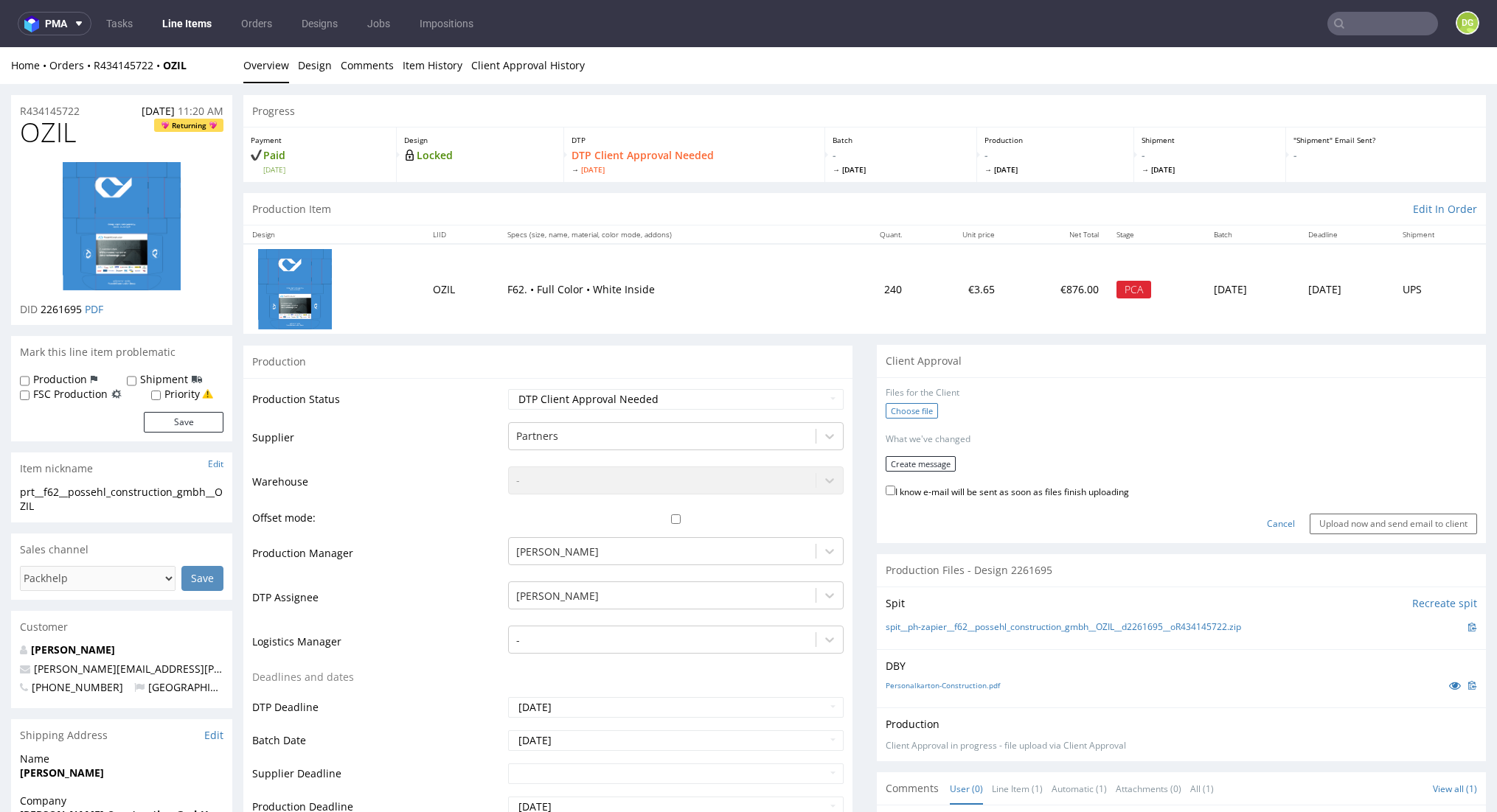
click at [922, 405] on label "Choose file" at bounding box center [912, 410] width 52 height 15
click at [0, 47] on input "Choose file" at bounding box center [0, 47] width 0 height 0
click at [1036, 482] on label "I know e-mail will be sent as soon as files finish uploading" at bounding box center [1007, 486] width 244 height 16
click at [896, 482] on input "I know e-mail will be sent as soon as files finish uploading" at bounding box center [891, 486] width 10 height 10
checkbox input "true"
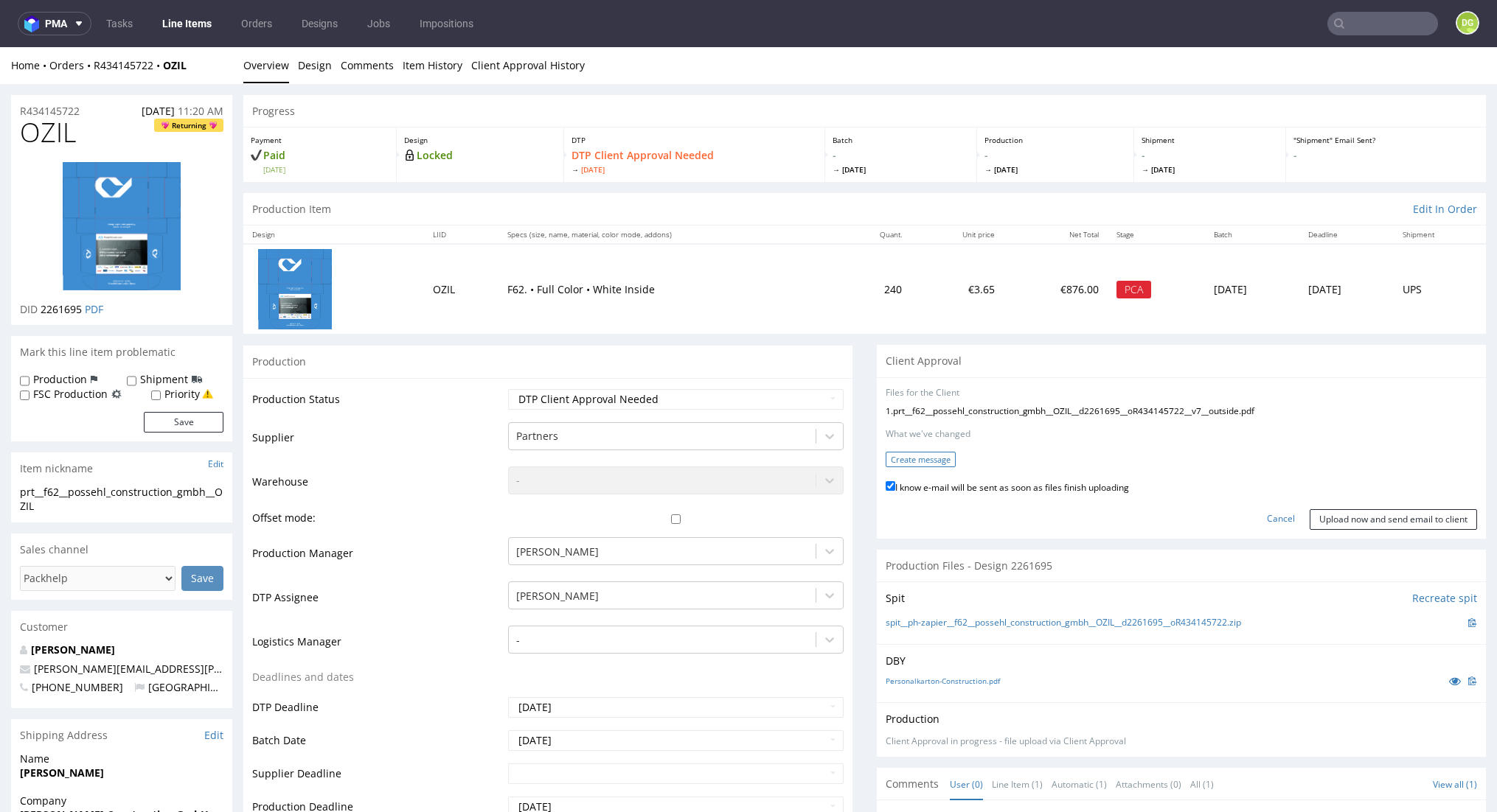
click at [924, 452] on button "Create message" at bounding box center [921, 459] width 70 height 15
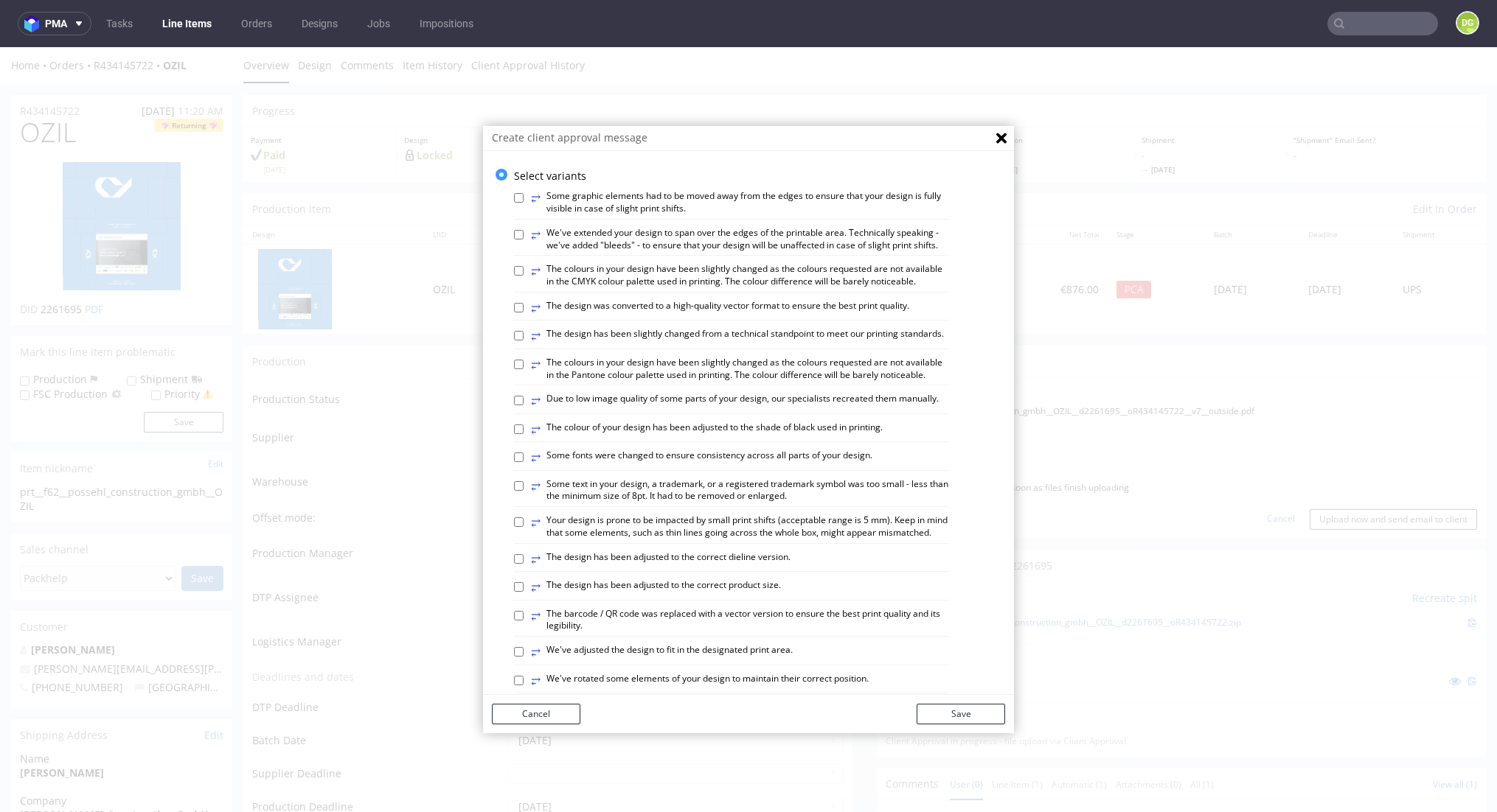
click at [757, 340] on label "⥂ The design has been slightly changed from a technical standpoint to meet our …" at bounding box center [737, 336] width 413 height 16
click at [524, 340] on input "⥂ The design has been slightly changed from a technical standpoint to meet our …" at bounding box center [519, 336] width 10 height 10
checkbox input "true"
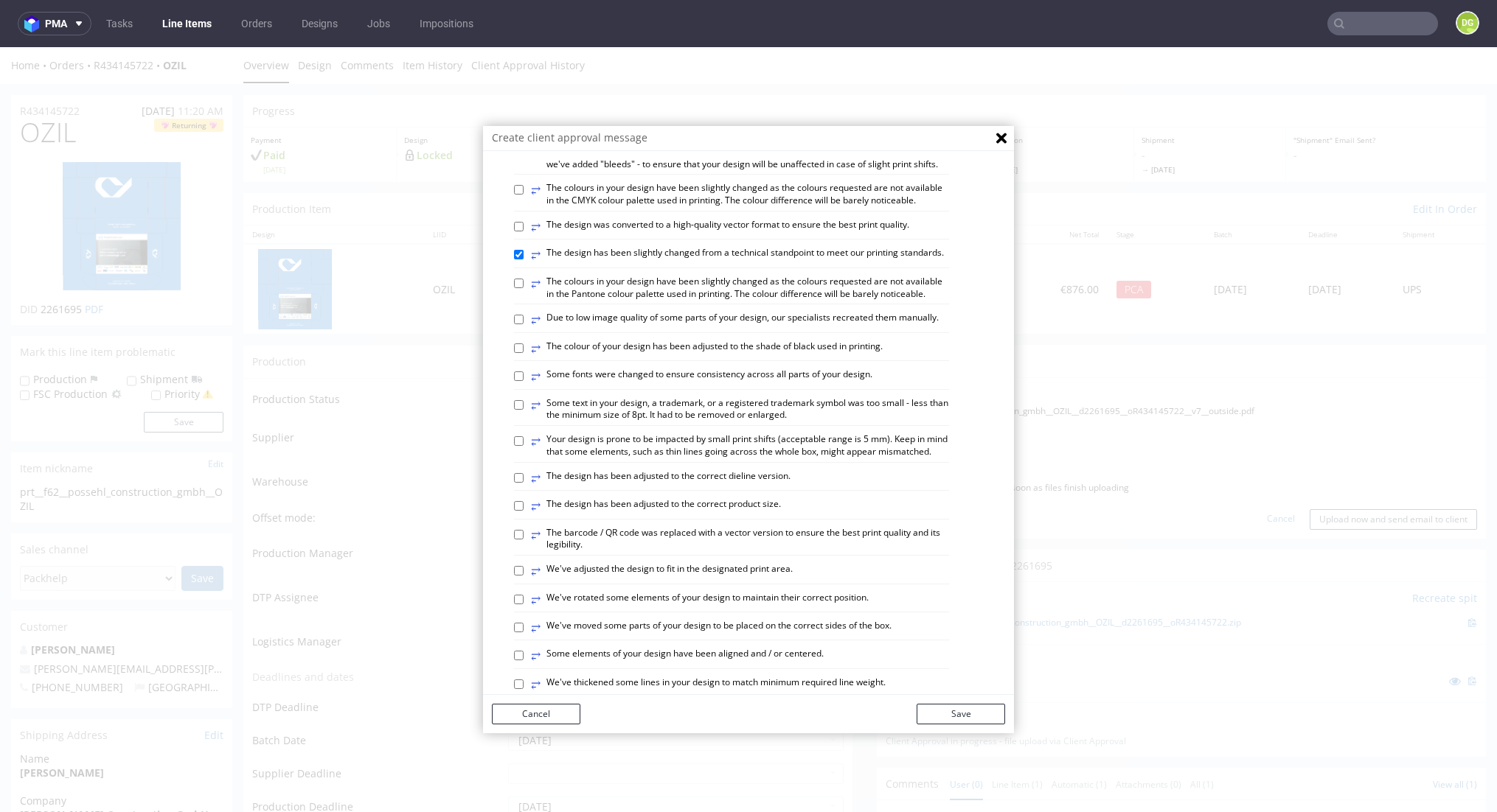
scroll to position [128, 0]
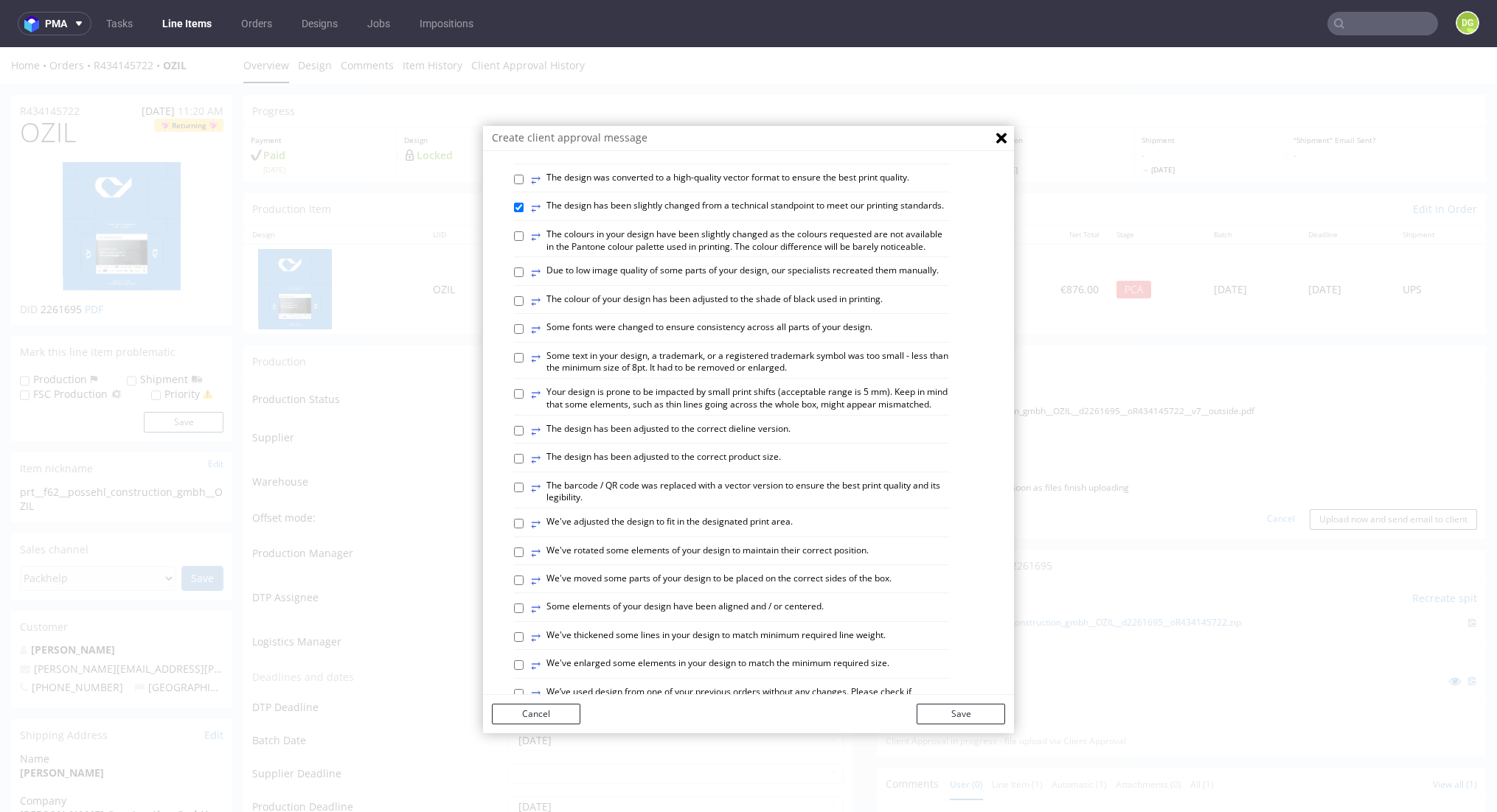
click at [789, 617] on label "⥂ Some elements of your design have been aligned and / or centered." at bounding box center [677, 609] width 293 height 16
click at [524, 613] on input "⥂ Some elements of your design have been aligned and / or centered." at bounding box center [519, 608] width 10 height 10
checkbox input "true"
click at [742, 439] on label "⥂ The design has been adjusted to the correct dieline version." at bounding box center [661, 432] width 260 height 16
click at [524, 436] on input "⥂ The design has been adjusted to the correct dieline version." at bounding box center [519, 431] width 10 height 10
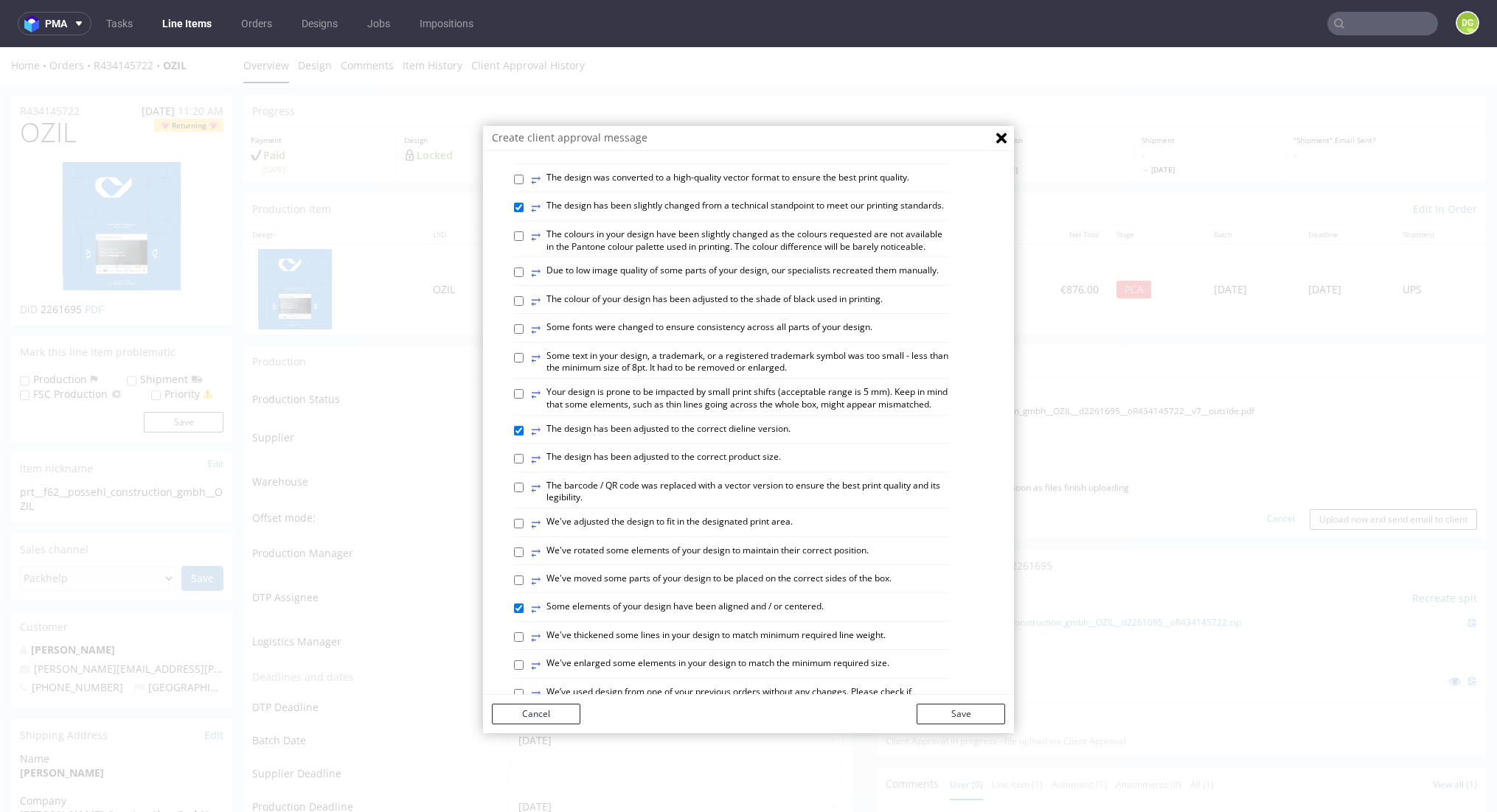
checkbox input "true"
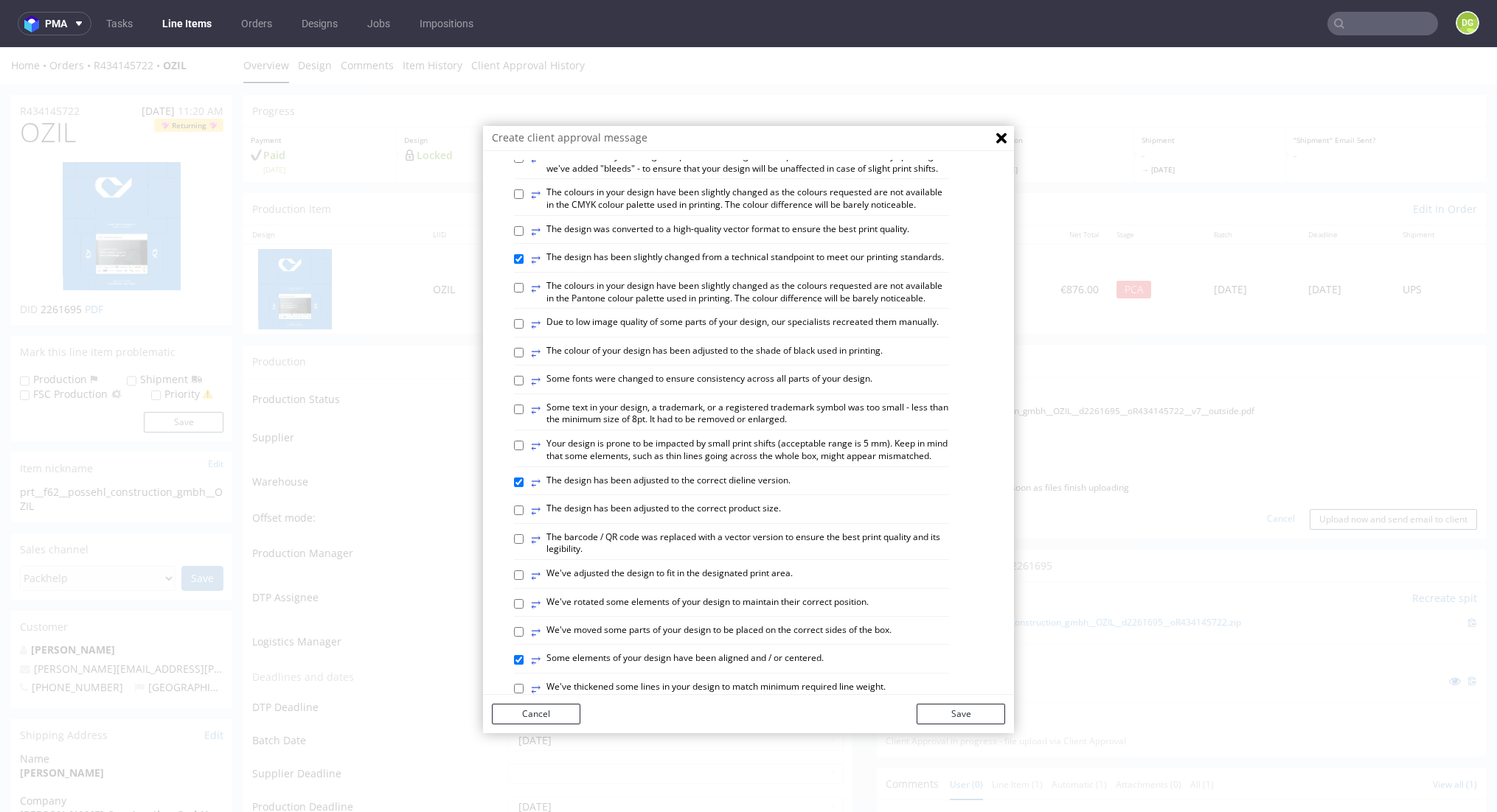
scroll to position [0, 0]
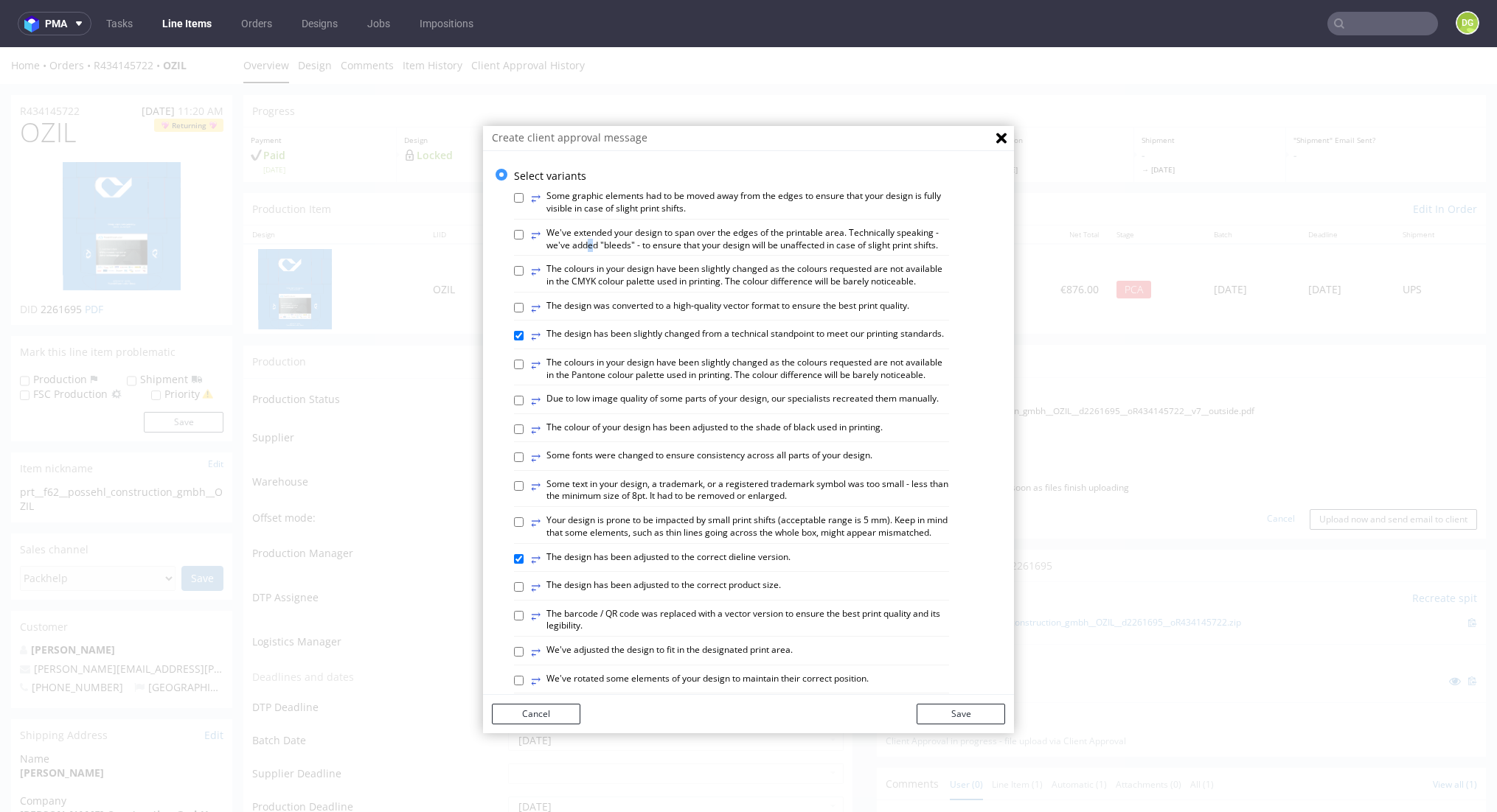
click at [583, 242] on label "⥂ We've extended your design to span over the edges of the printable area. Tech…" at bounding box center [740, 239] width 418 height 25
click at [524, 239] on input "⥂ We've extended your design to span over the edges of the printable area. Tech…" at bounding box center [519, 235] width 10 height 10
checkbox input "true"
click at [962, 715] on button "Save" at bounding box center [961, 713] width 89 height 20
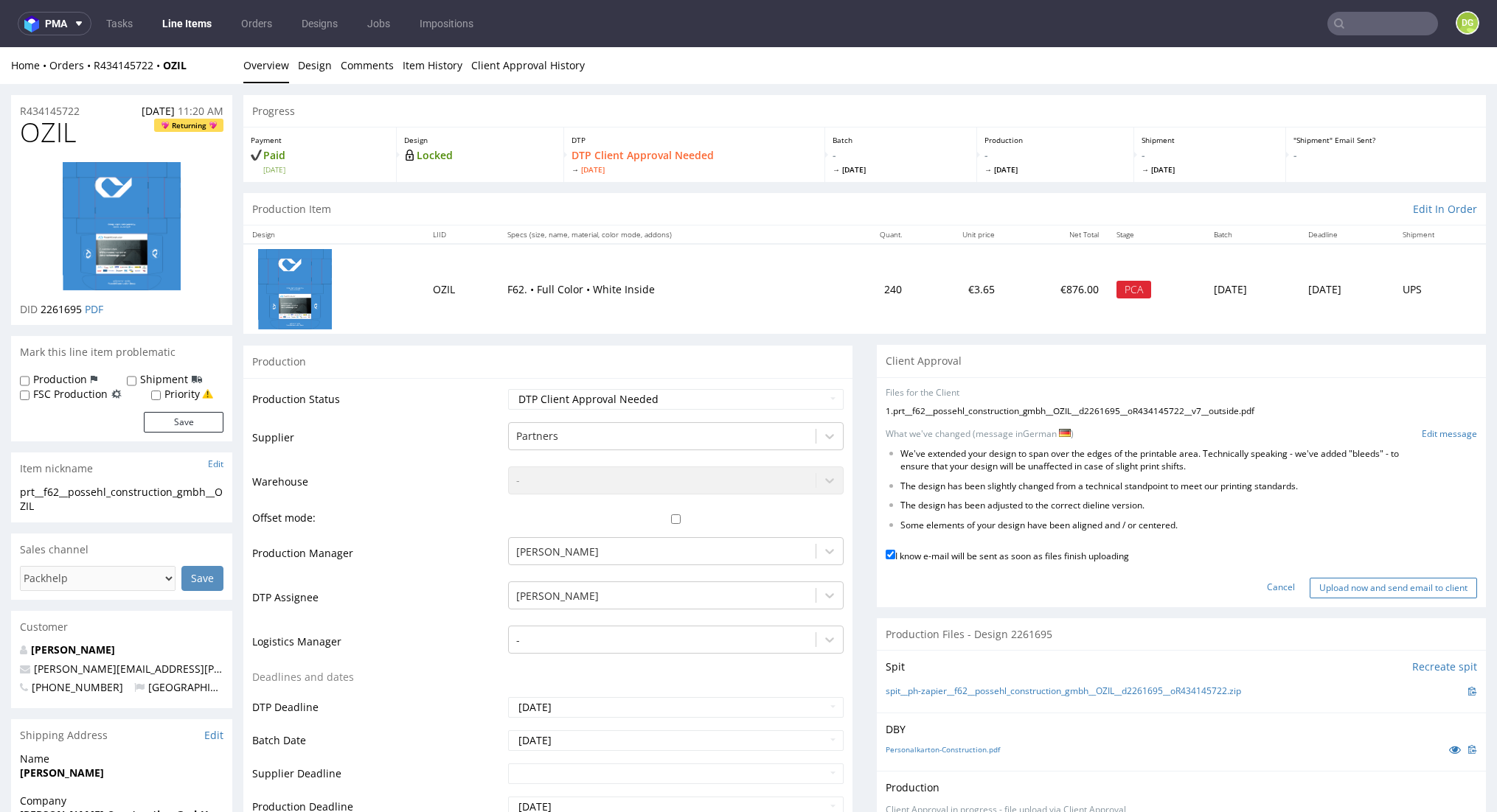
click at [1349, 583] on input "Upload now and send email to client" at bounding box center [1394, 588] width 167 height 20
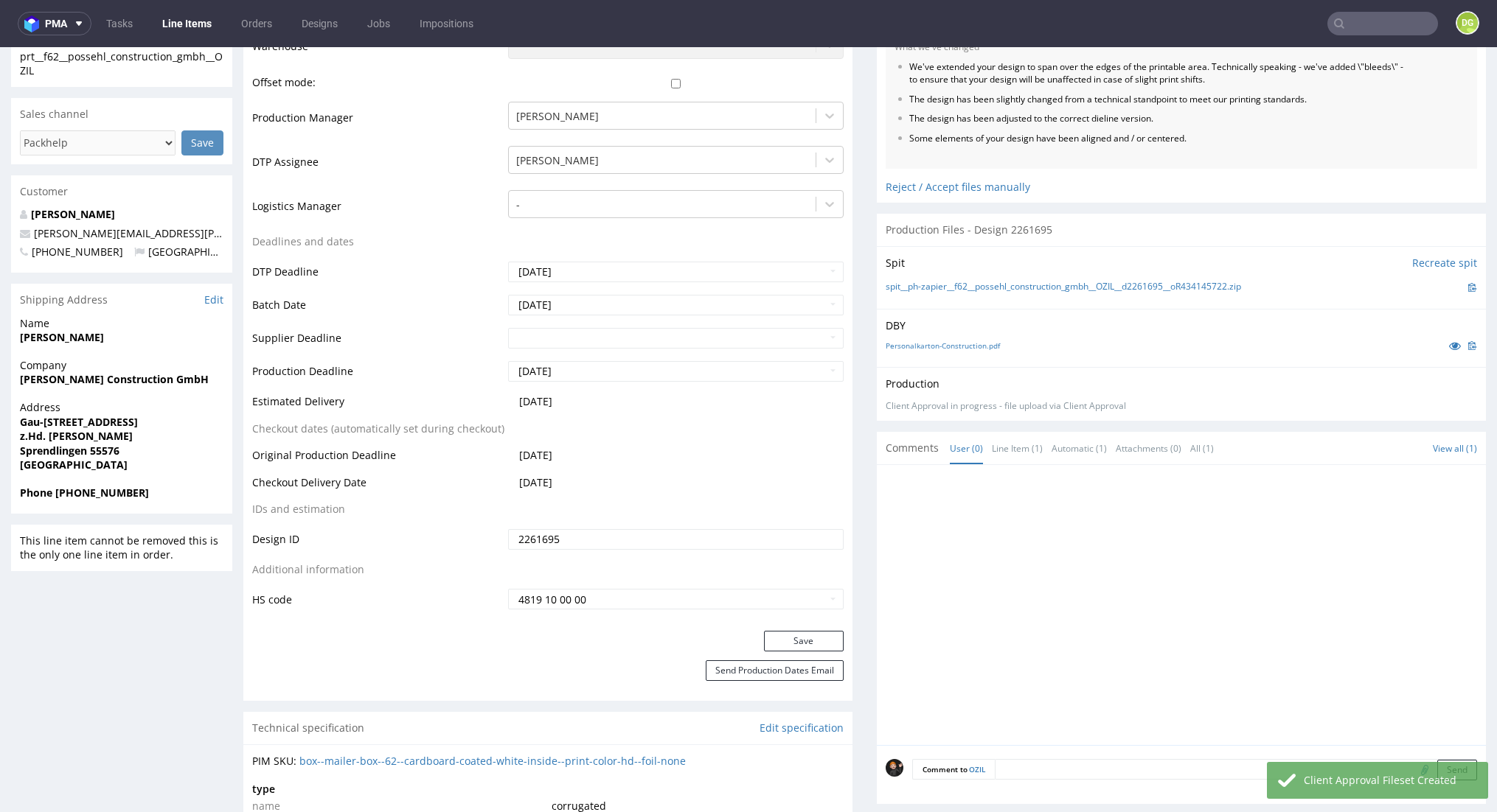
scroll to position [634, 0]
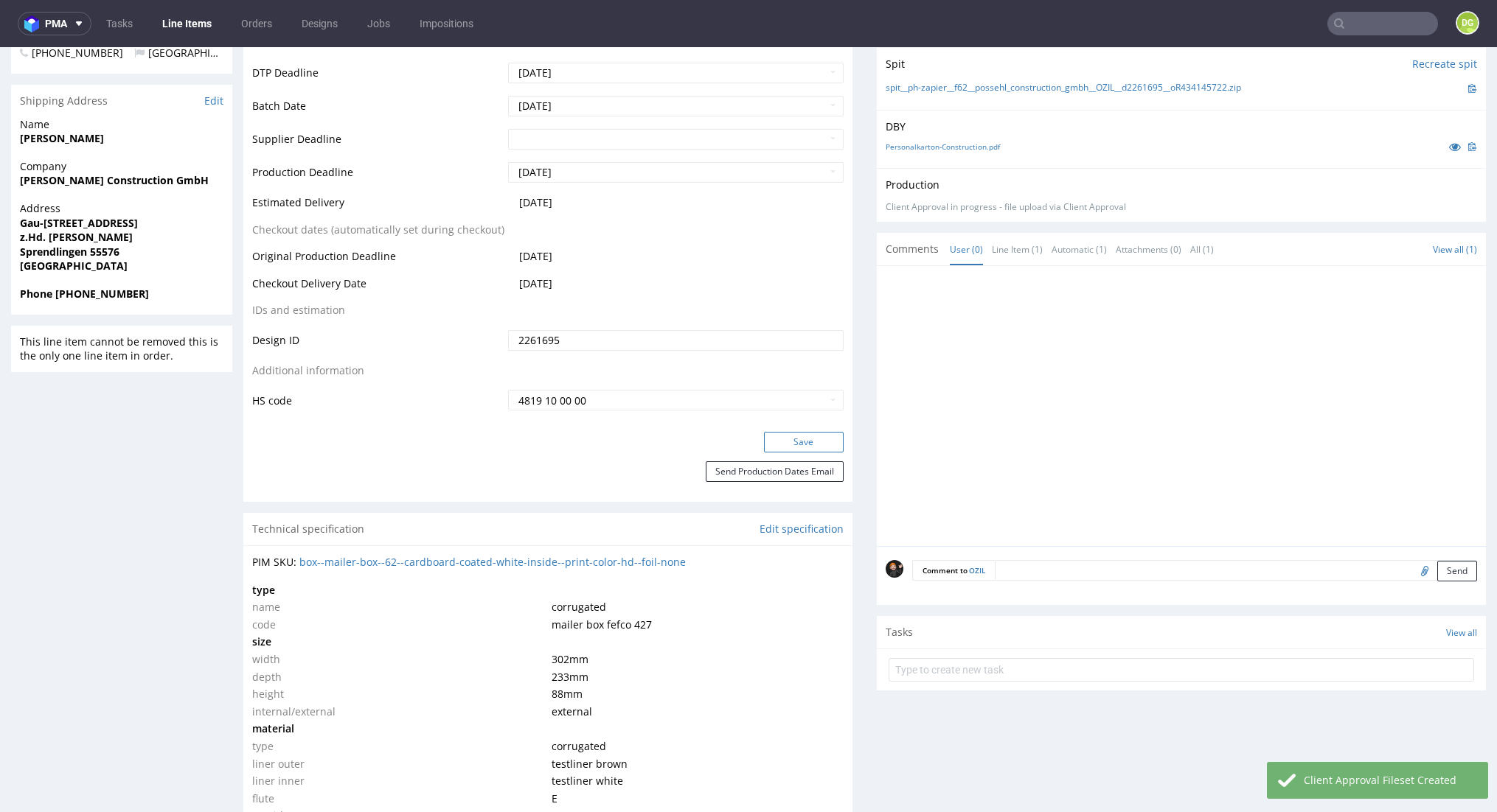
click at [794, 439] on button "Save" at bounding box center [804, 441] width 80 height 20
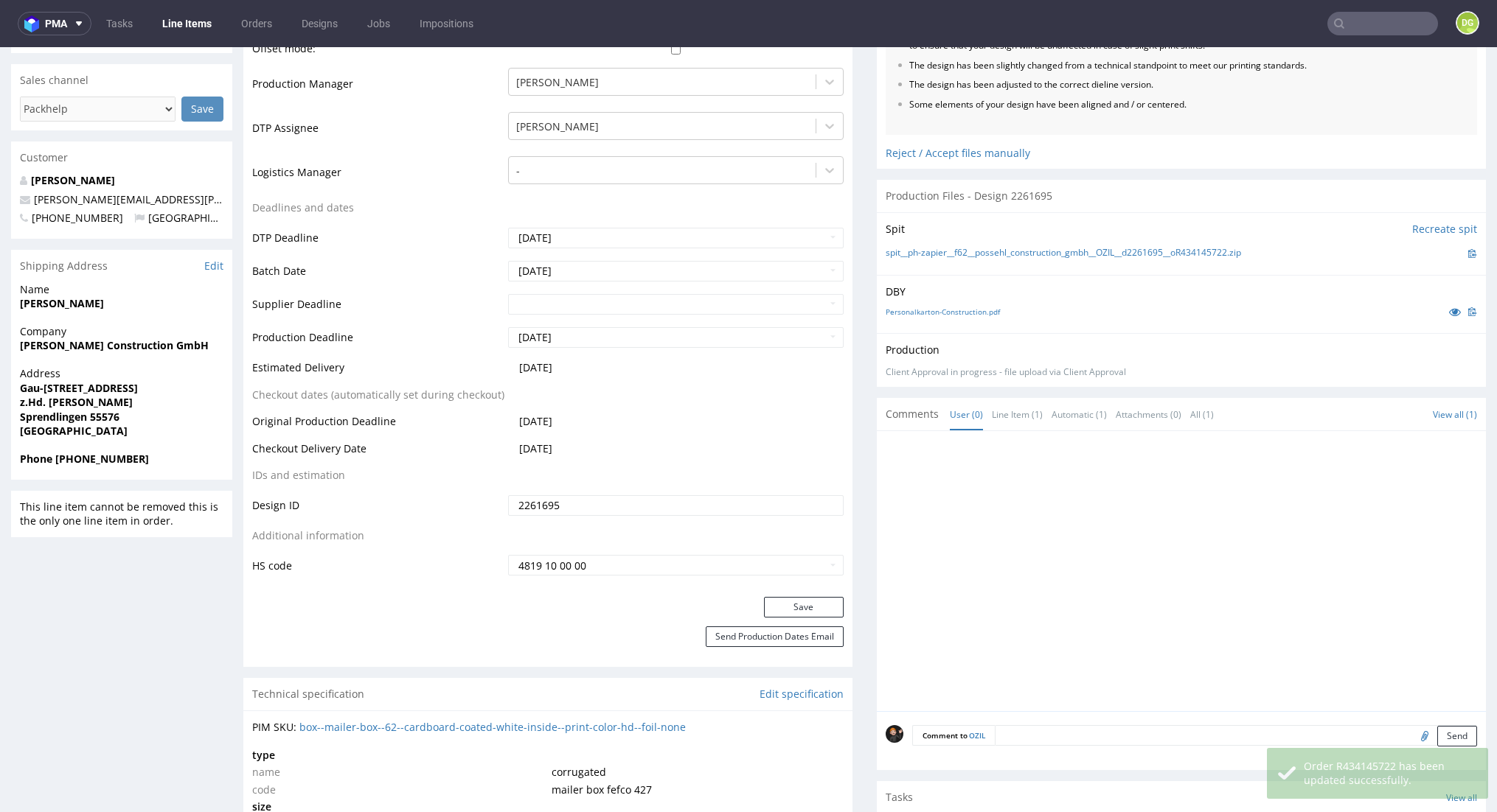
scroll to position [0, 0]
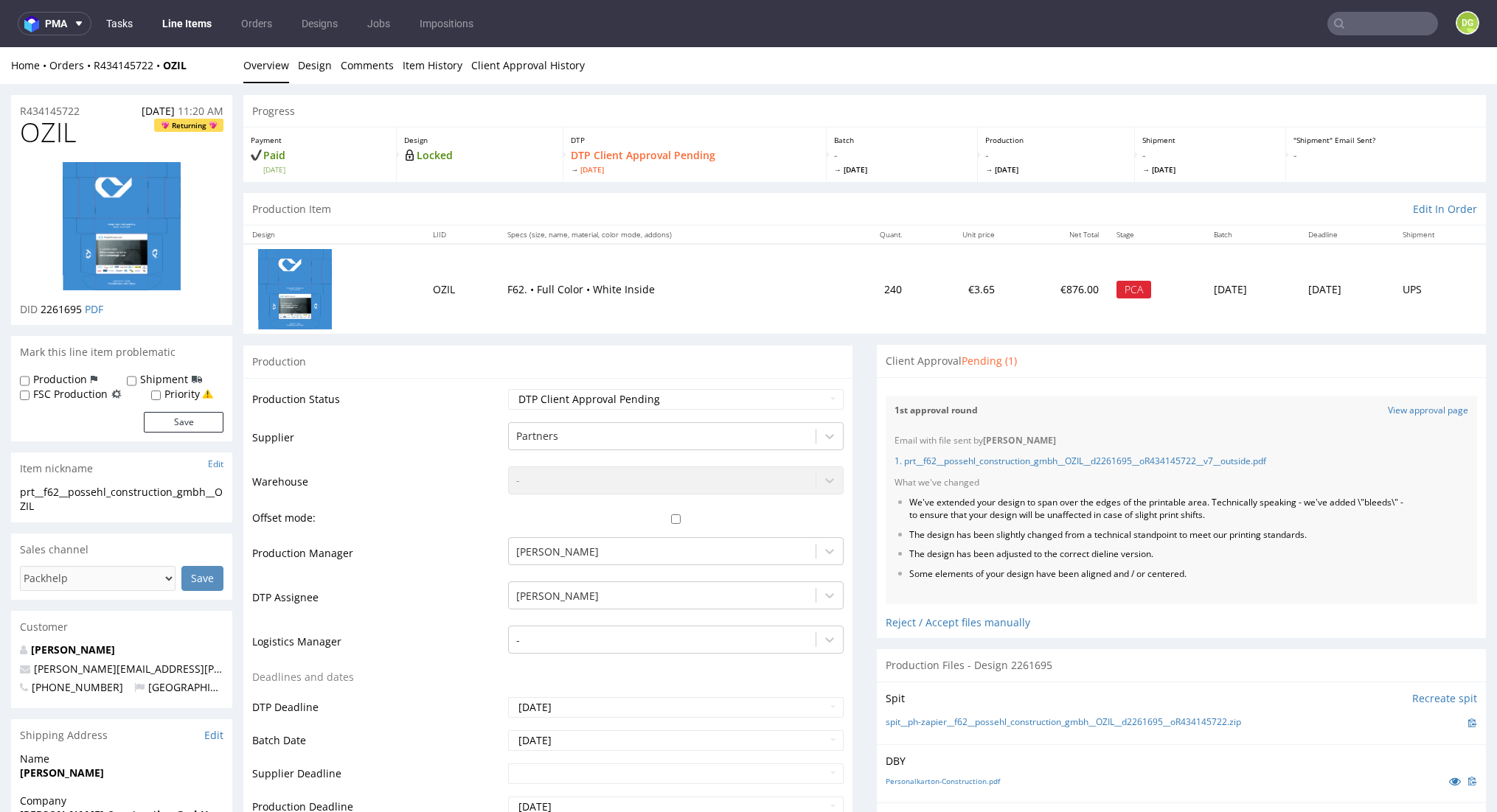
click at [132, 12] on link "Tasks" at bounding box center [119, 23] width 44 height 24
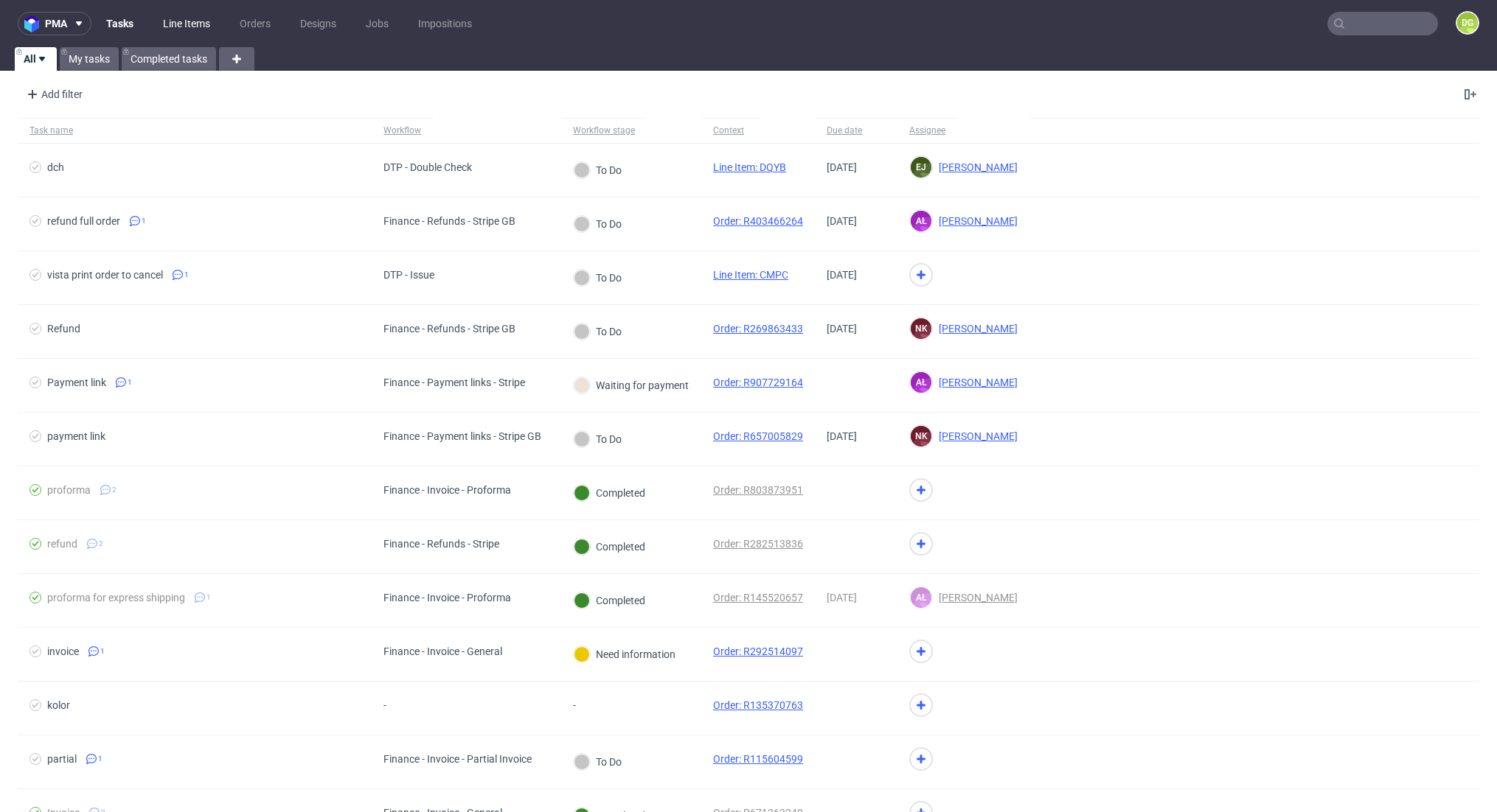
click at [168, 26] on link "Line Items" at bounding box center [187, 23] width 65 height 24
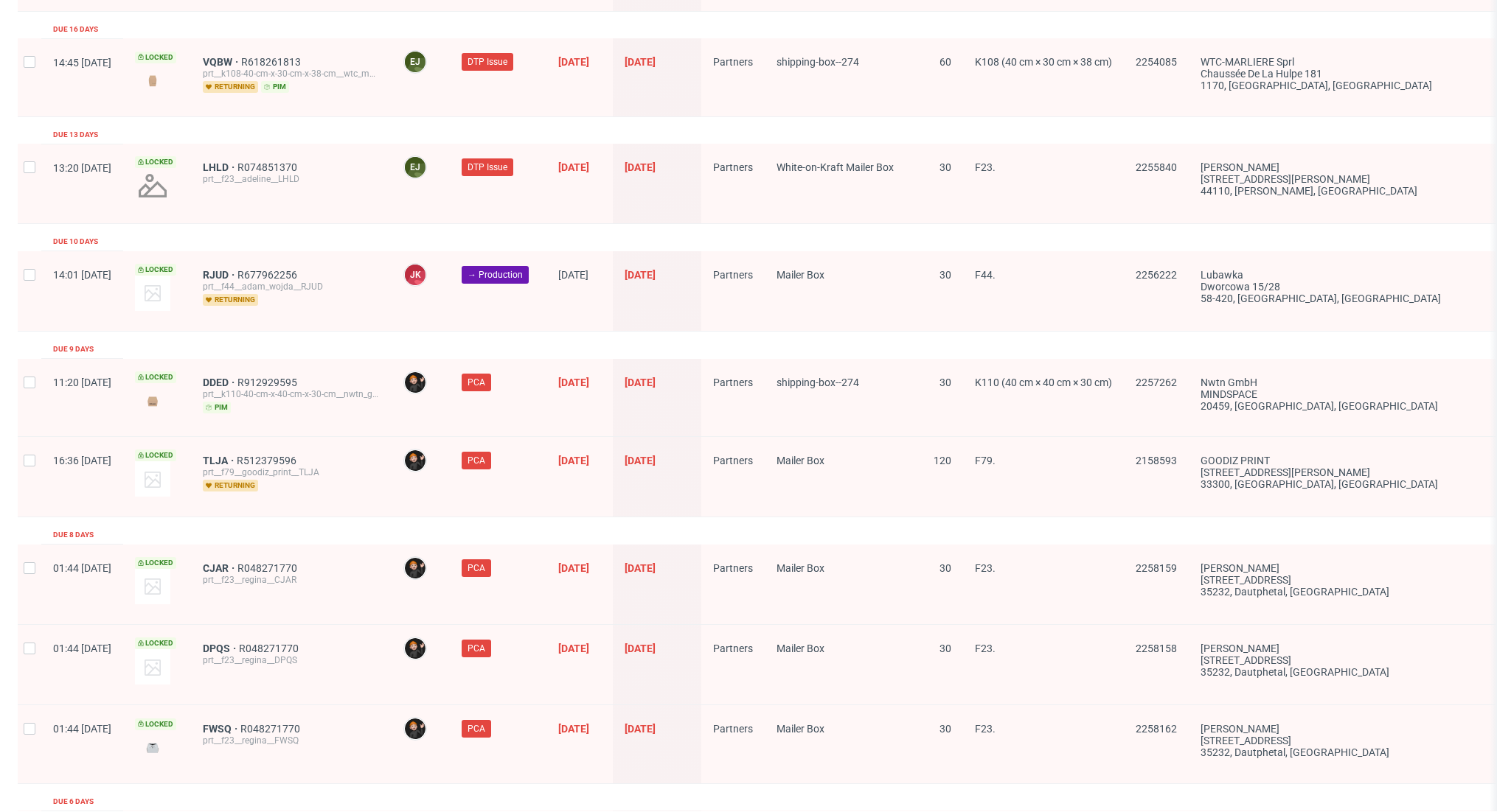
scroll to position [2241, 0]
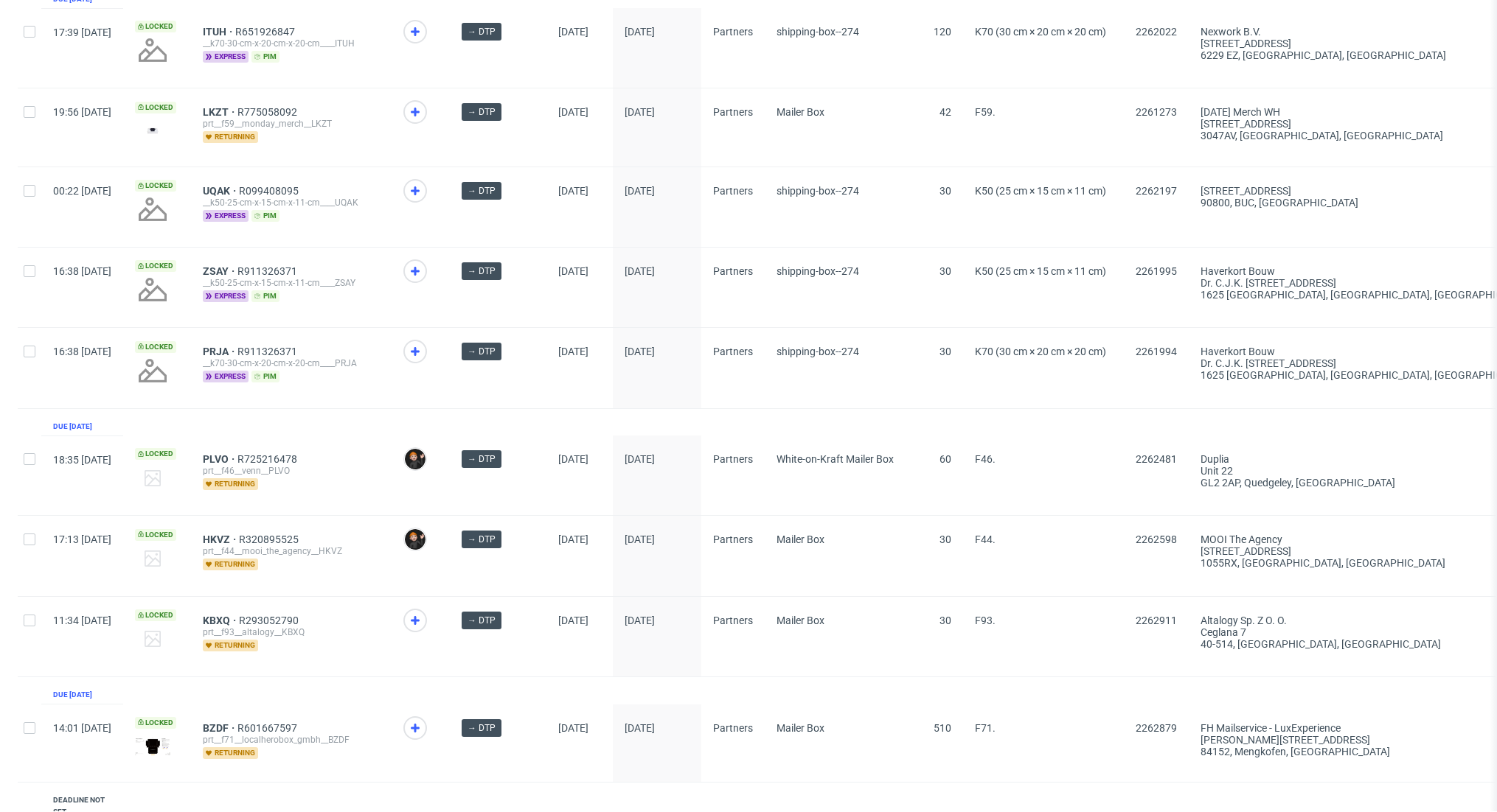
scroll to position [1129, 0]
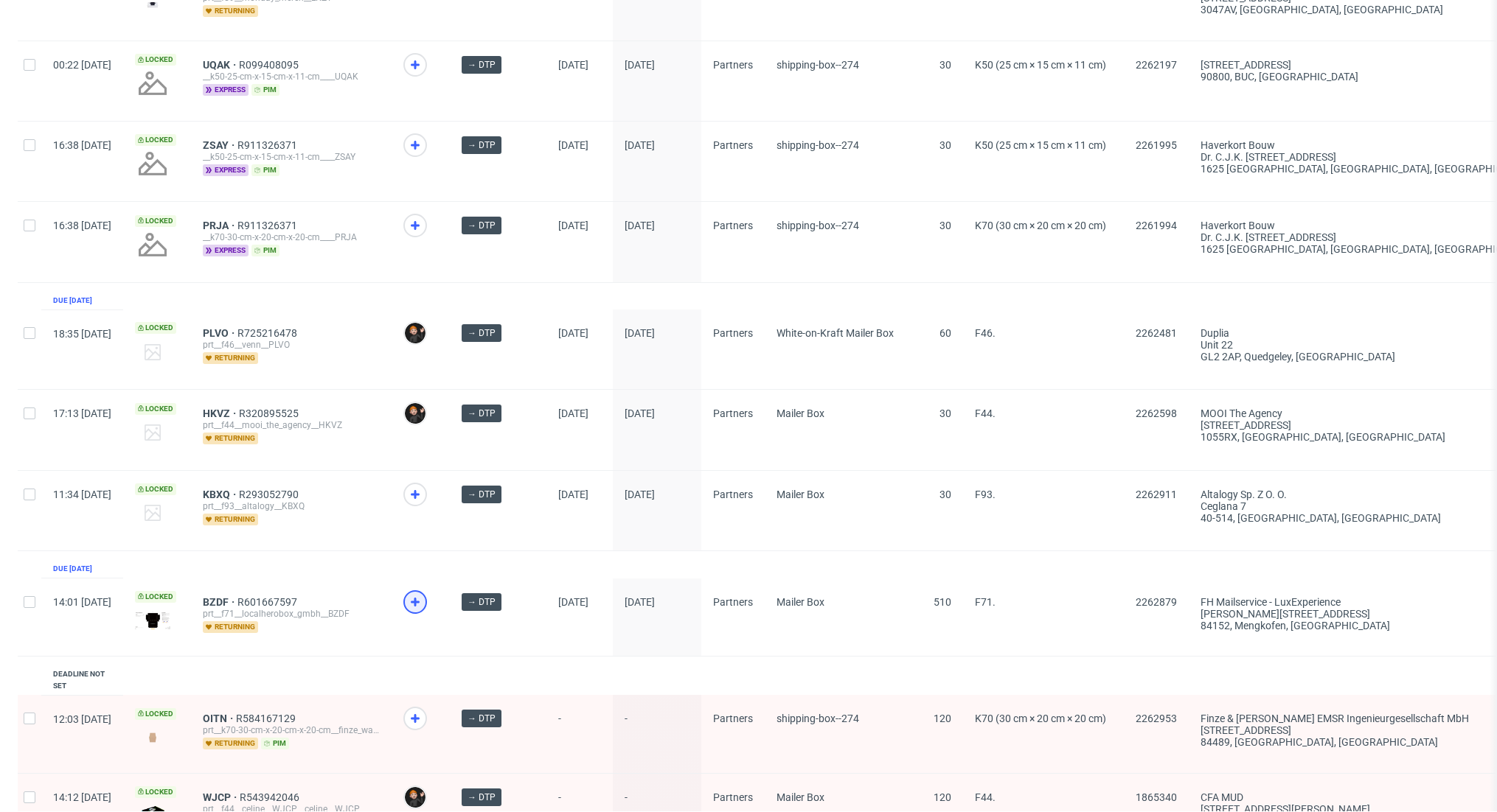
click at [424, 594] on icon at bounding box center [416, 603] width 18 height 18
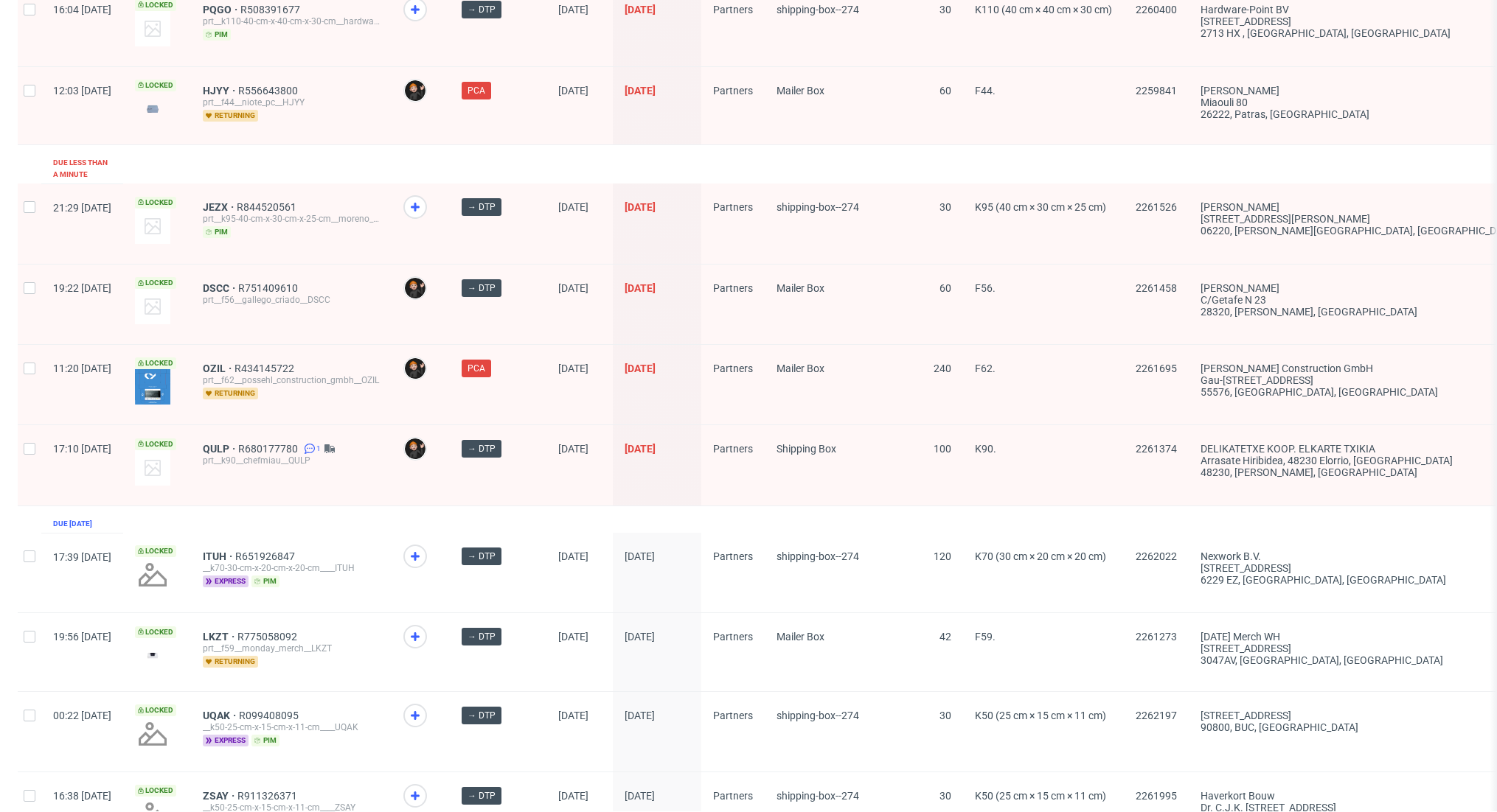
scroll to position [330, 0]
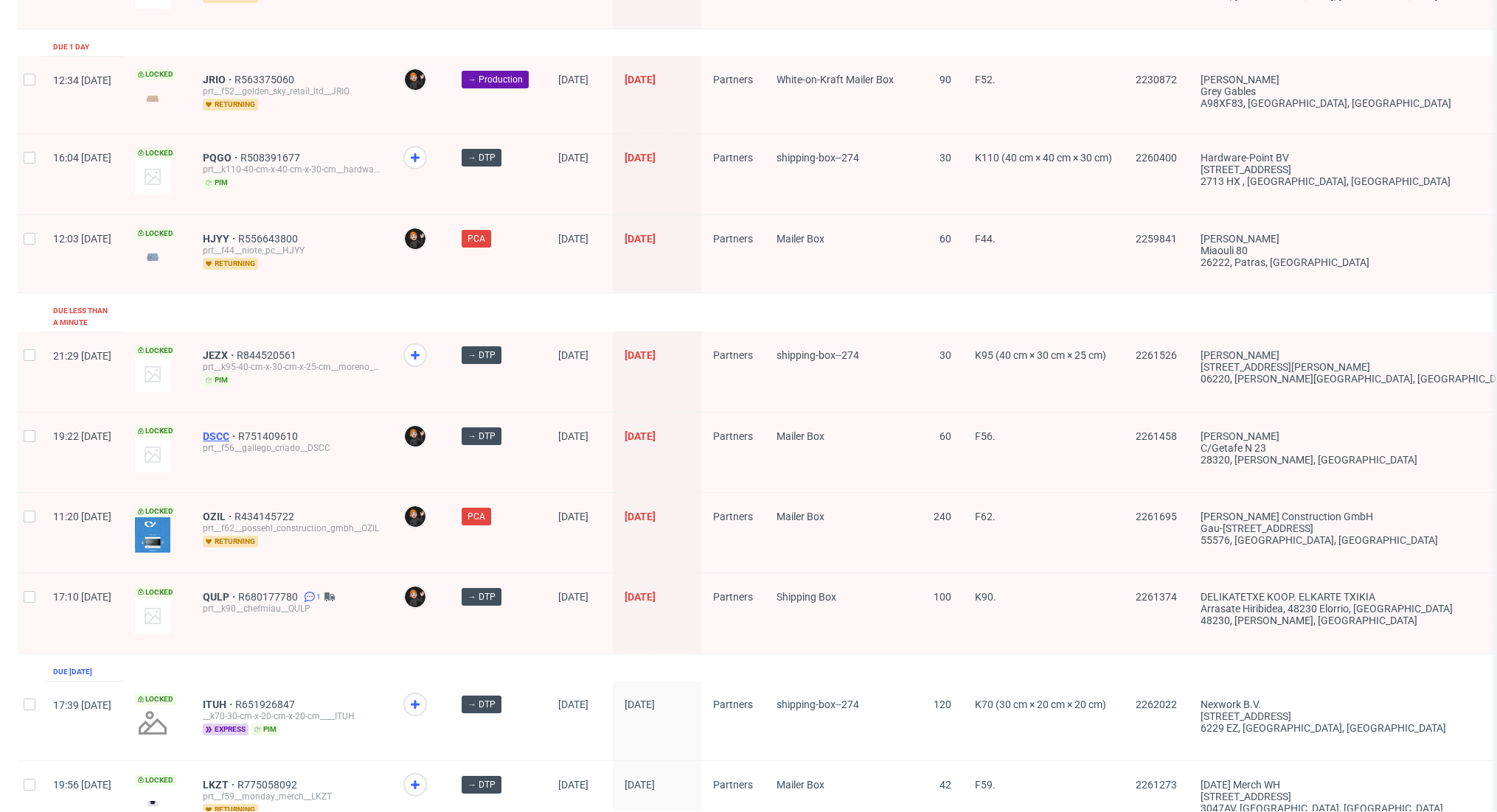
click at [238, 431] on span "DSCC" at bounding box center [220, 437] width 35 height 11
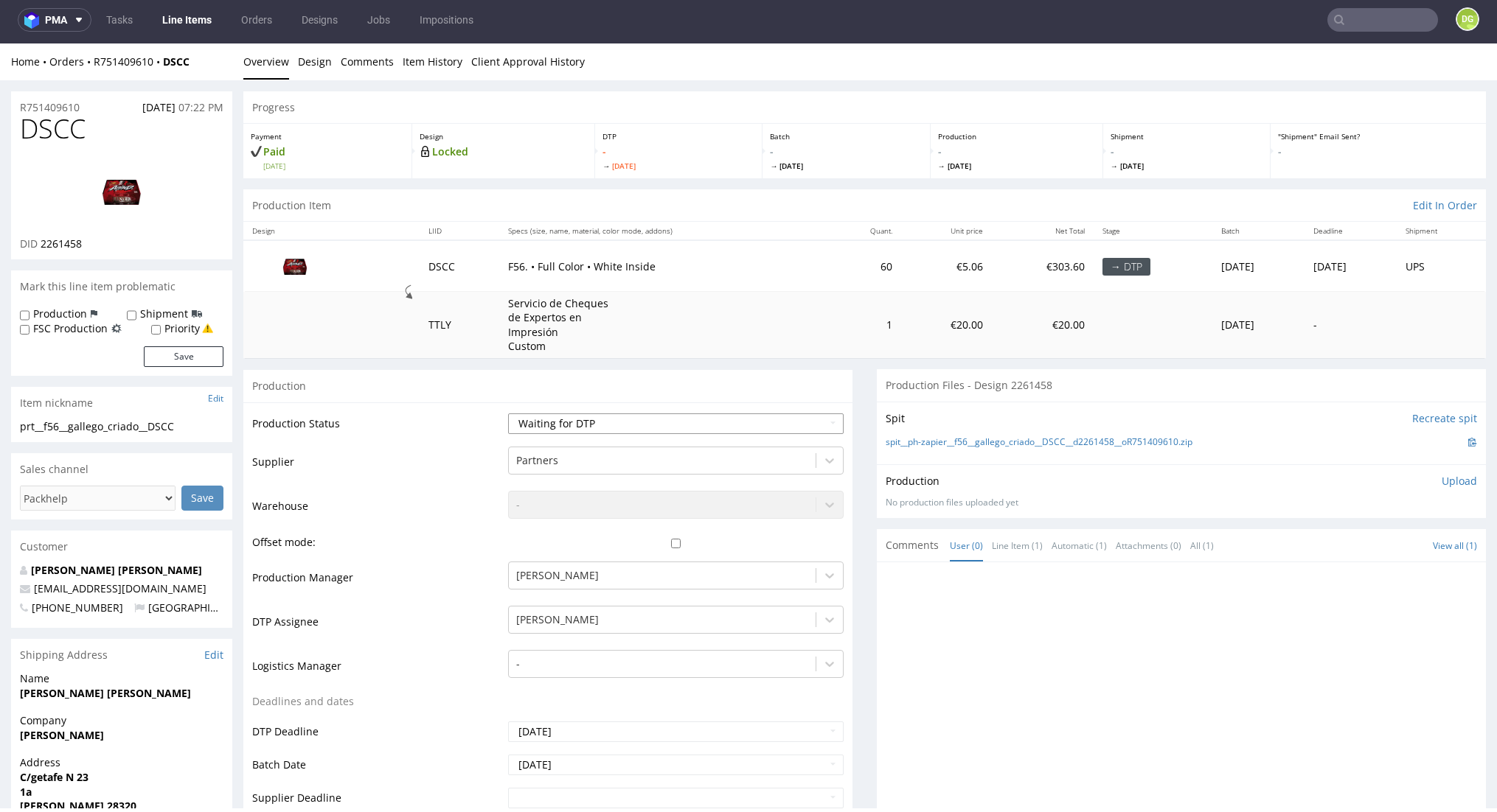
select select "dtp_in_process"
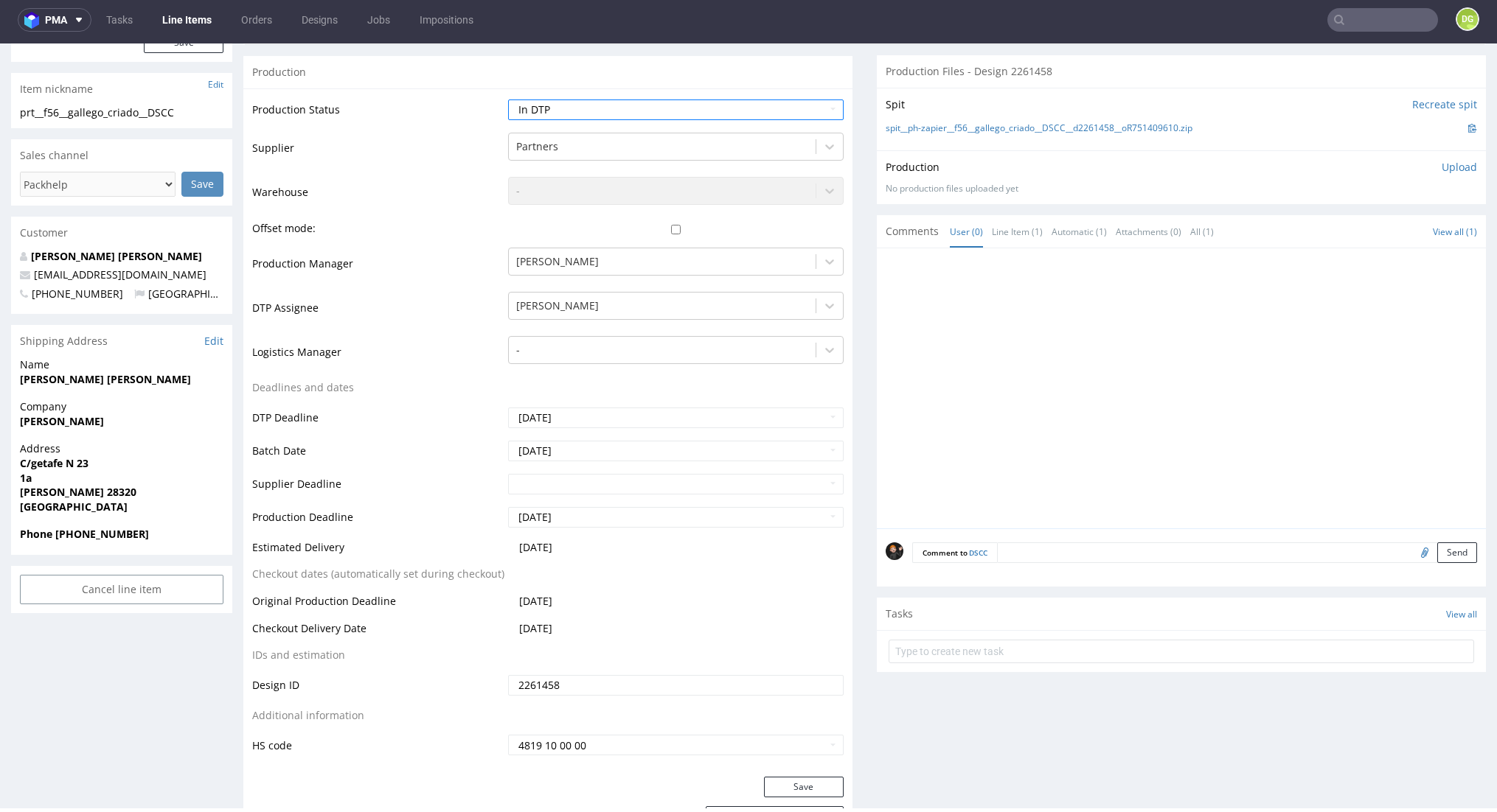
scroll to position [588, 0]
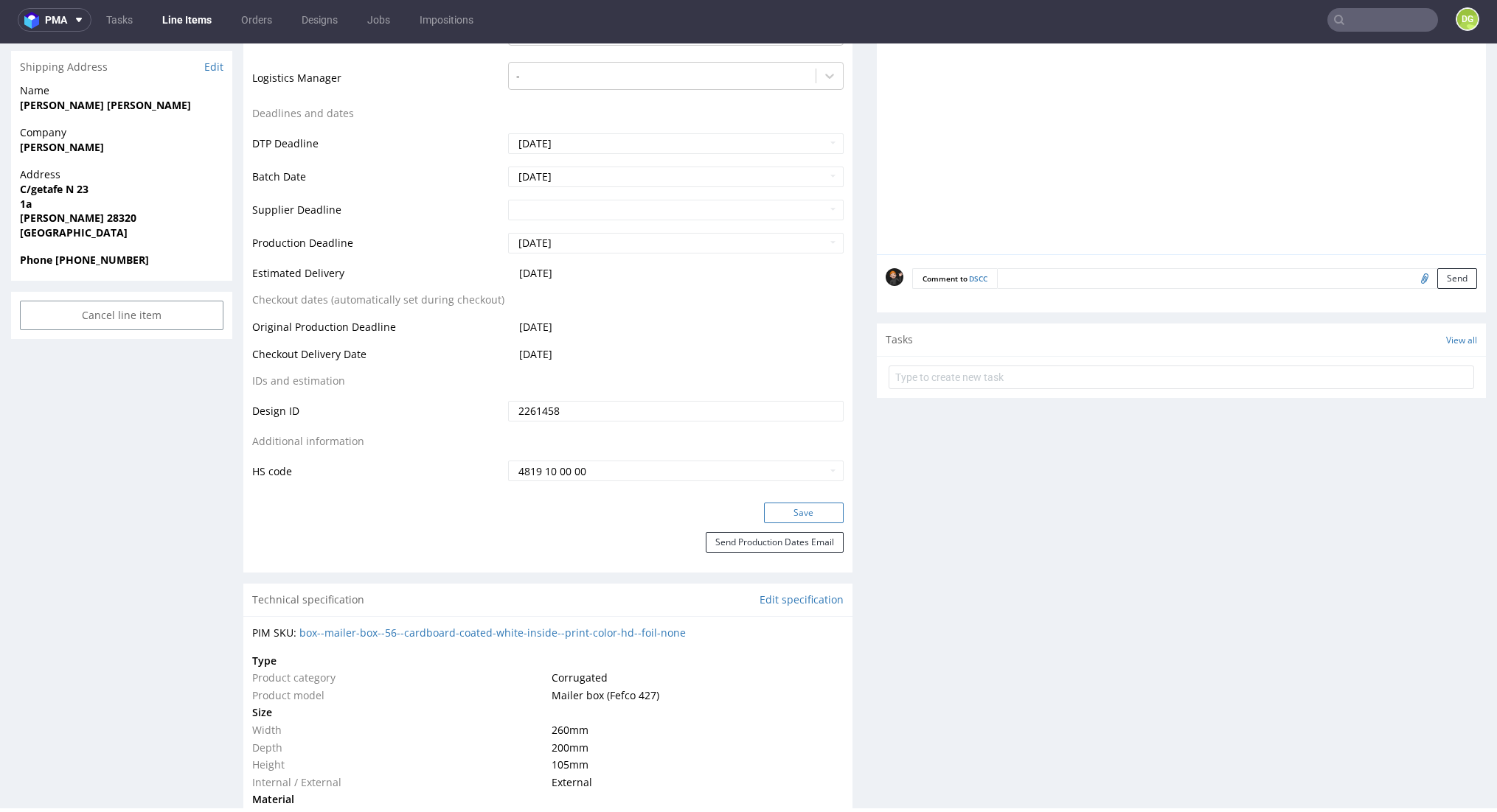
click at [811, 524] on button "Save" at bounding box center [804, 512] width 80 height 20
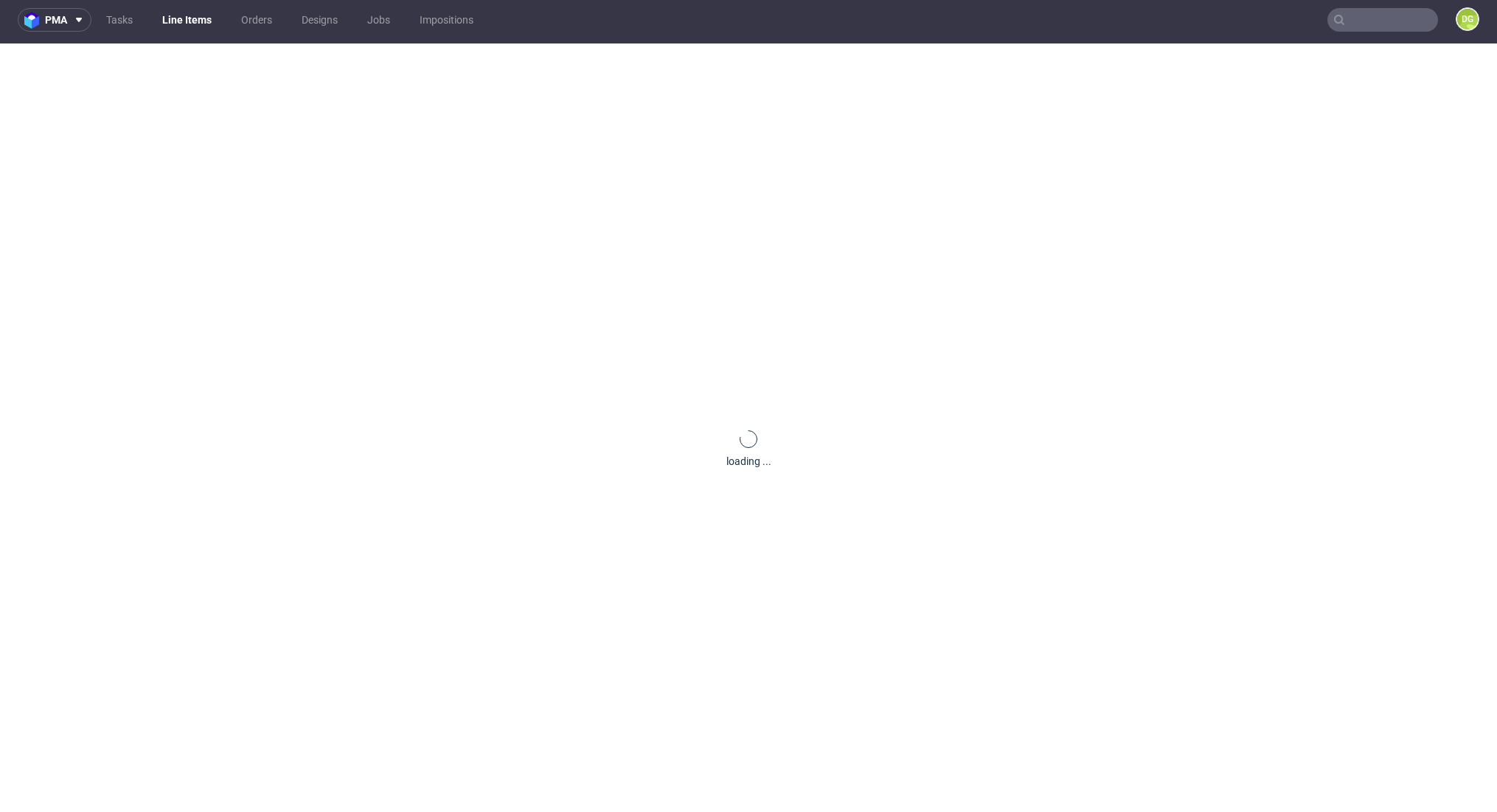
scroll to position [0, 0]
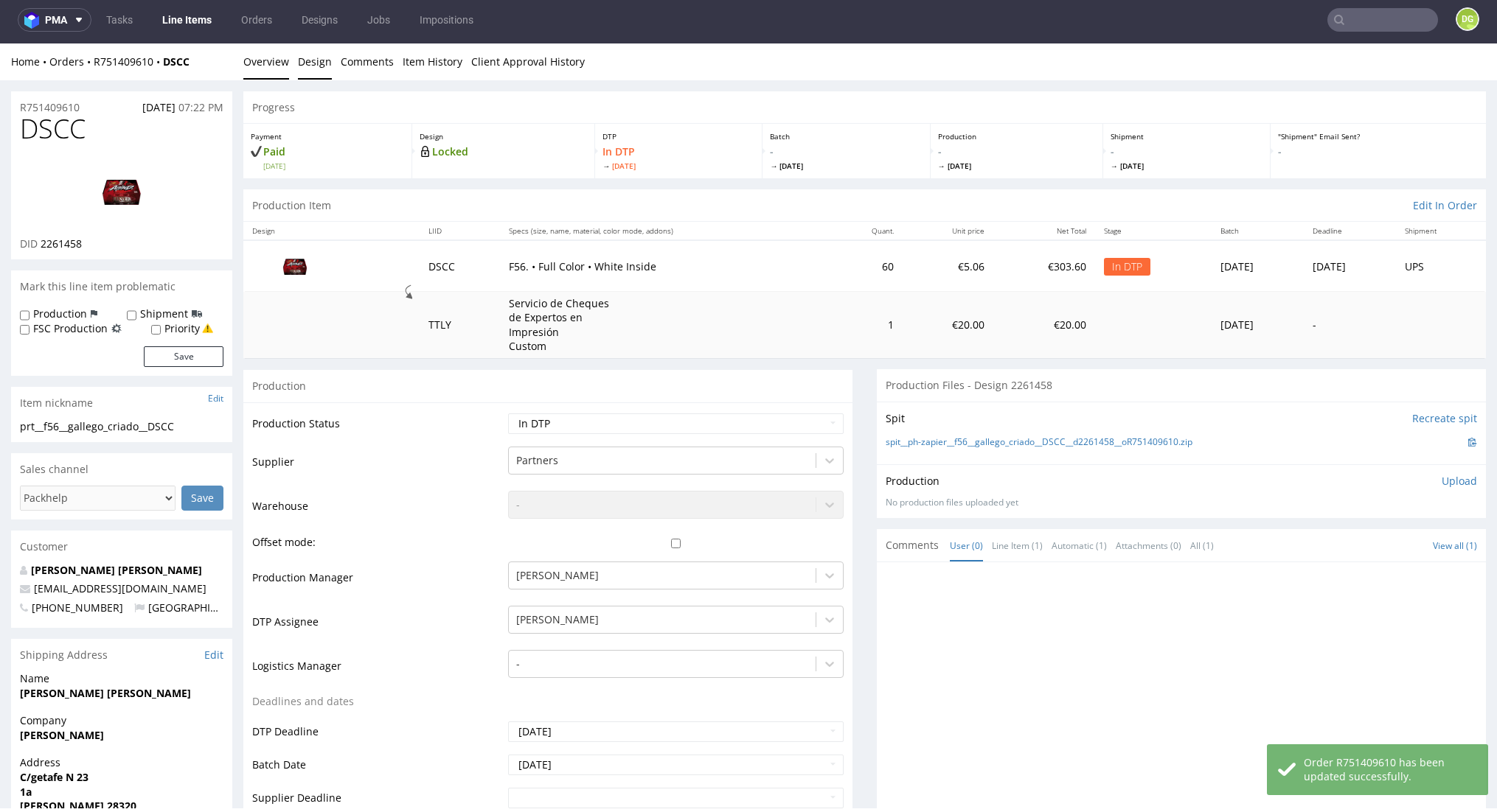
click at [322, 65] on link "Design" at bounding box center [315, 61] width 34 height 36
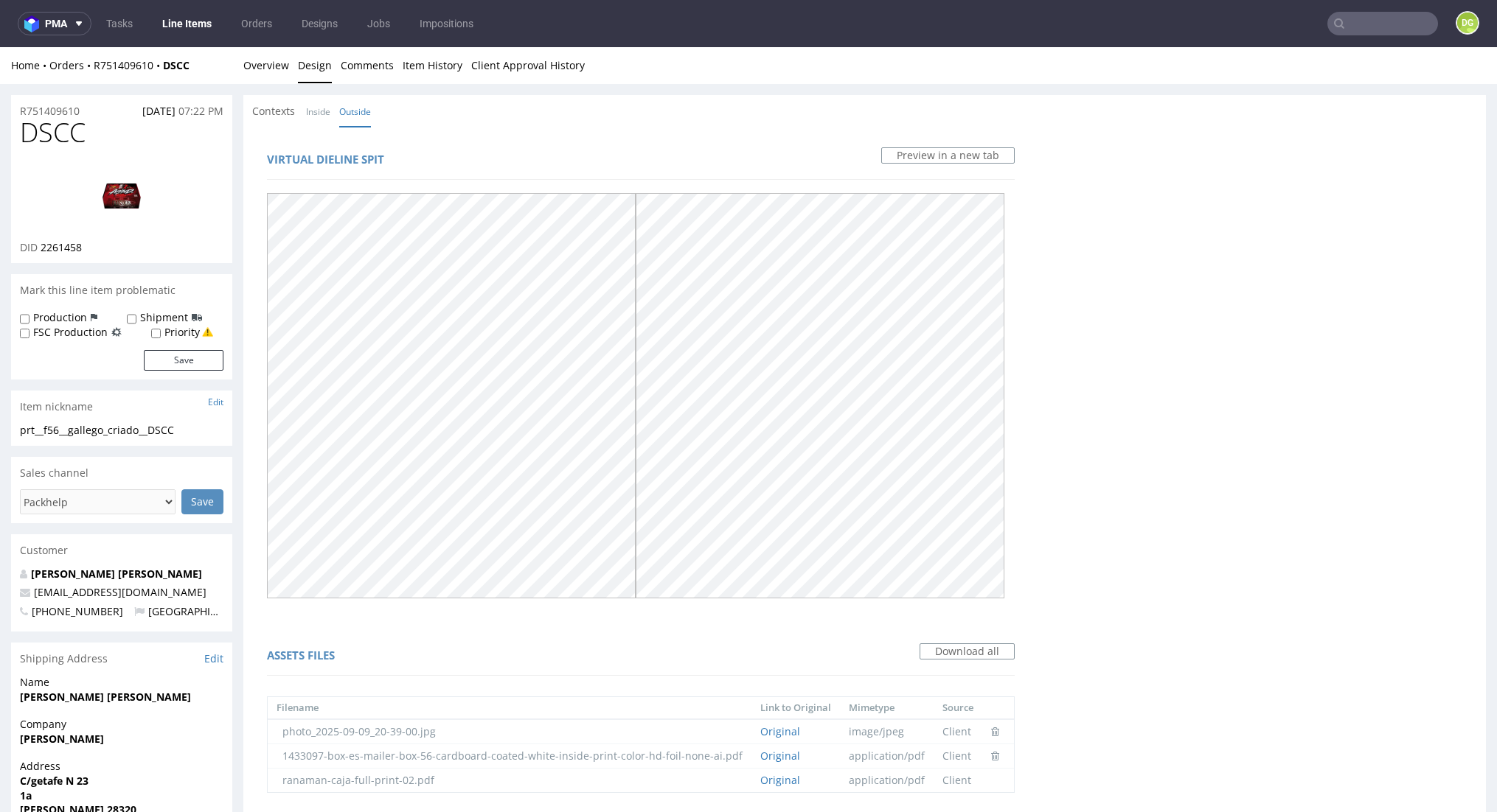
click at [191, 23] on link "Line Items" at bounding box center [187, 23] width 67 height 24
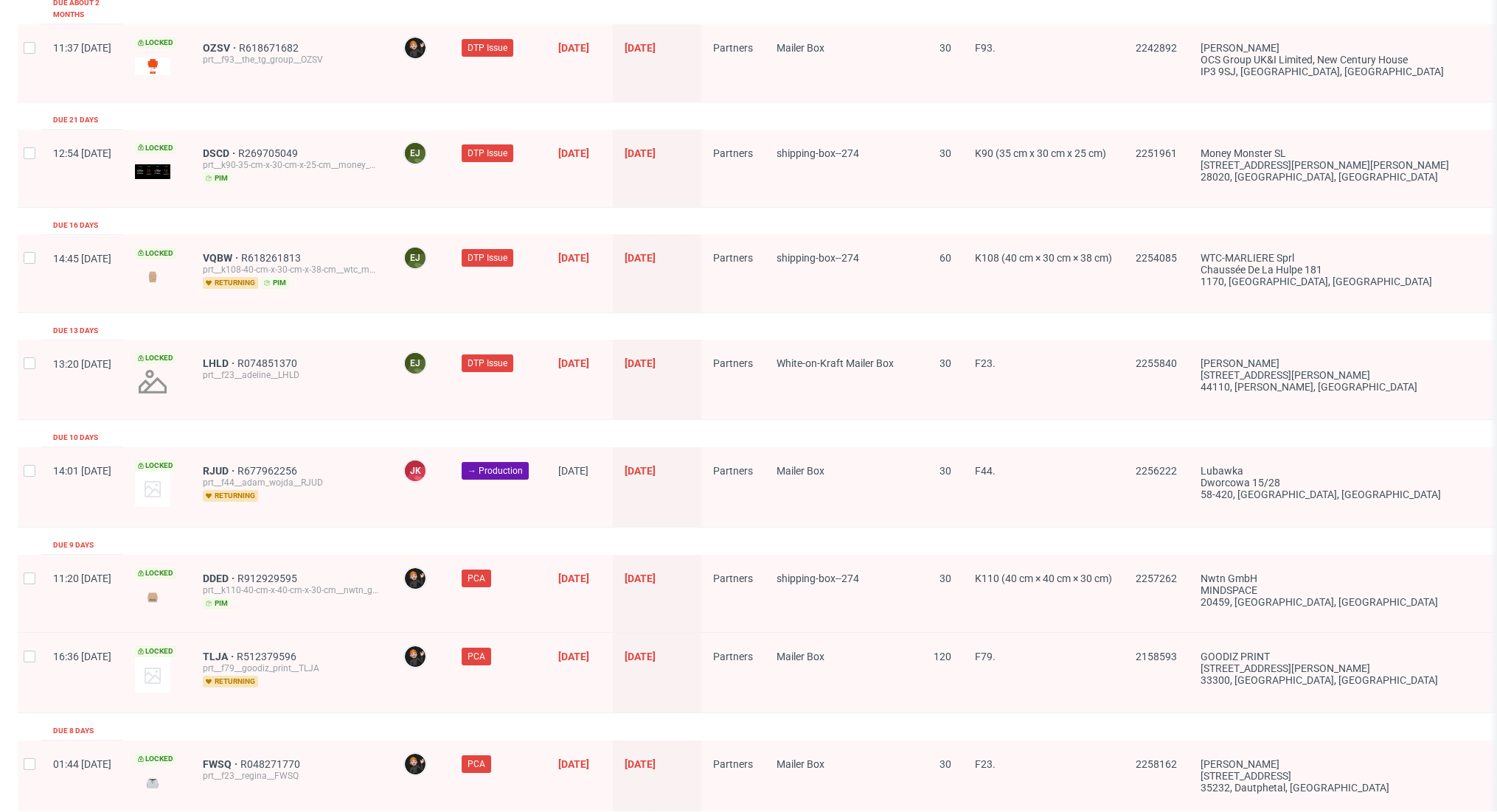
scroll to position [2241, 0]
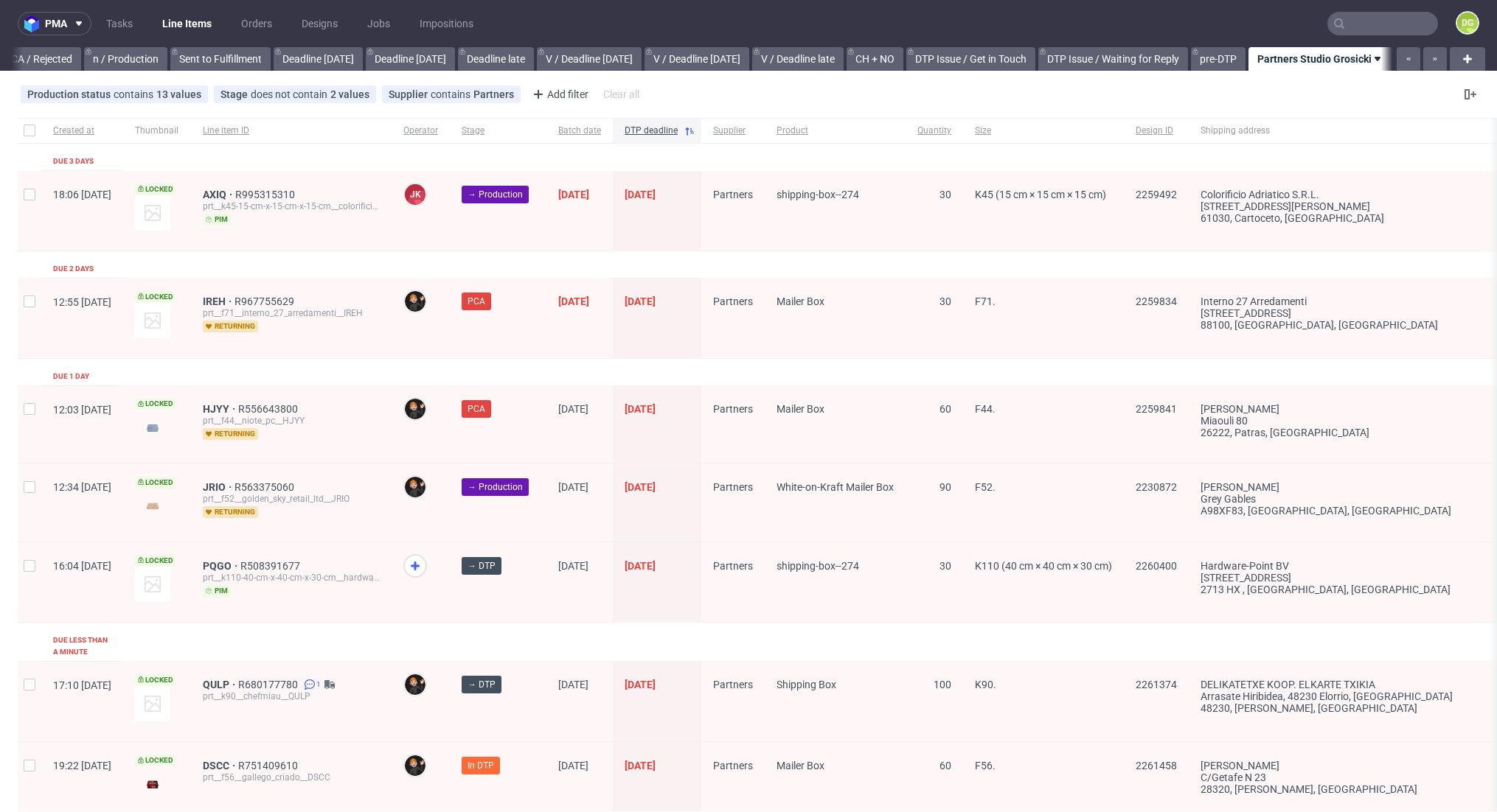
scroll to position [238, 0]
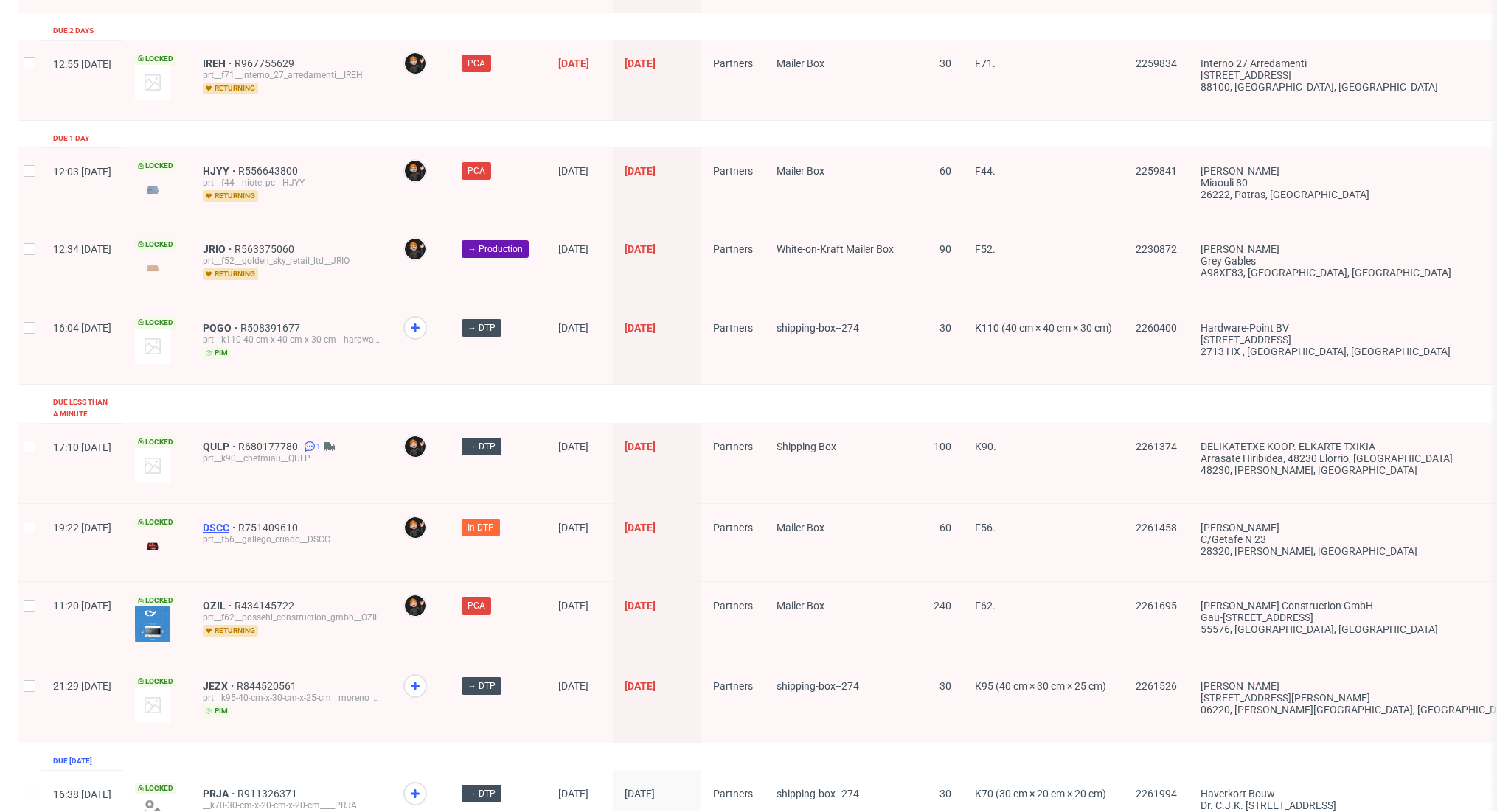
click at [238, 522] on span "DSCC" at bounding box center [220, 528] width 35 height 11
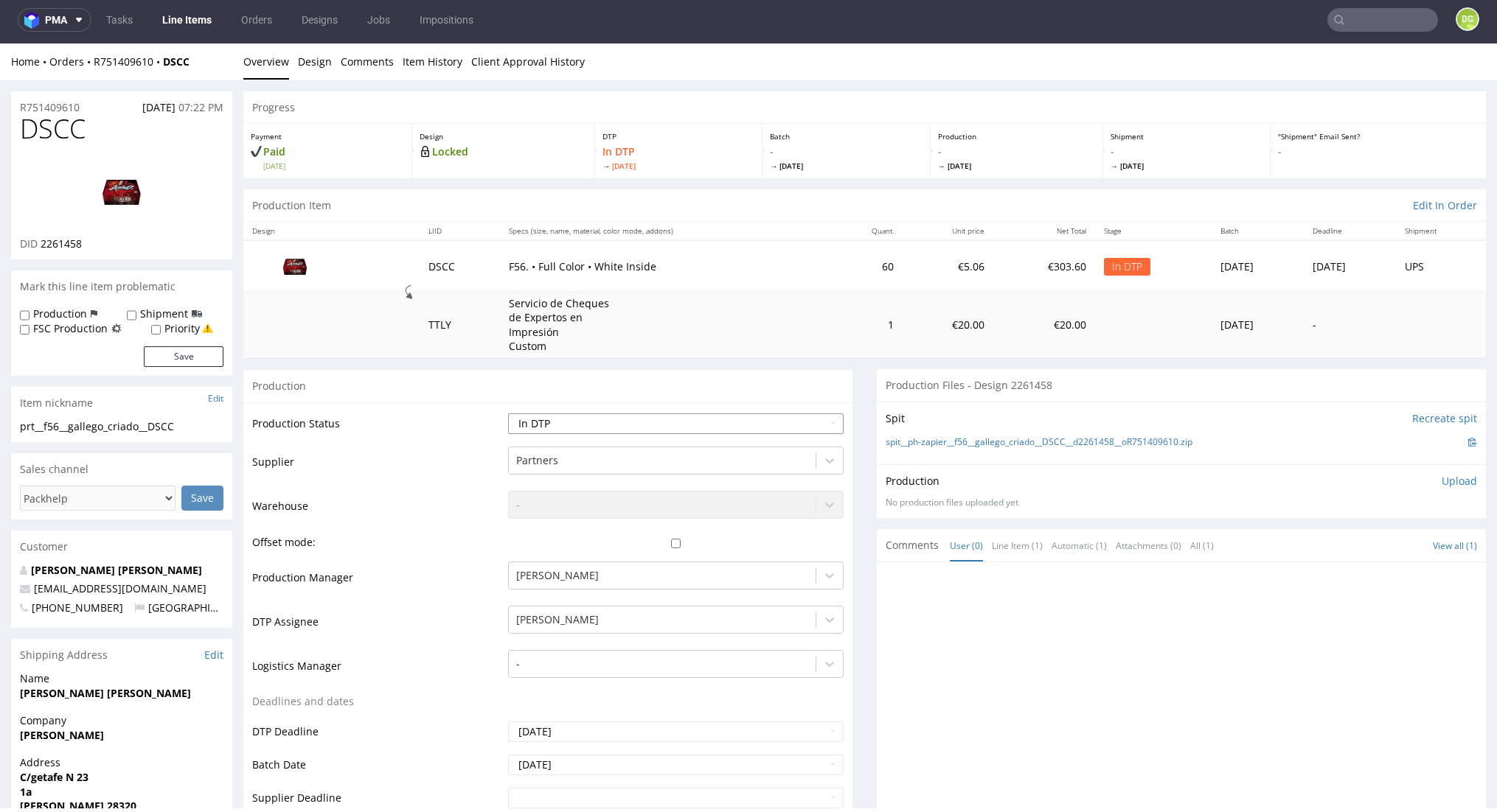
select select "dtp_waiting_for_check"
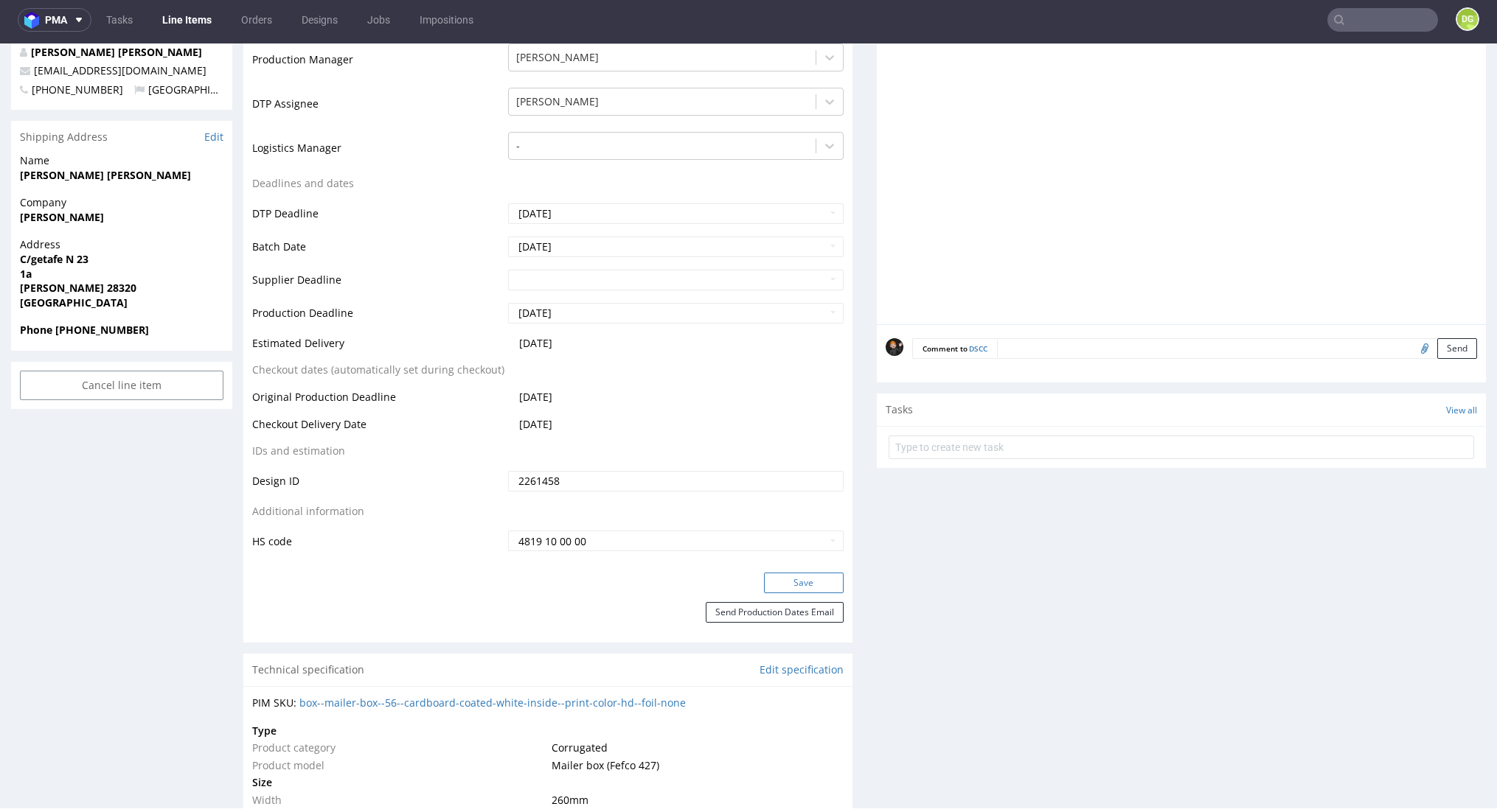
click at [764, 576] on button "Save" at bounding box center [804, 582] width 80 height 20
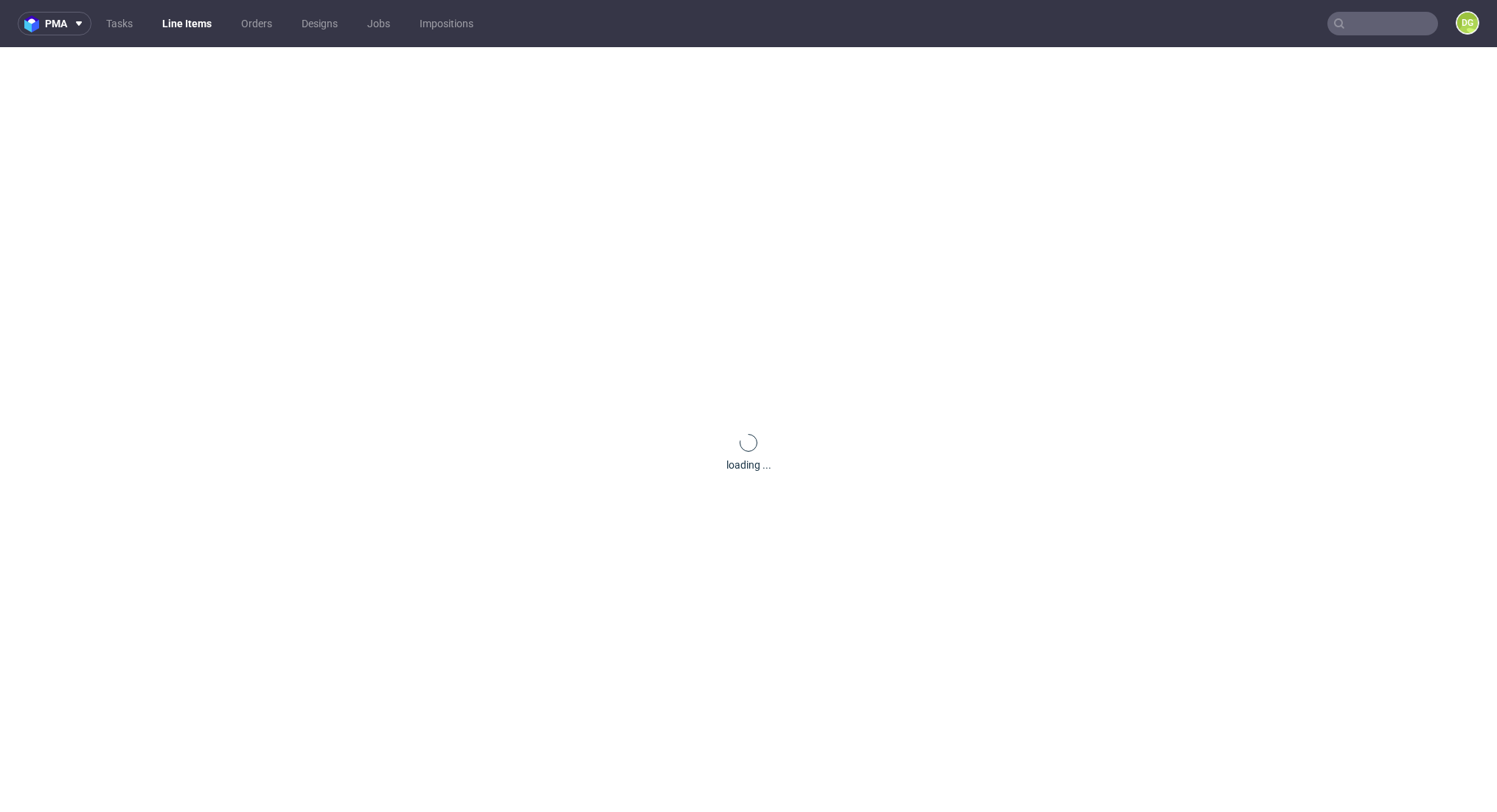
scroll to position [0, 0]
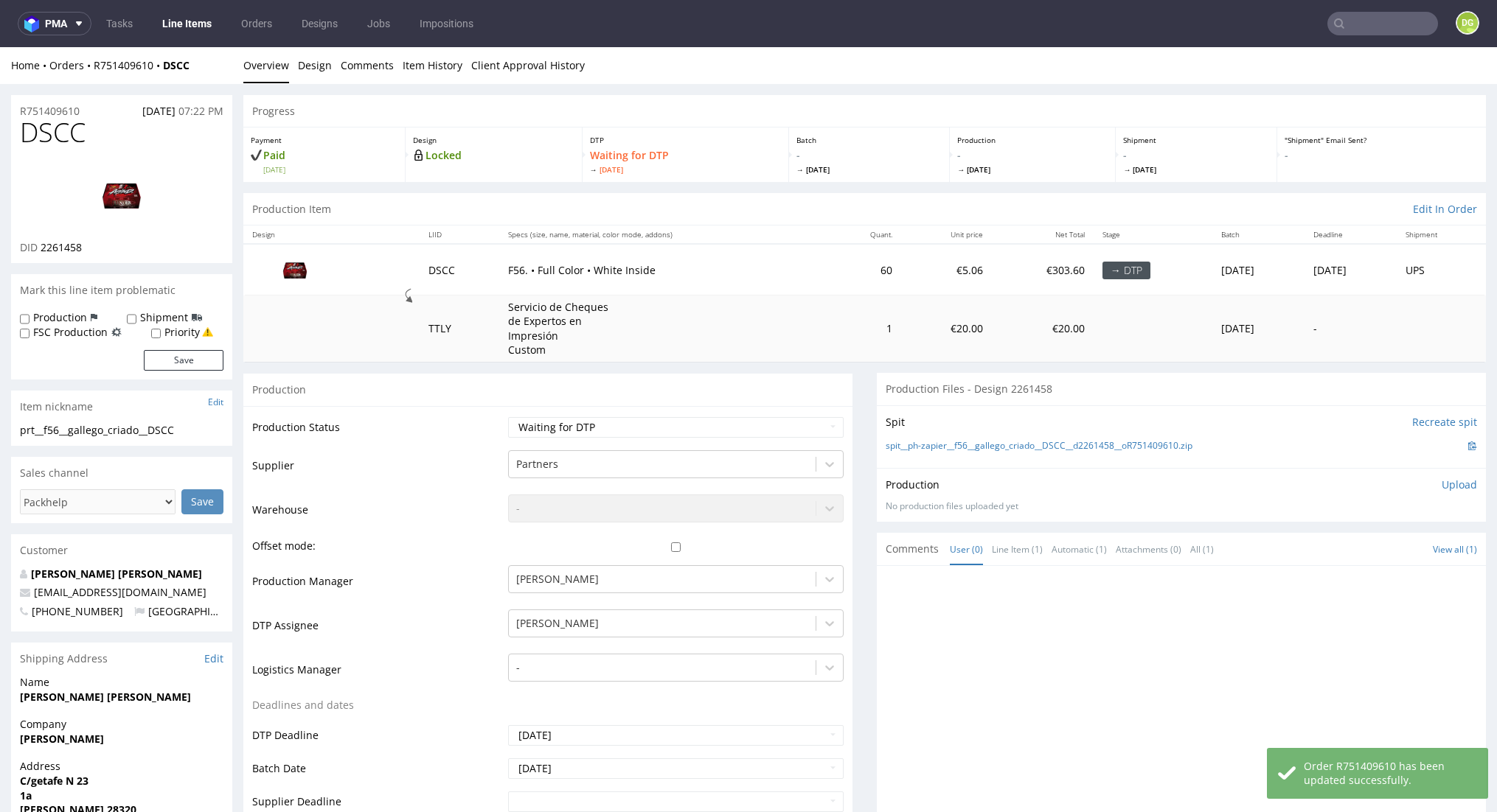
click at [183, 25] on link "Line Items" at bounding box center [187, 23] width 67 height 24
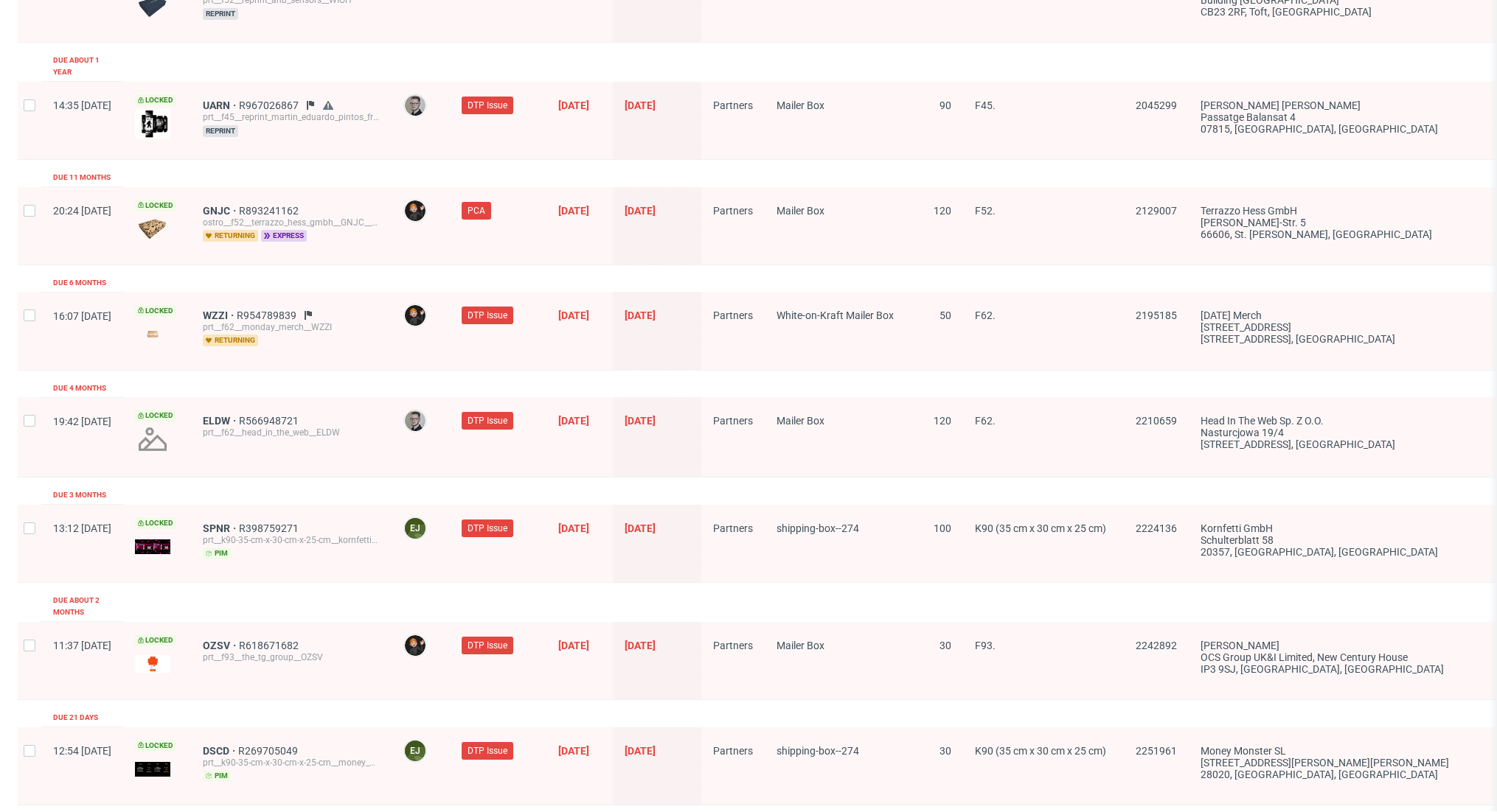
scroll to position [1917, 0]
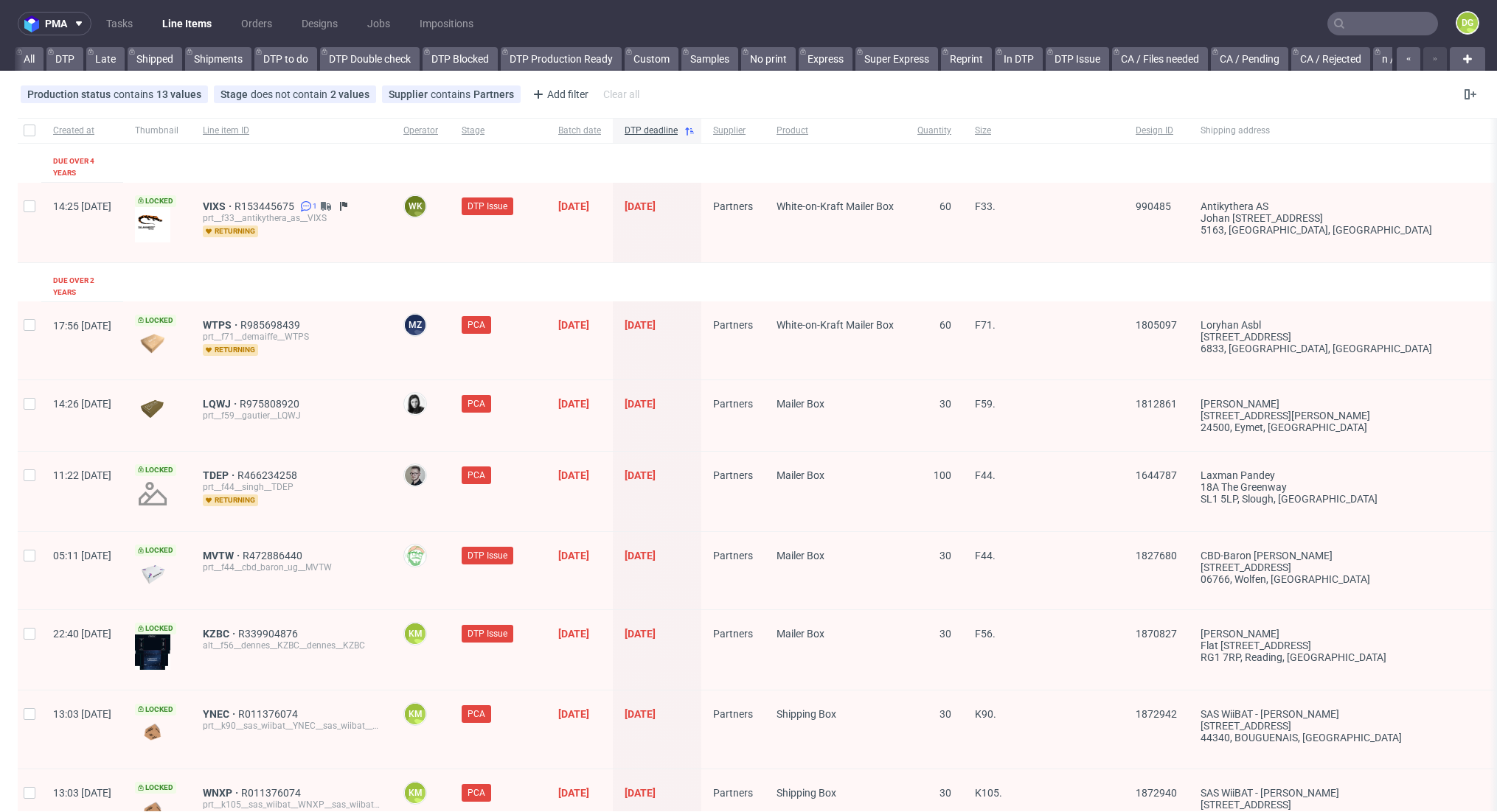
scroll to position [0, 1331]
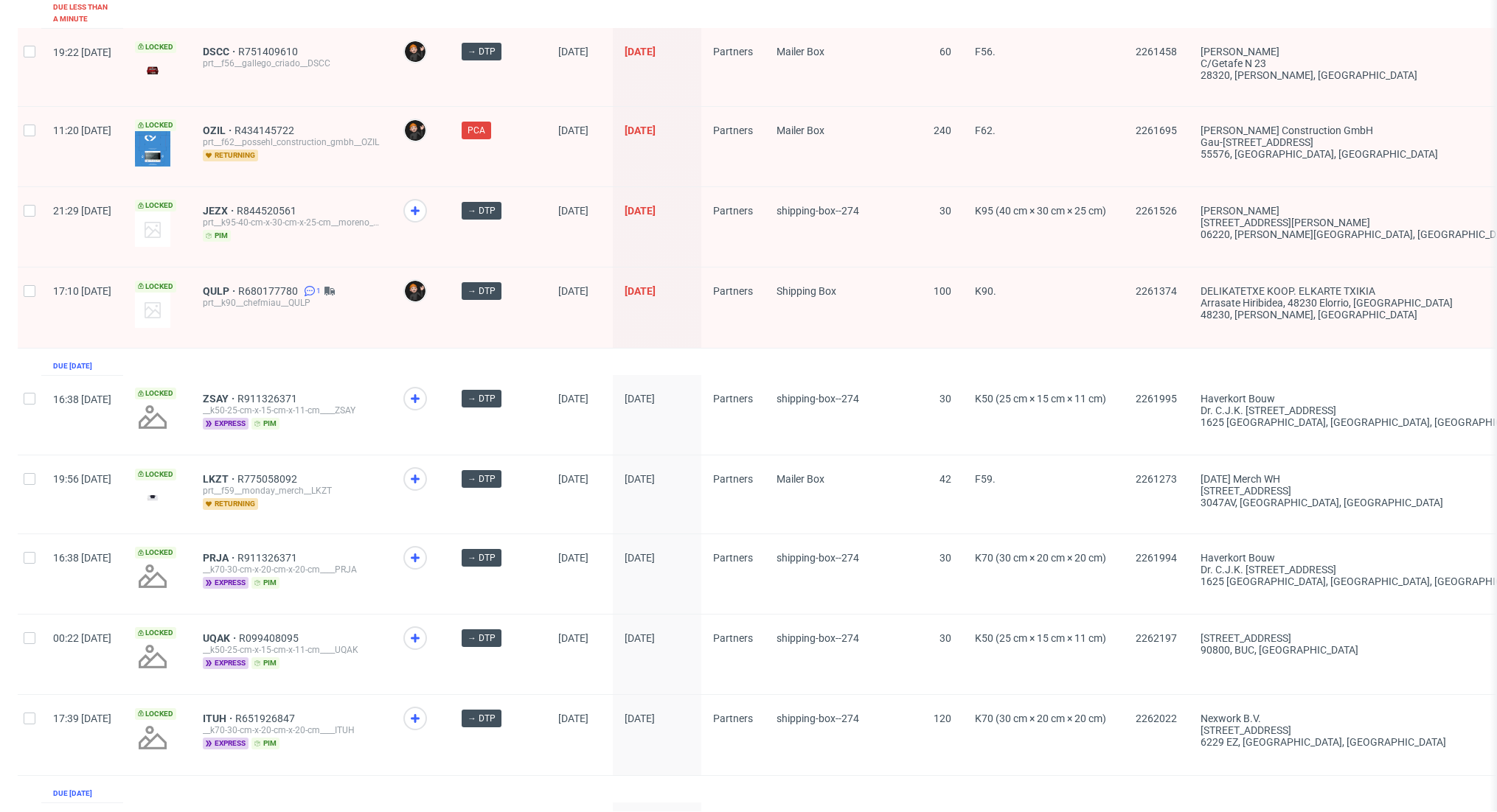
scroll to position [941, 0]
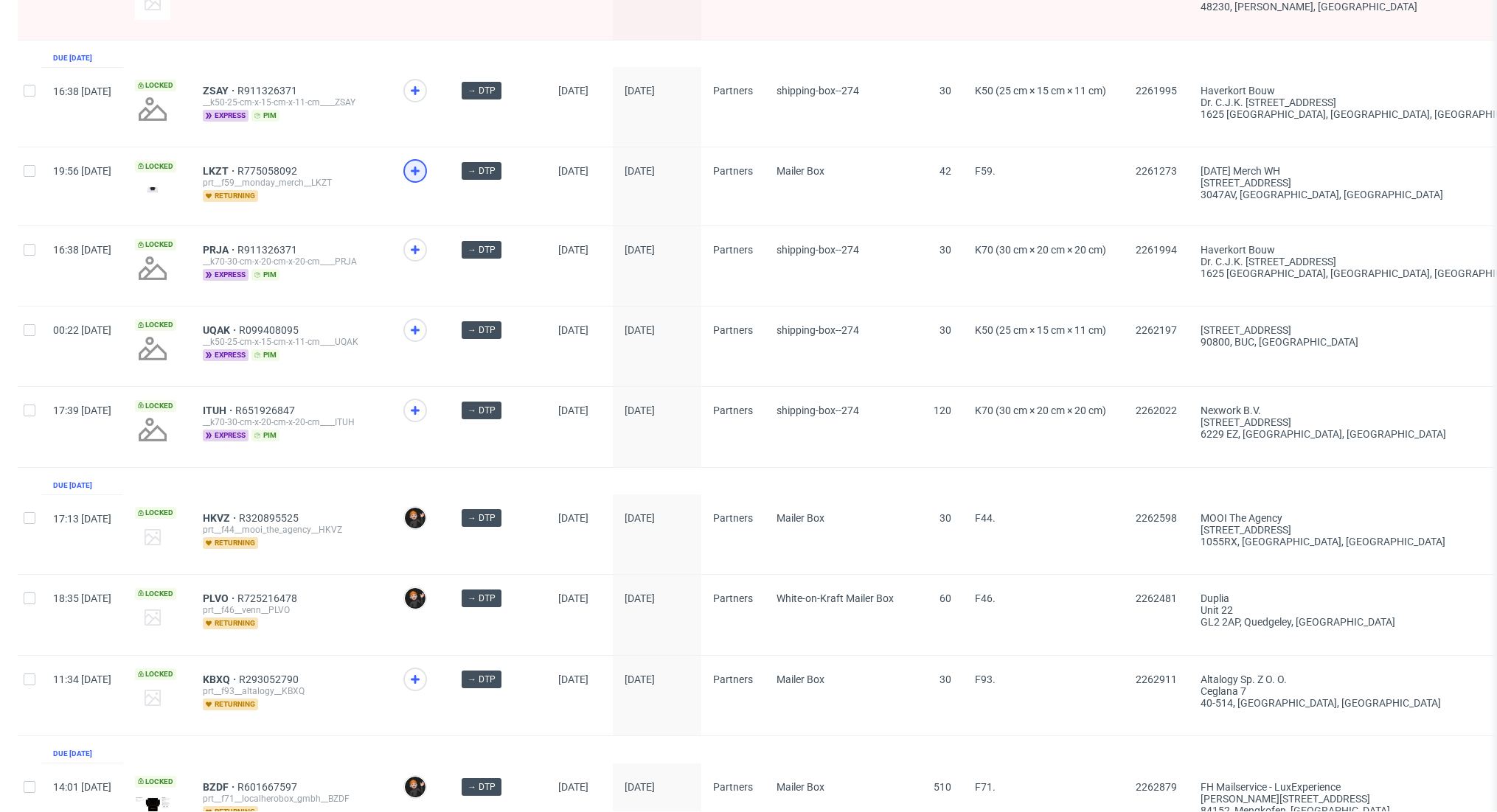
click at [424, 162] on icon at bounding box center [416, 171] width 18 height 18
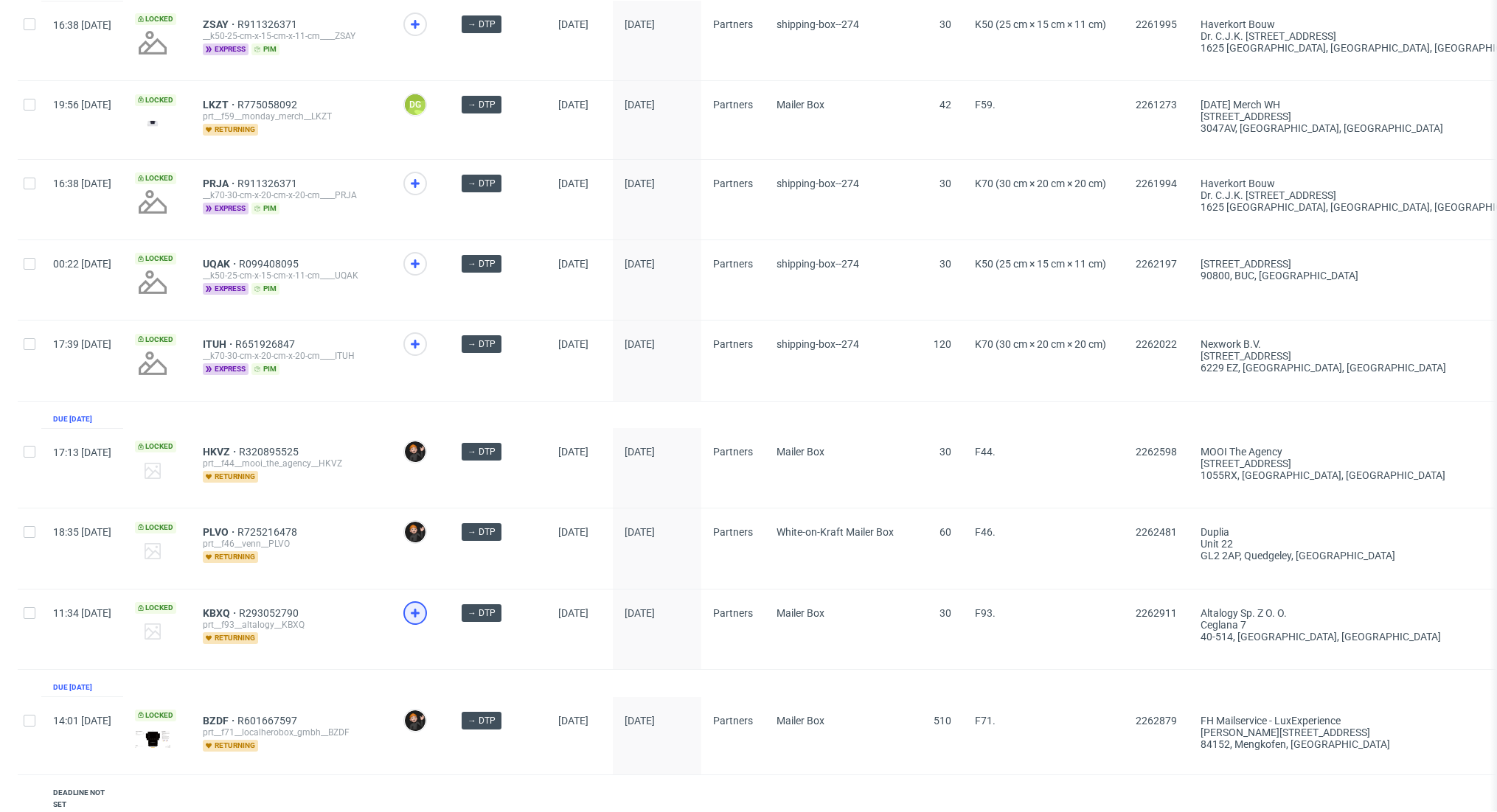
click at [420, 609] on use at bounding box center [415, 613] width 9 height 9
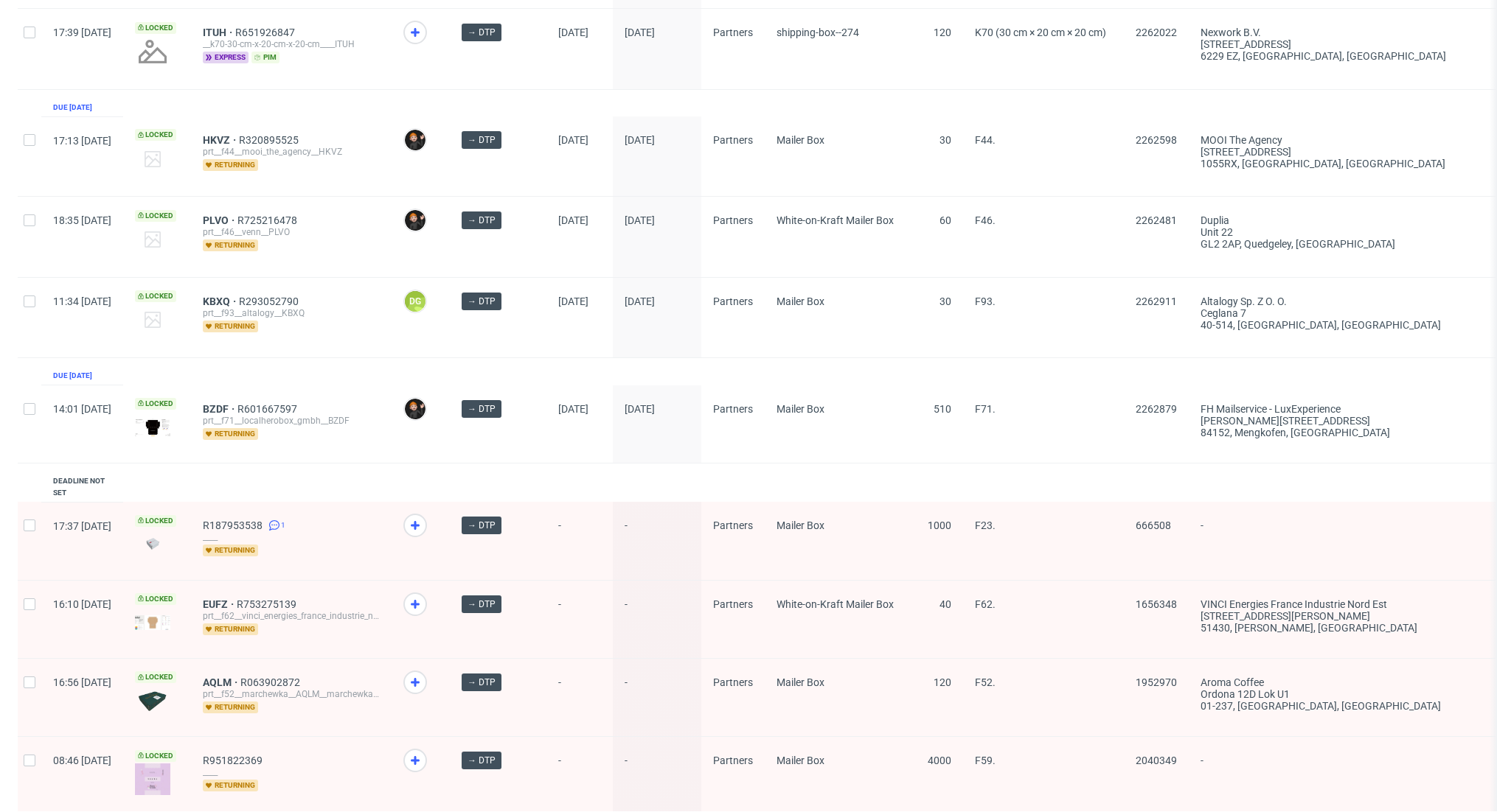
scroll to position [341, 0]
